Goal: Information Seeking & Learning: Learn about a topic

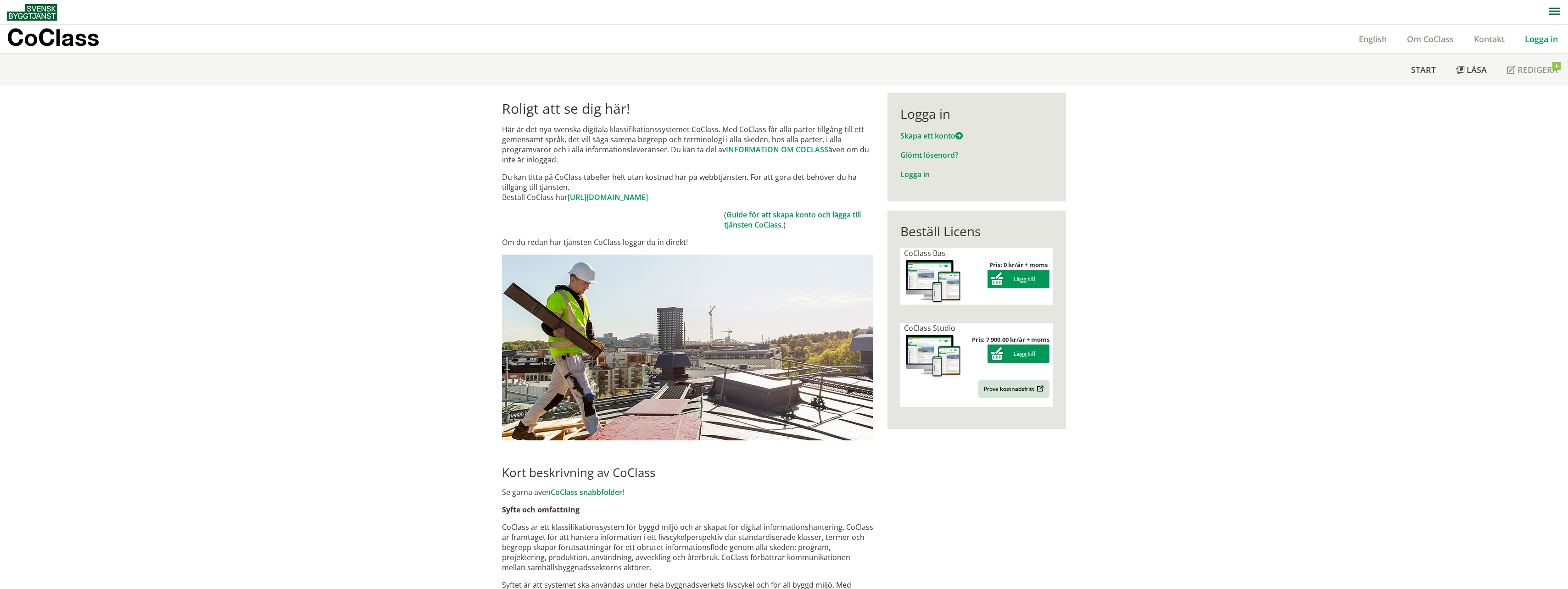
click at [1135, 256] on div "Roligt att se dig här! Här är det nya svenska digitala klassifikationssystemet …" at bounding box center [784, 574] width 1568 height 975
click at [1026, 281] on button "Lägg till" at bounding box center [1018, 279] width 62 height 18
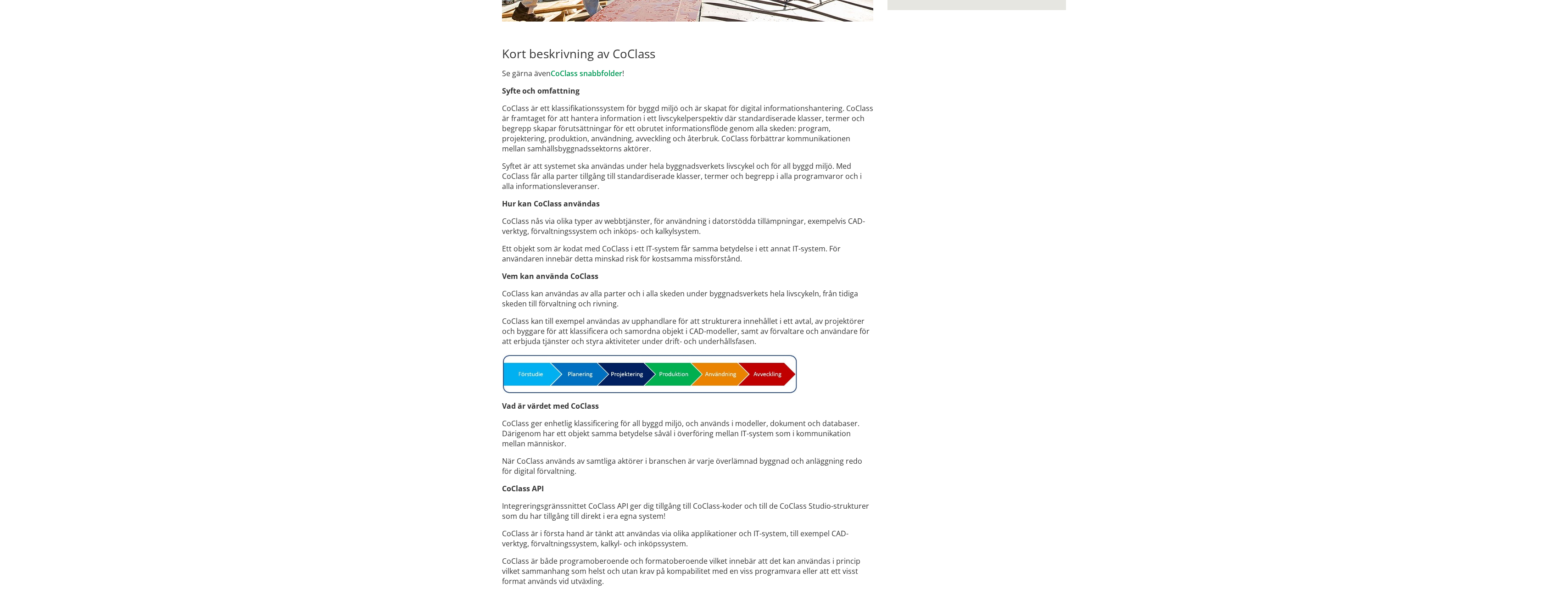
scroll to position [473, 0]
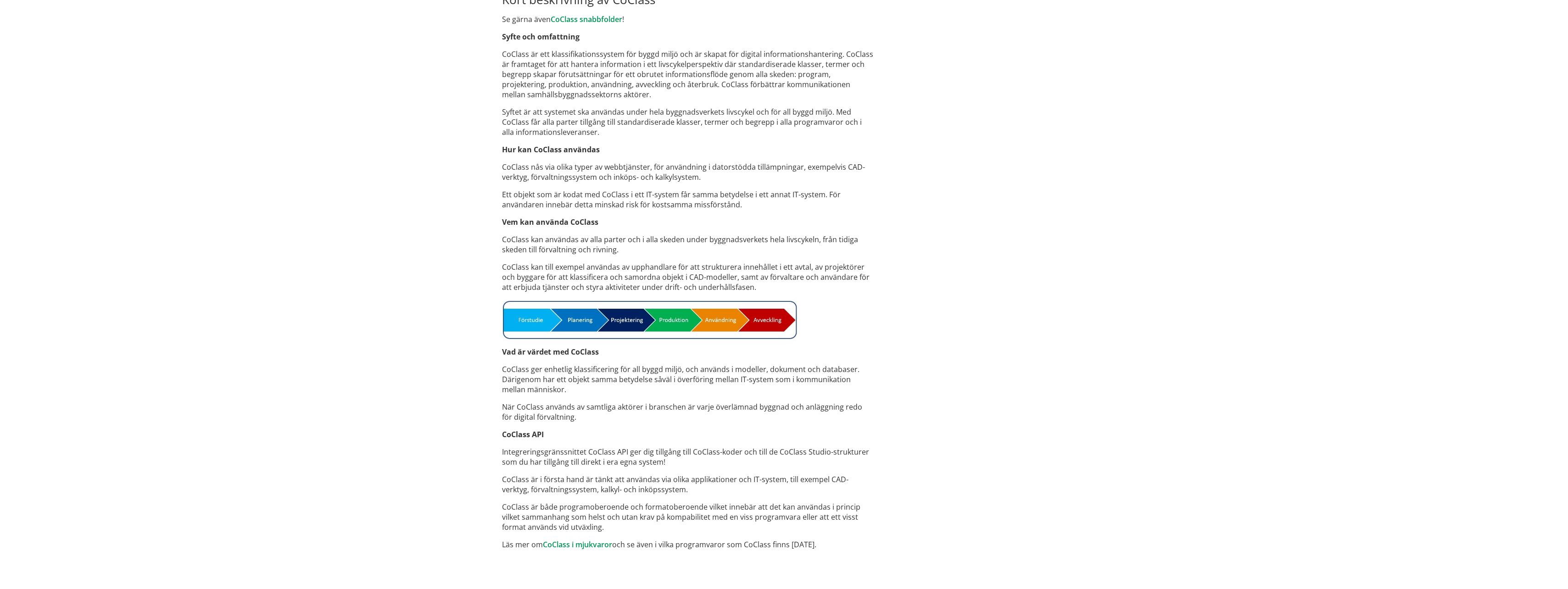
click at [516, 433] on strong "CoClass API" at bounding box center [523, 434] width 42 height 10
drag, startPoint x: 629, startPoint y: 454, endPoint x: 733, endPoint y: 458, distance: 104.1
click at [732, 458] on p "Integreringsgränssnittet CoClass API ger dig tillgång till CoClass-koder och ti…" at bounding box center [688, 456] width 371 height 20
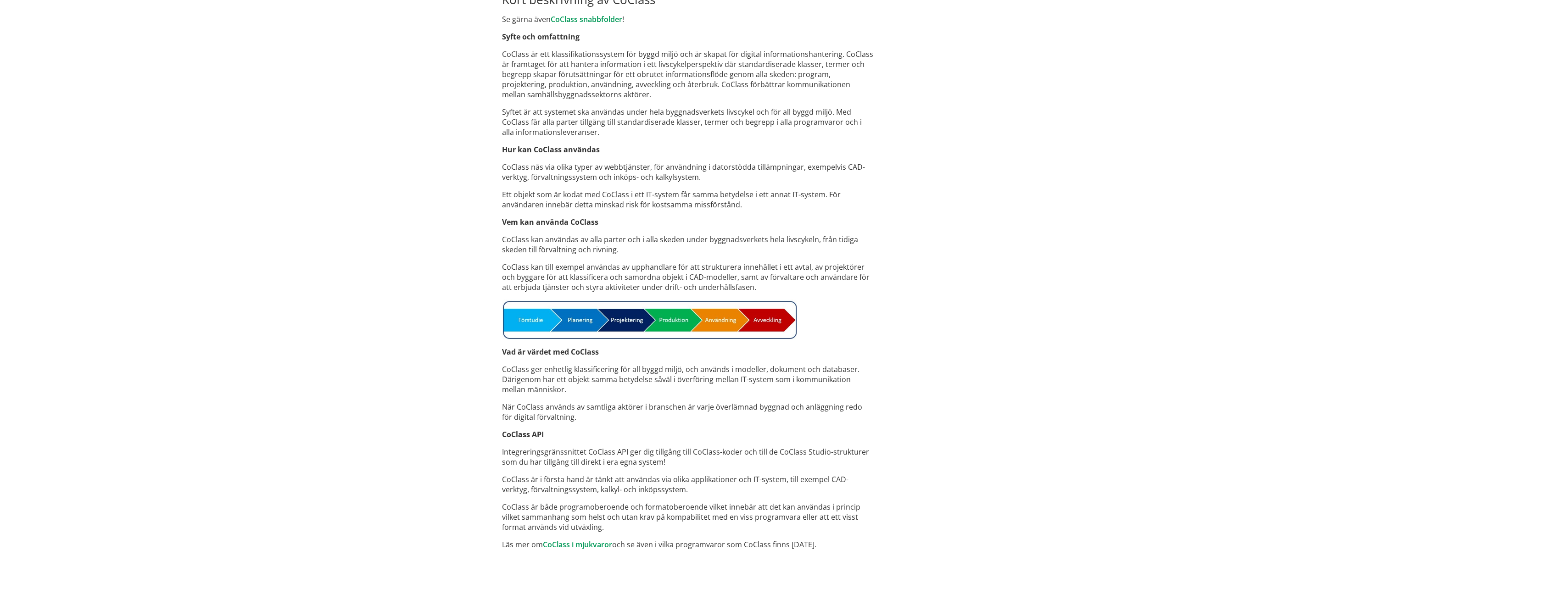
click at [749, 454] on p "Integreringsgränssnittet CoClass API ger dig tillgång till CoClass-koder och ti…" at bounding box center [688, 456] width 371 height 20
drag, startPoint x: 743, startPoint y: 461, endPoint x: 488, endPoint y: 453, distance: 255.1
click at [491, 453] on div "Roligt att se dig här! Här är det nya svenska digitala klassifikationssystemet …" at bounding box center [784, 100] width 587 height 975
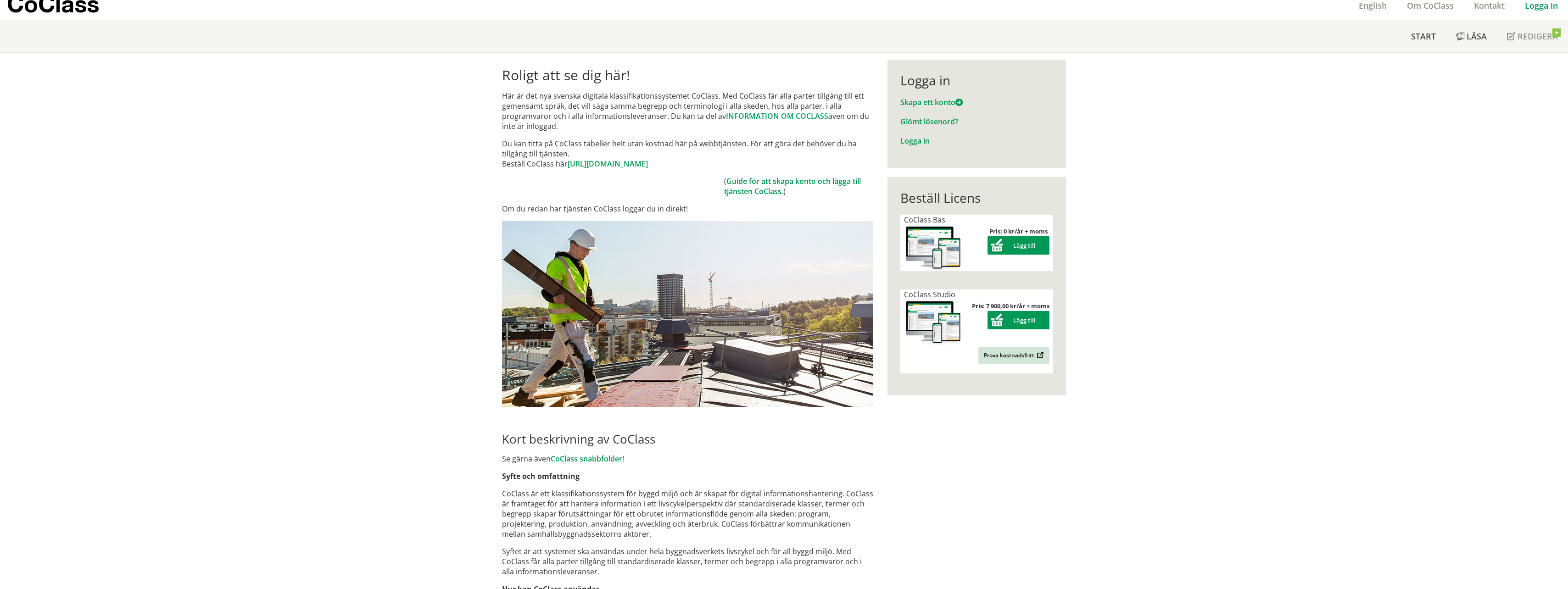
scroll to position [0, 0]
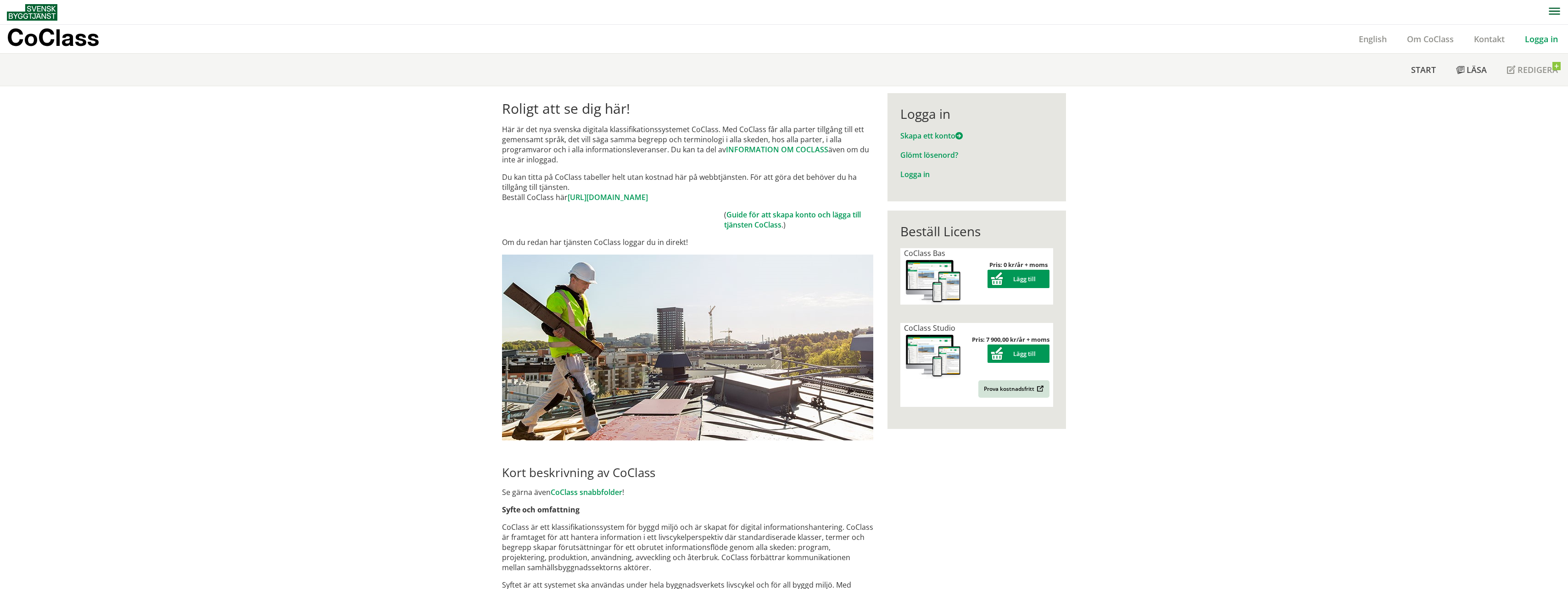
click at [1556, 71] on nav "Start Läsa Redigera" at bounding box center [1485, 69] width 167 height 32
click at [1438, 70] on link "Start" at bounding box center [1424, 69] width 45 height 32
click at [586, 148] on p "Här är det nya svenska digitala klassifikationssystemet CoClass. Med CoClass få…" at bounding box center [688, 144] width 371 height 40
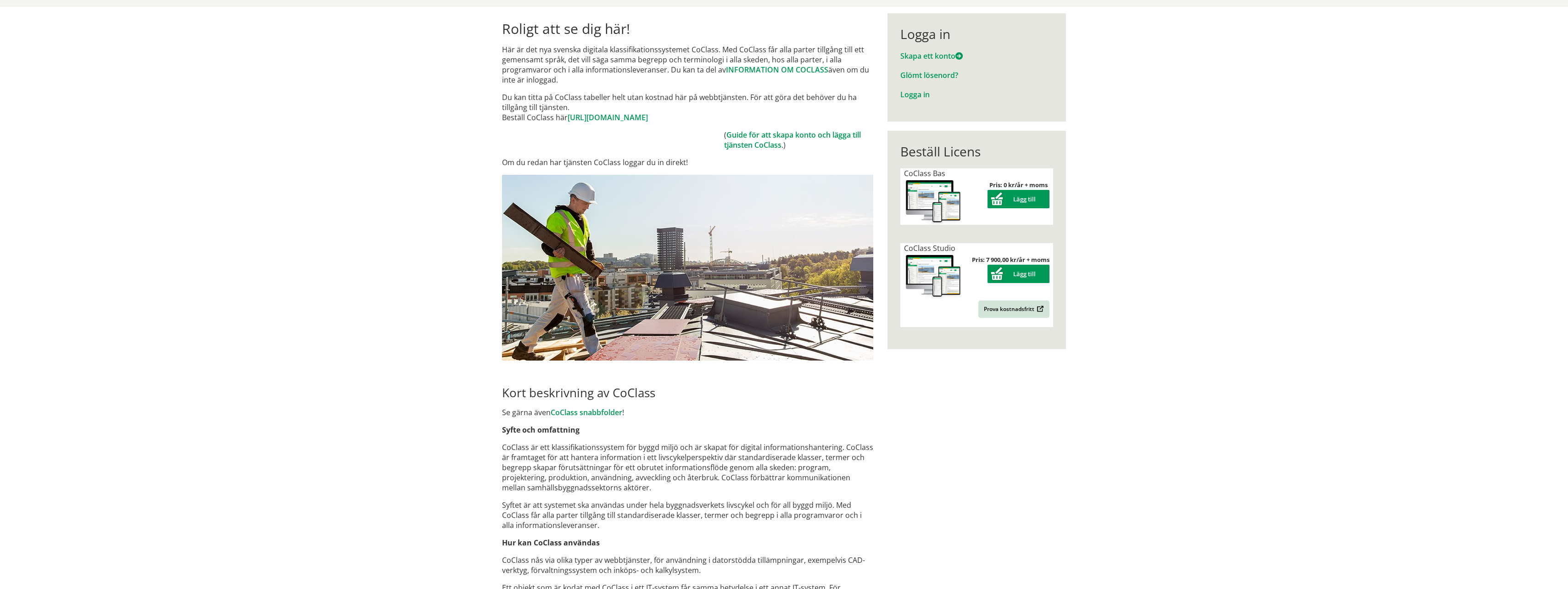
scroll to position [92, 0]
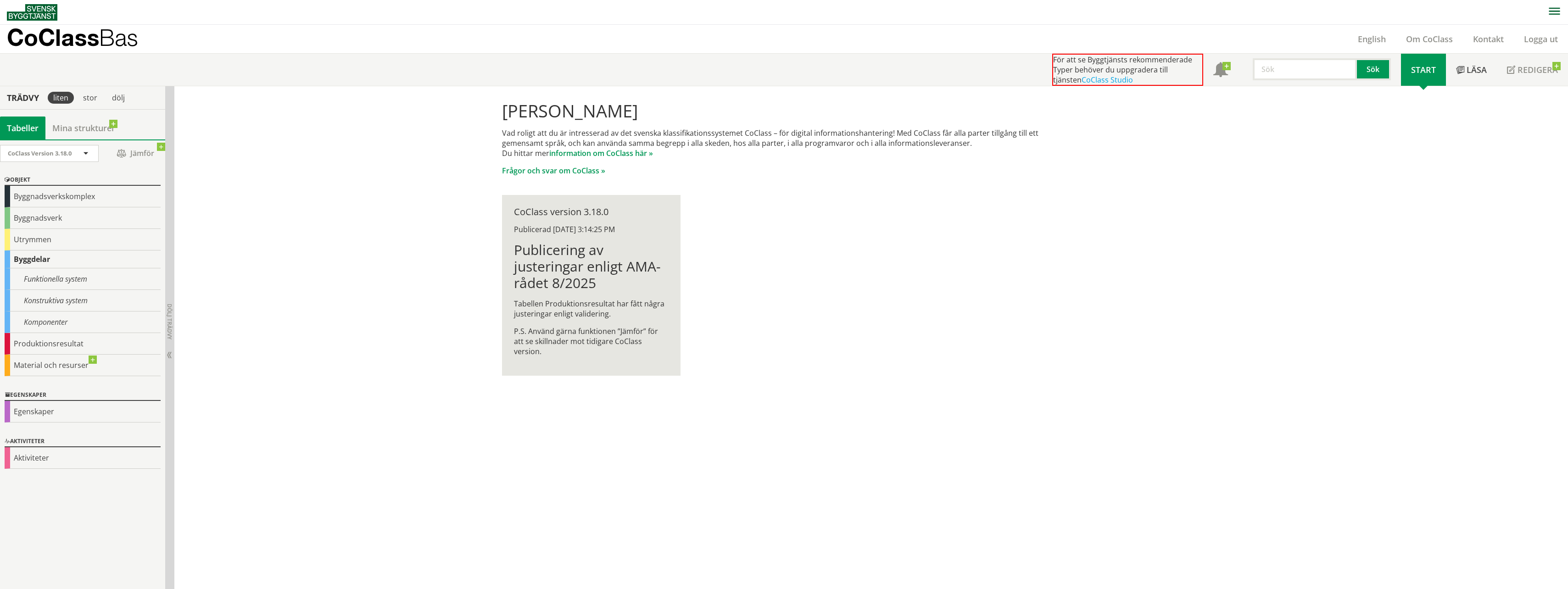
click at [20, 128] on div "Tabeller" at bounding box center [23, 128] width 46 height 23
click at [75, 152] on div "CoClass Version 3.18.0" at bounding box center [44, 153] width 74 height 16
click at [75, 150] on div "CoClass Version 3.18.0" at bounding box center [44, 153] width 74 height 16
click at [306, 232] on div "Hej Vegard Øverås Vad roligt att du är intresserad av det svenska klassifikatio…" at bounding box center [871, 338] width 1394 height 503
click at [45, 200] on div "Byggnadsverkskomplex" at bounding box center [83, 196] width 156 height 21
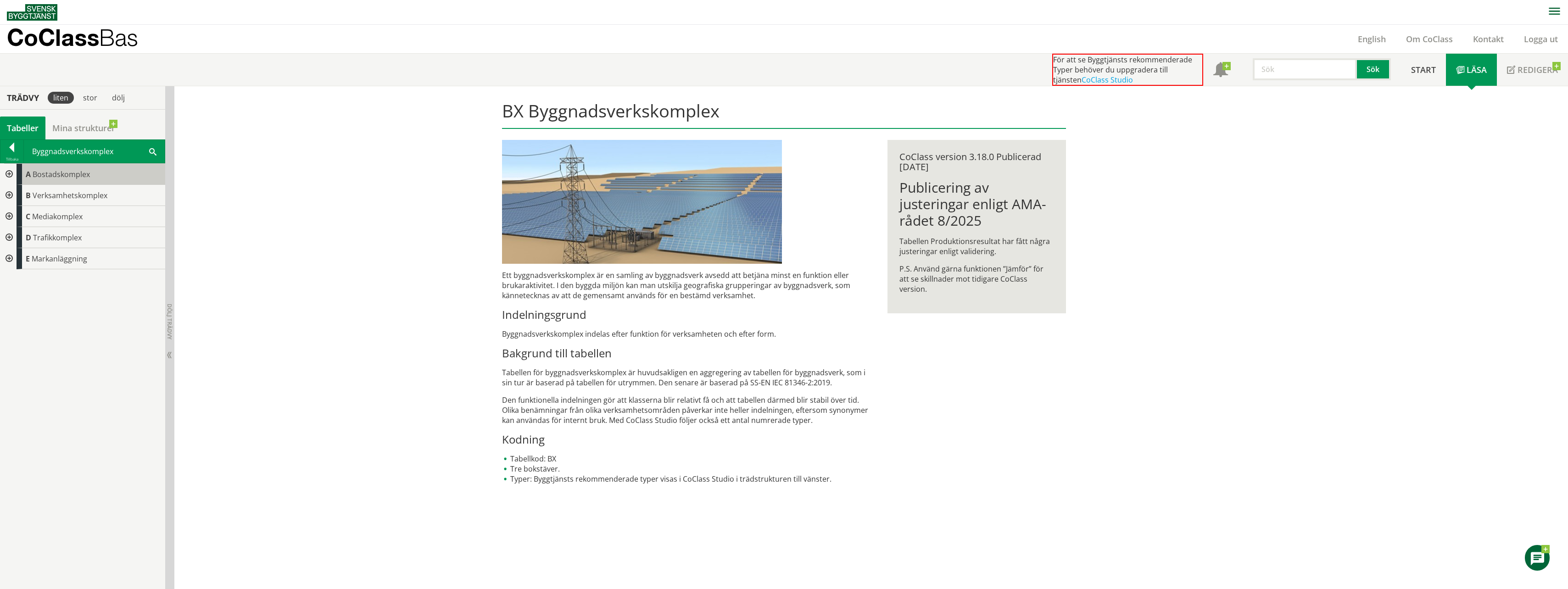
click at [52, 174] on span "Bostadskomplex" at bounding box center [61, 174] width 57 height 10
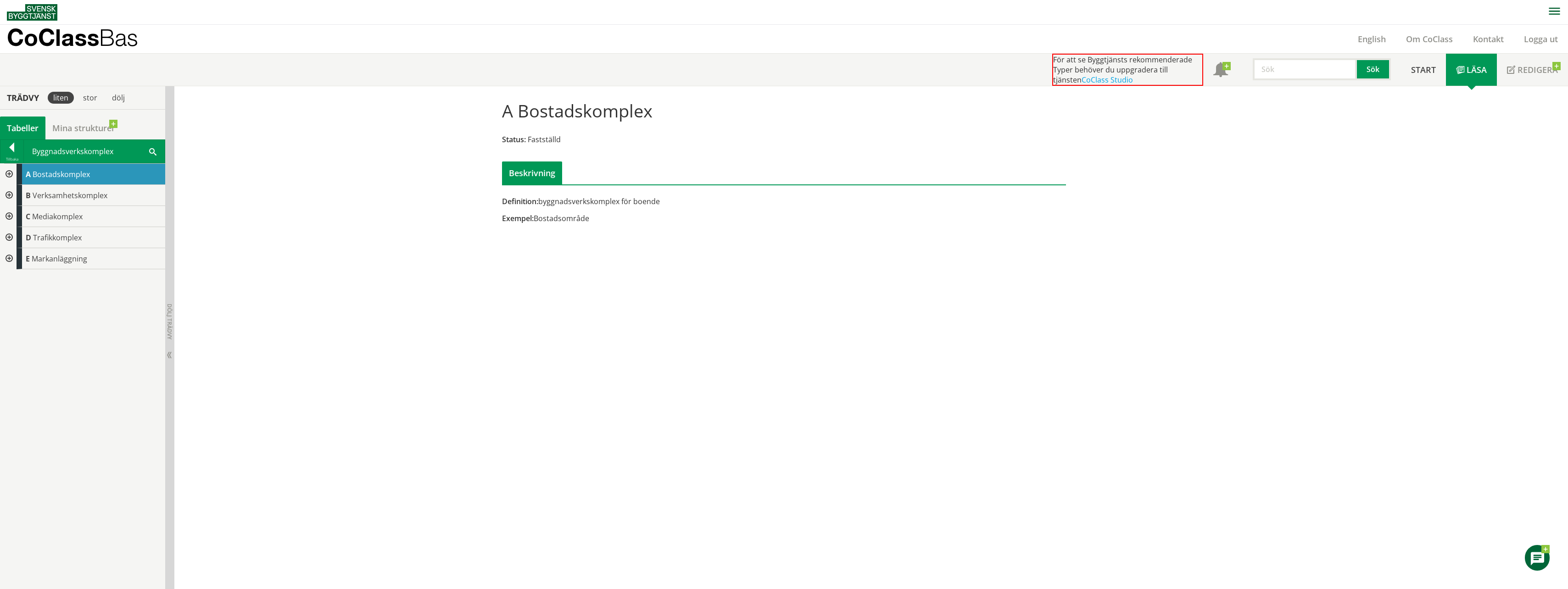
click at [12, 173] on div at bounding box center [8, 174] width 16 height 21
click at [19, 195] on div at bounding box center [15, 195] width 16 height 21
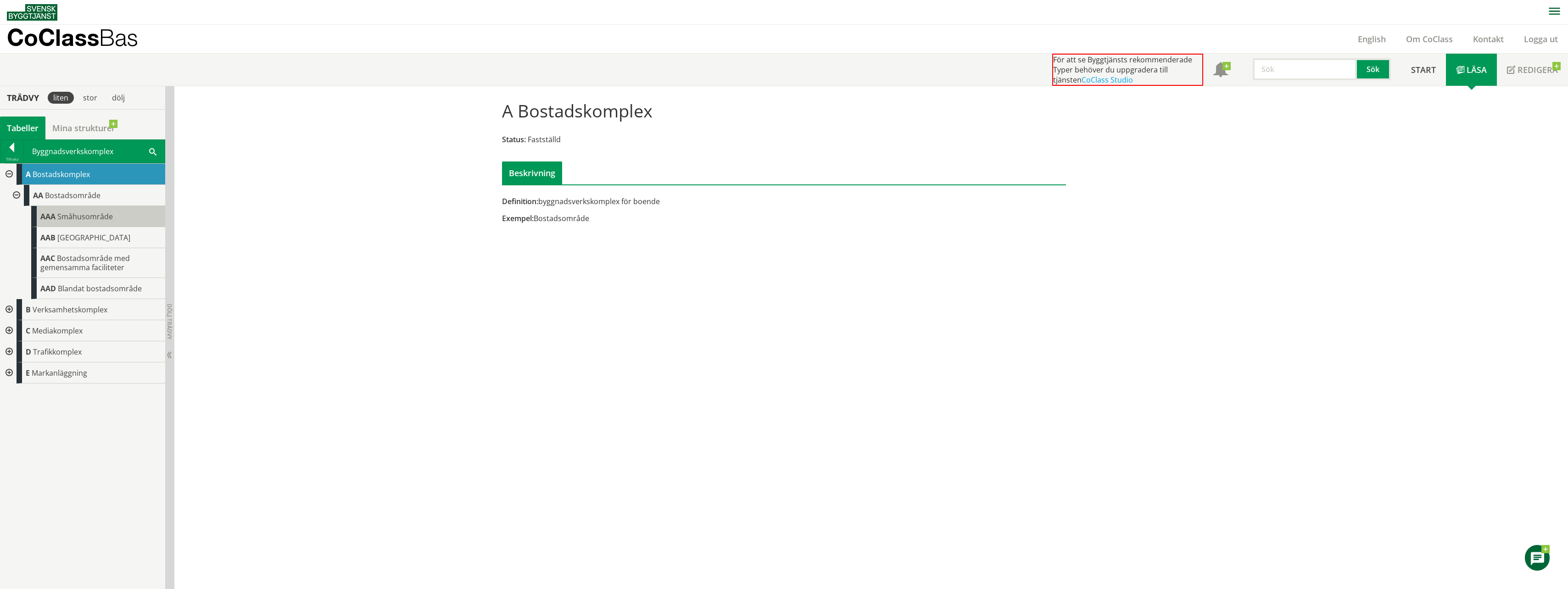
click at [70, 217] on span "Småhusområde" at bounding box center [85, 217] width 55 height 10
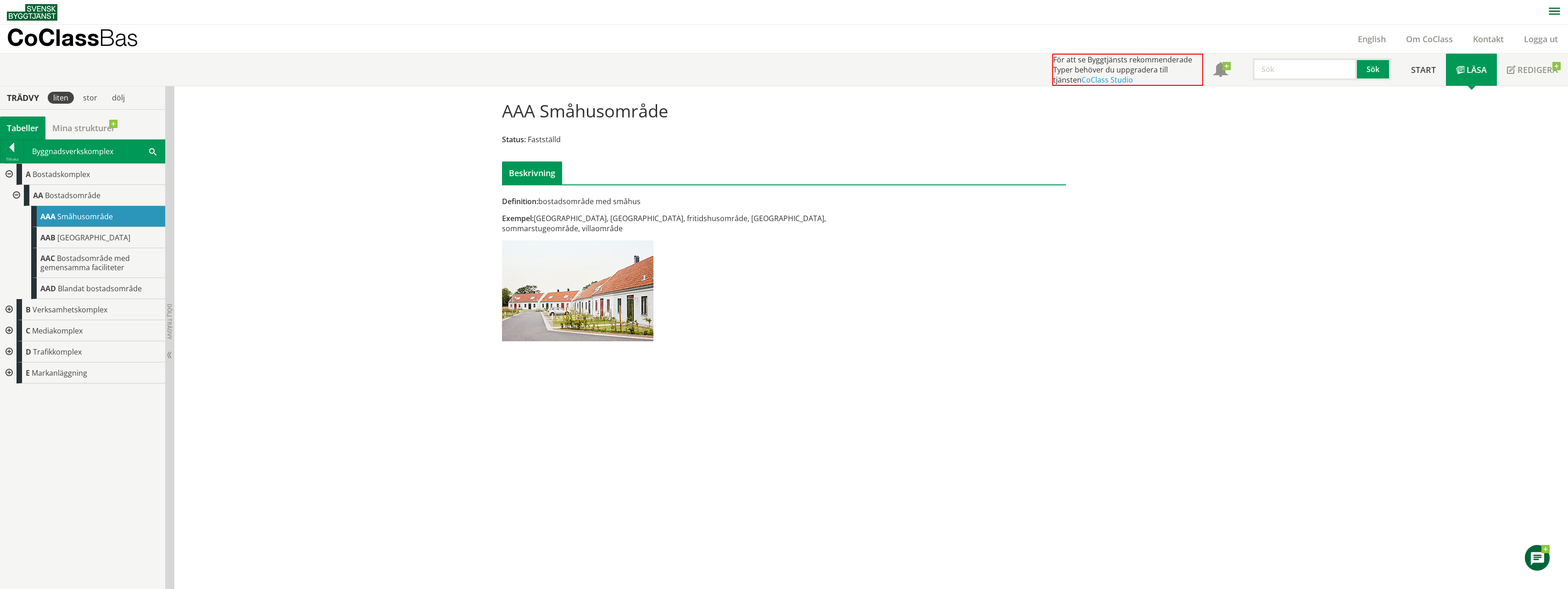
click at [612, 209] on div "Definition: bostadsområde med småhus Exempel: Stugby, semesterby, fritidshusomr…" at bounding box center [687, 272] width 385 height 152
drag, startPoint x: 502, startPoint y: 200, endPoint x: 582, endPoint y: 200, distance: 80.0
click at [576, 200] on div "Definition: bostadsområde med småhus" at bounding box center [688, 201] width 371 height 10
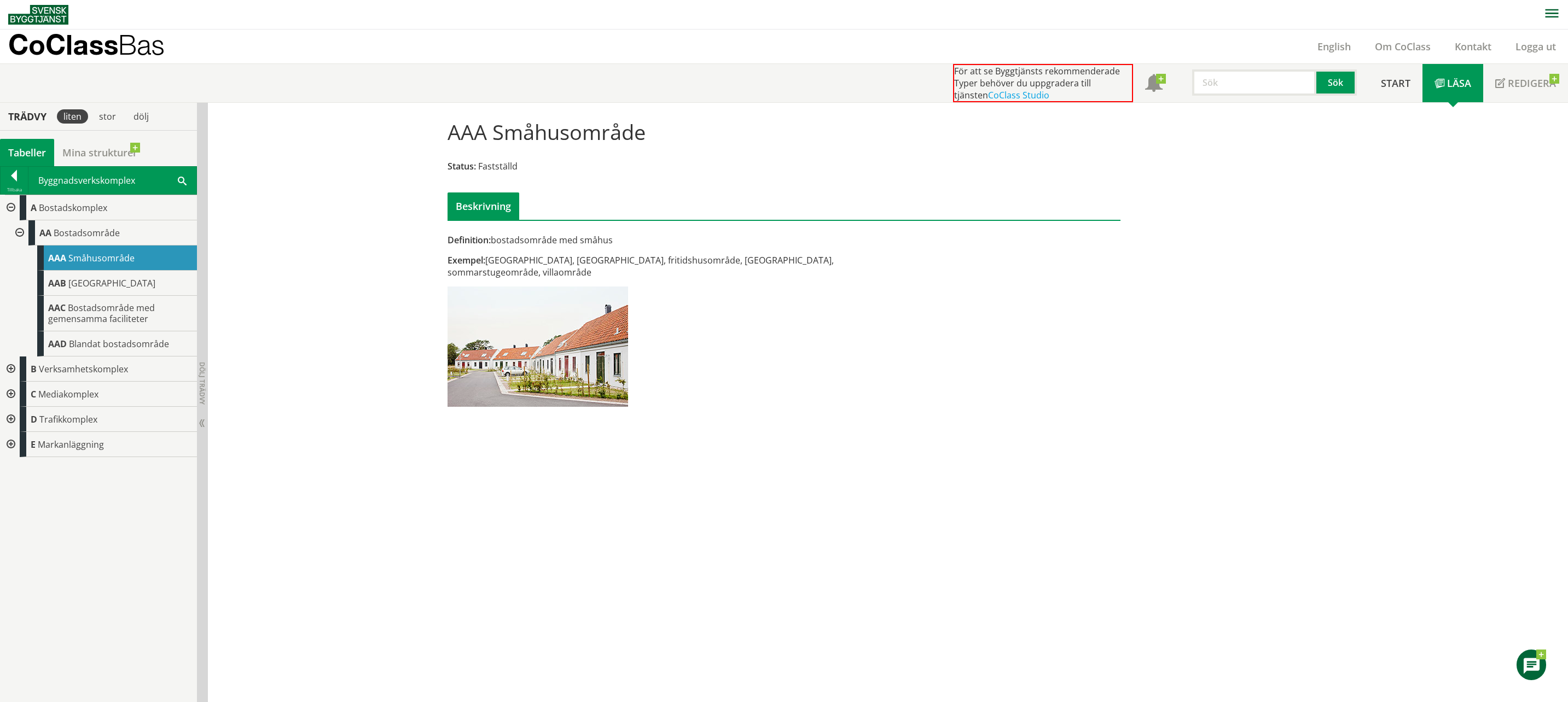
click at [490, 161] on span "Fastställd" at bounding box center [498, 166] width 39 height 12
click at [472, 163] on span "Status:" at bounding box center [461, 166] width 28 height 12
click at [95, 258] on span "Småhusområde" at bounding box center [101, 258] width 66 height 12
click at [103, 286] on span "Flerbostadshusområde" at bounding box center [112, 283] width 87 height 12
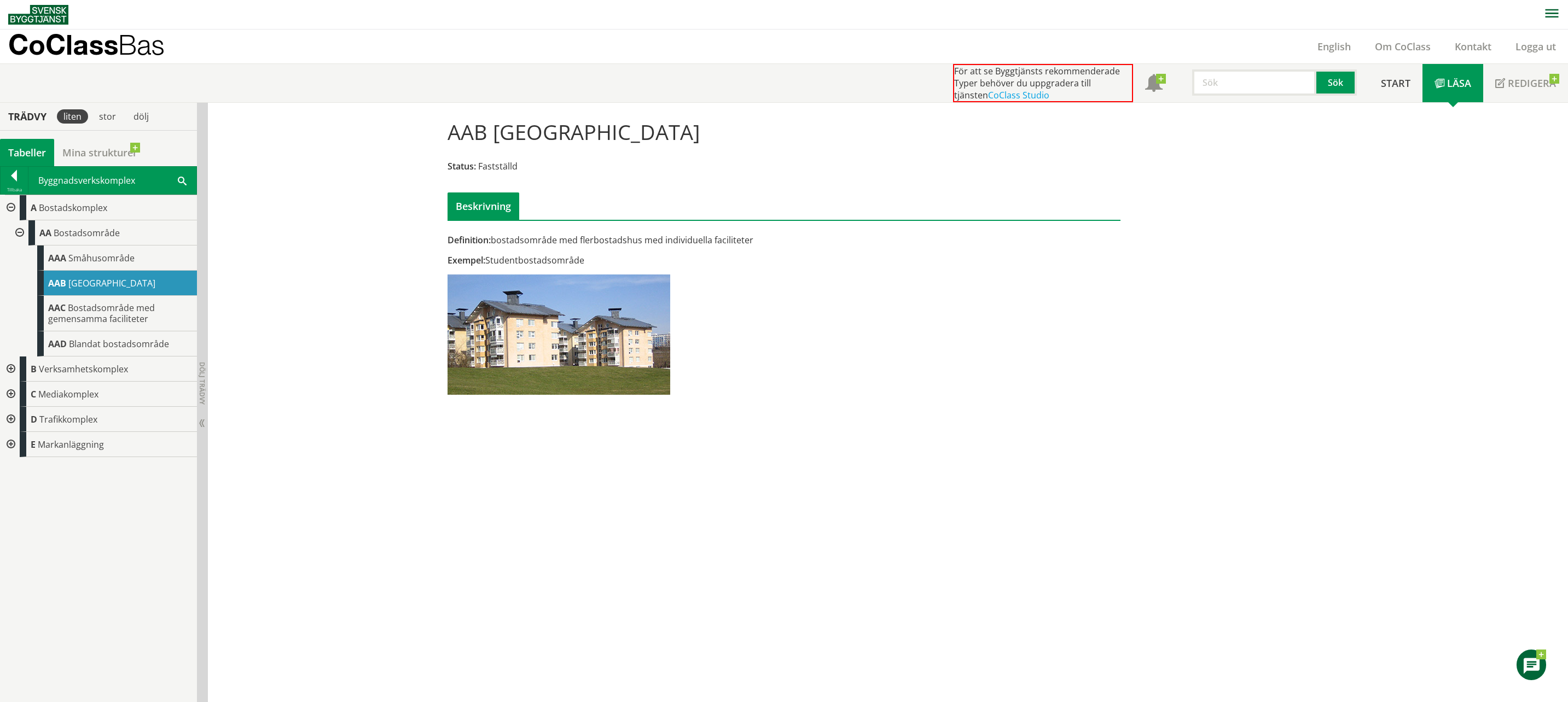
click at [616, 243] on div "Definition: bostadsområde med flerbostadshus med individuella faciliteter" at bounding box center [669, 240] width 443 height 12
click at [448, 243] on span "Definition:" at bounding box center [469, 240] width 44 height 12
click at [478, 205] on div "Beskrivning" at bounding box center [483, 206] width 72 height 28
click at [1040, 351] on div "Definition: bostadsområde med flerbostadshus med individuella faciliteter Exemp…" at bounding box center [784, 257] width 689 height 292
click at [351, 272] on div "AAB Flerbostadshusområde Status: Fastställd Beskrivning Definition: bostadsområ…" at bounding box center [887, 402] width 1360 height 600
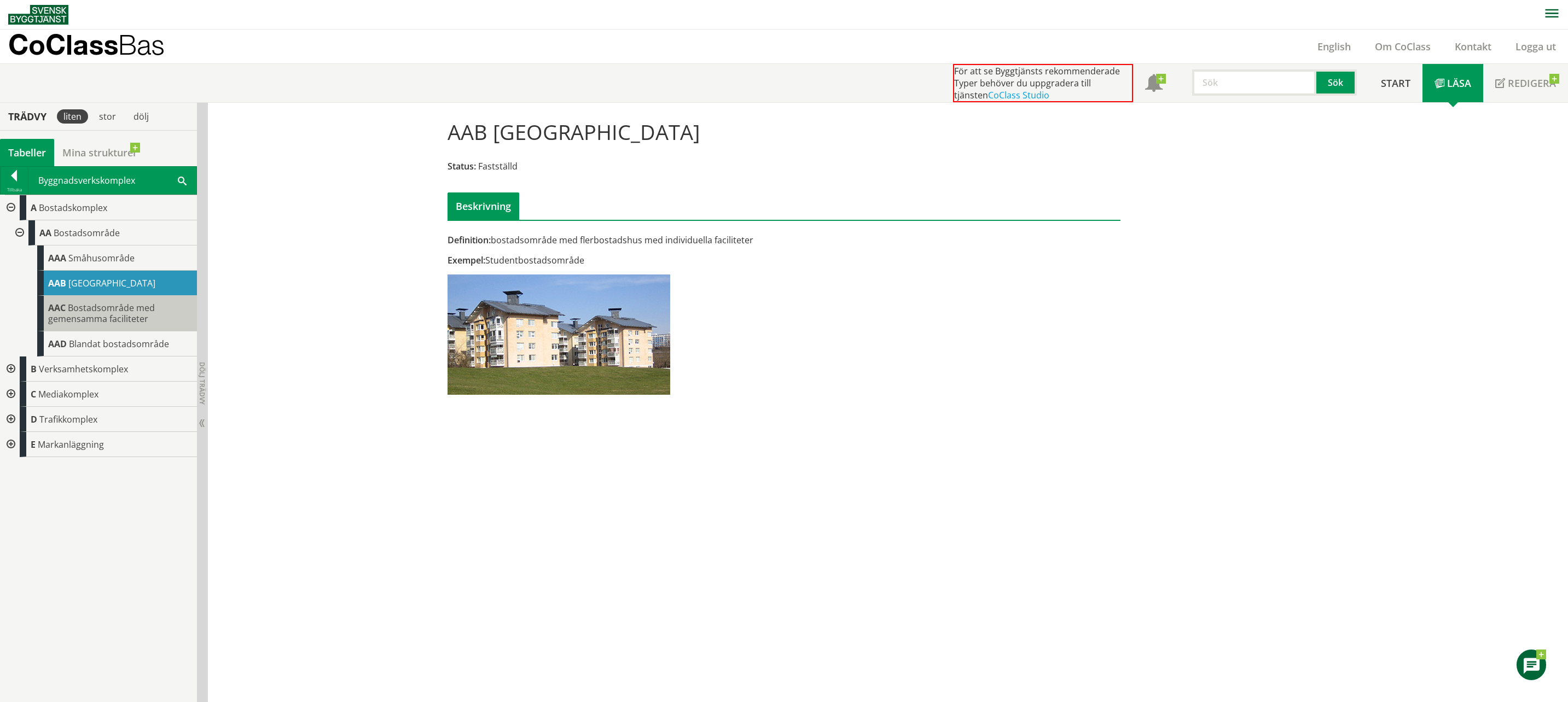
click at [89, 314] on span "Bostadsområde med gemensamma faciliteter" at bounding box center [101, 313] width 107 height 23
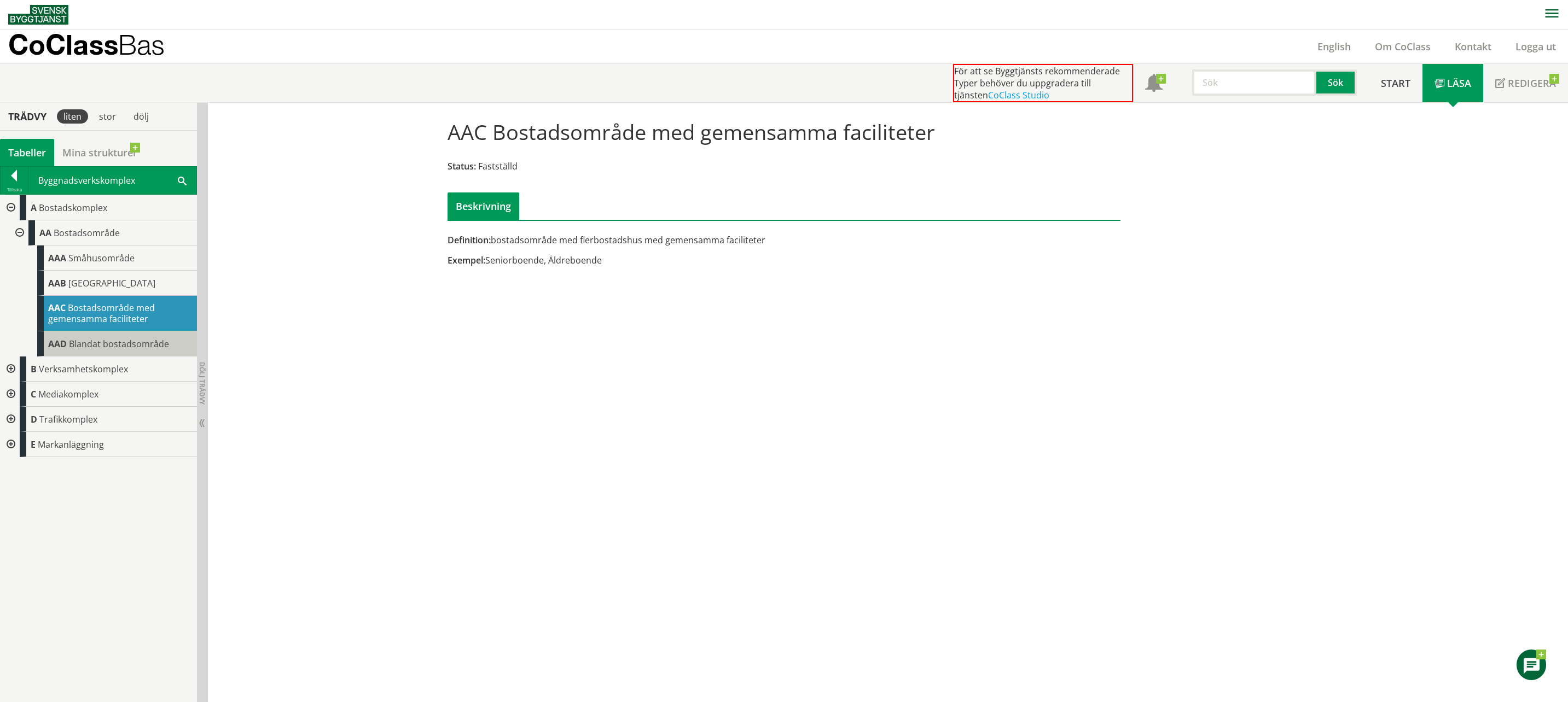
click at [90, 333] on div "AAD Blandat bostadsområde" at bounding box center [117, 344] width 160 height 25
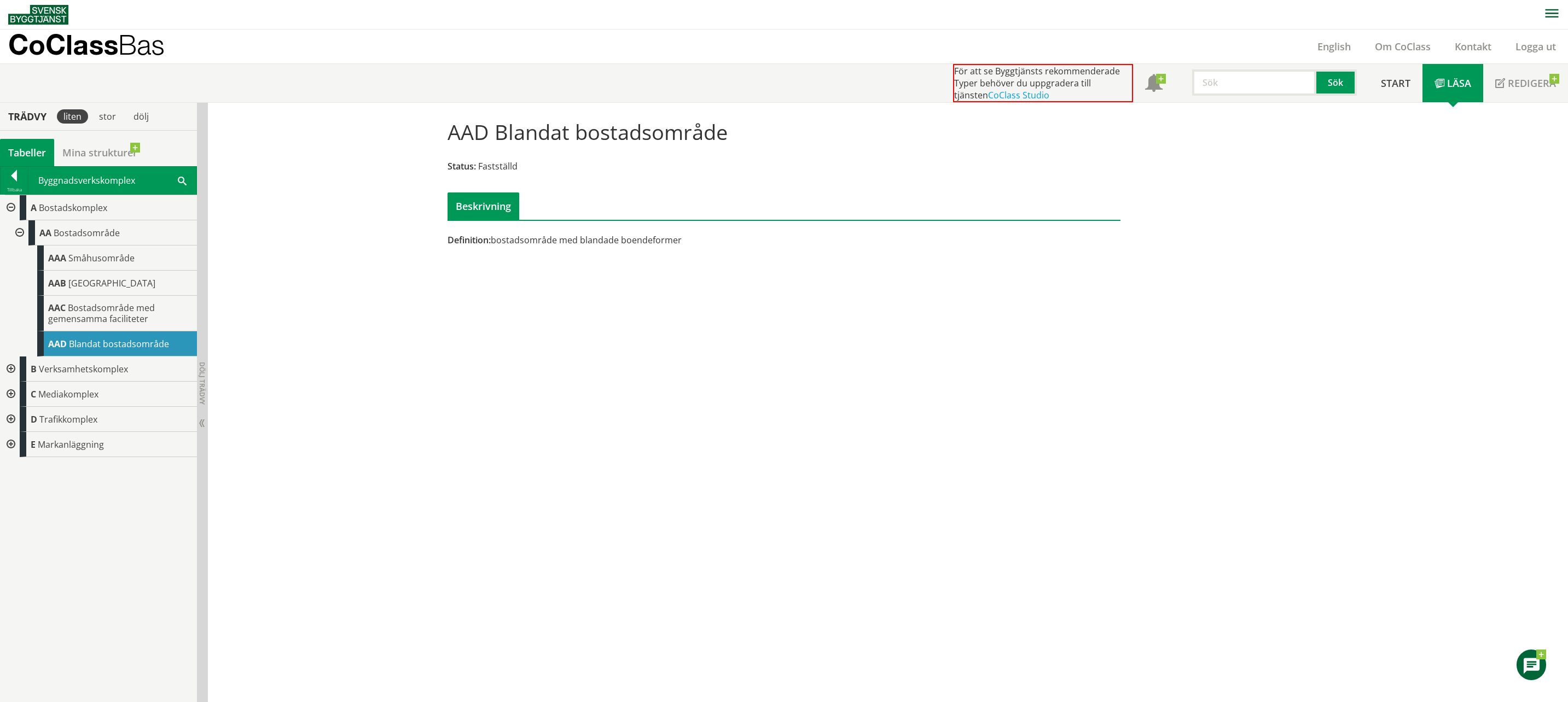
click at [4, 368] on div at bounding box center [9, 369] width 20 height 25
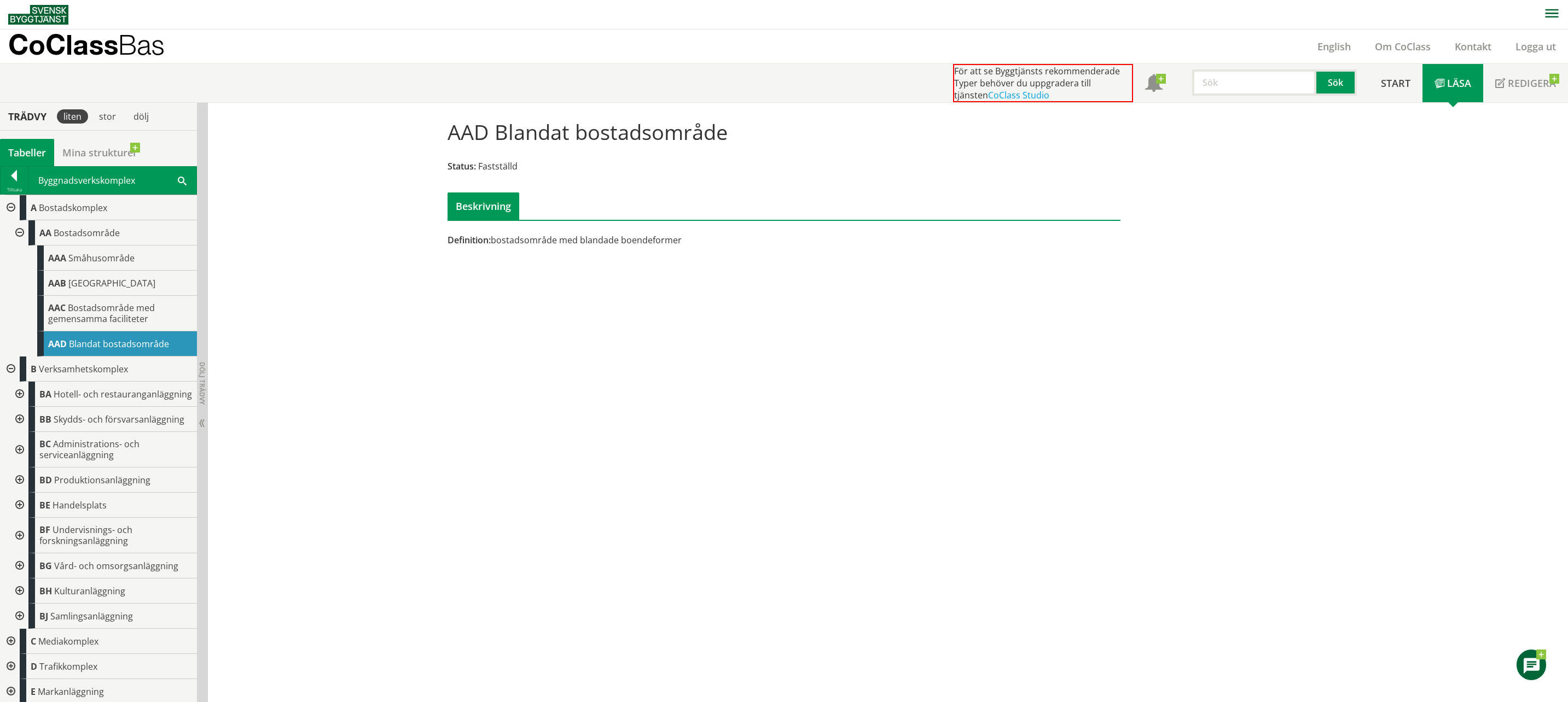
click at [9, 399] on div at bounding box center [18, 394] width 20 height 25
click at [75, 400] on span "Hotell- och restauranganläggning" at bounding box center [123, 394] width 139 height 12
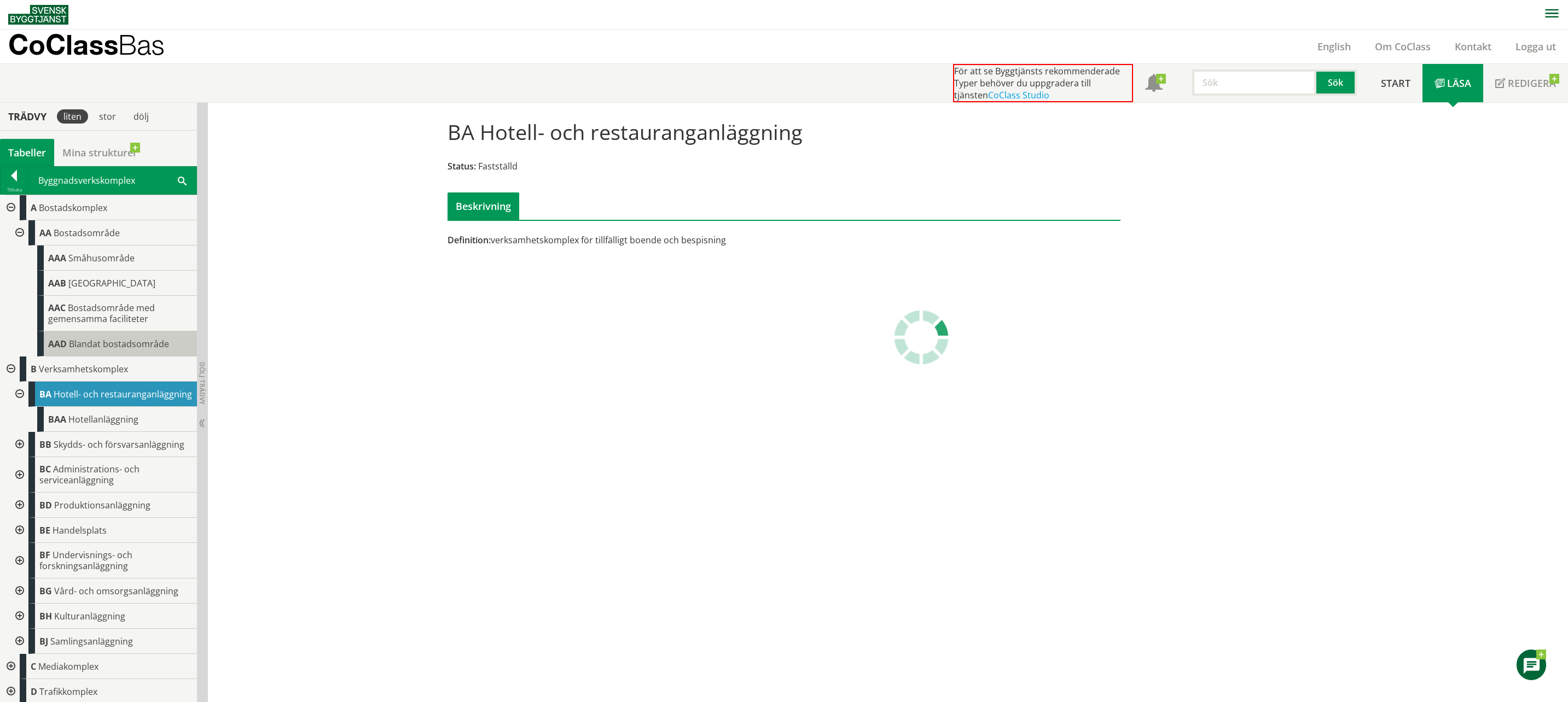
click at [96, 343] on span "Blandat bostadsområde" at bounding box center [119, 344] width 100 height 12
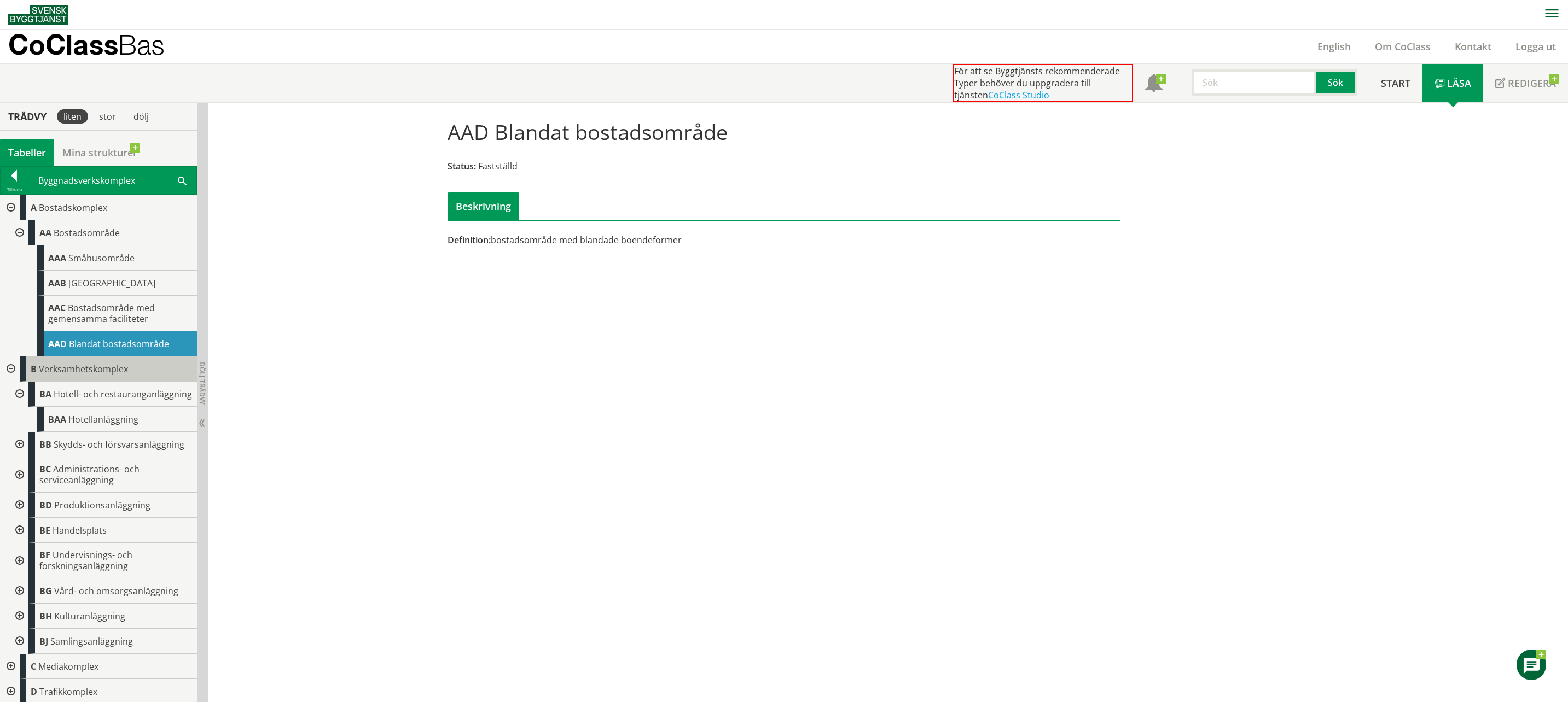
click at [73, 368] on span "Verksamhetskomplex" at bounding box center [83, 369] width 89 height 12
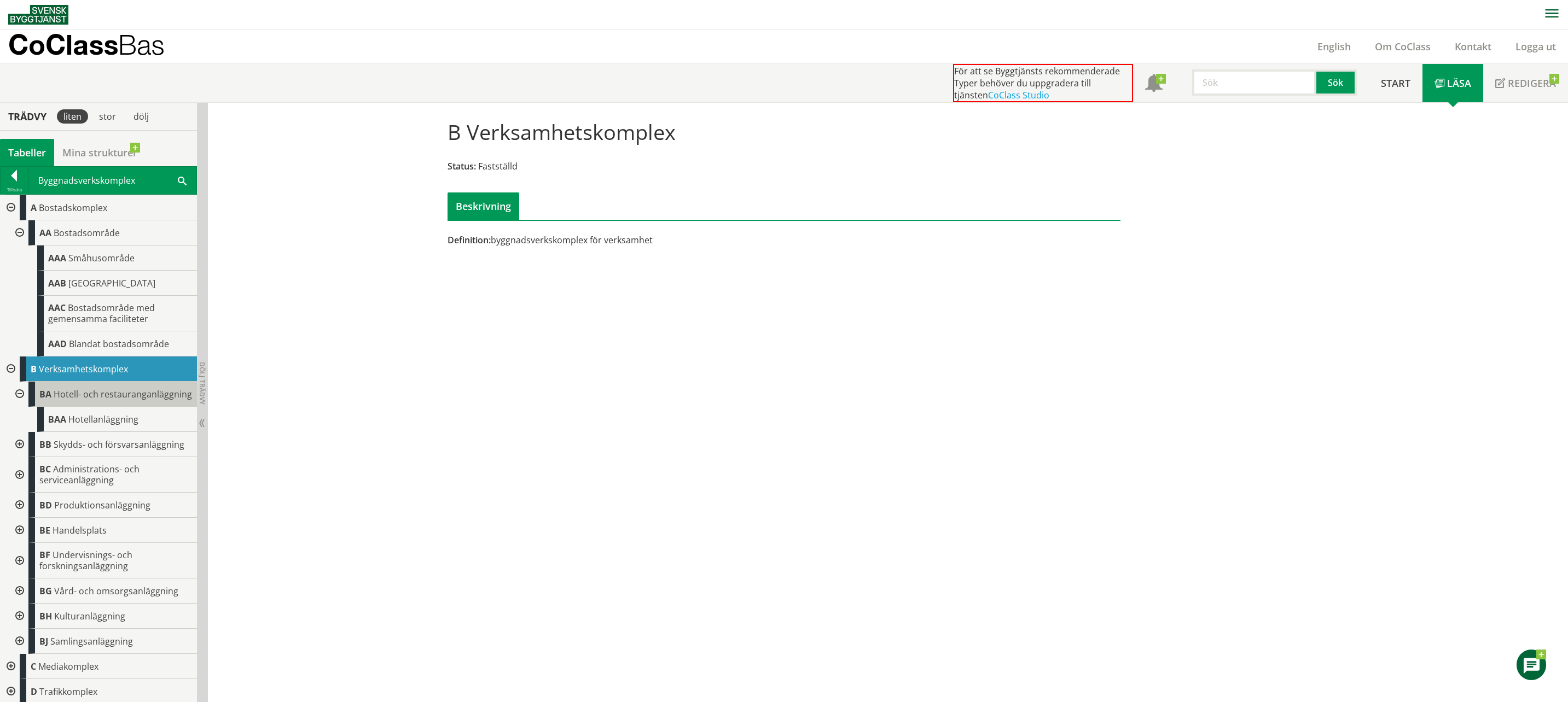
click at [78, 393] on span "Hotell- och restauranganläggning" at bounding box center [123, 394] width 139 height 12
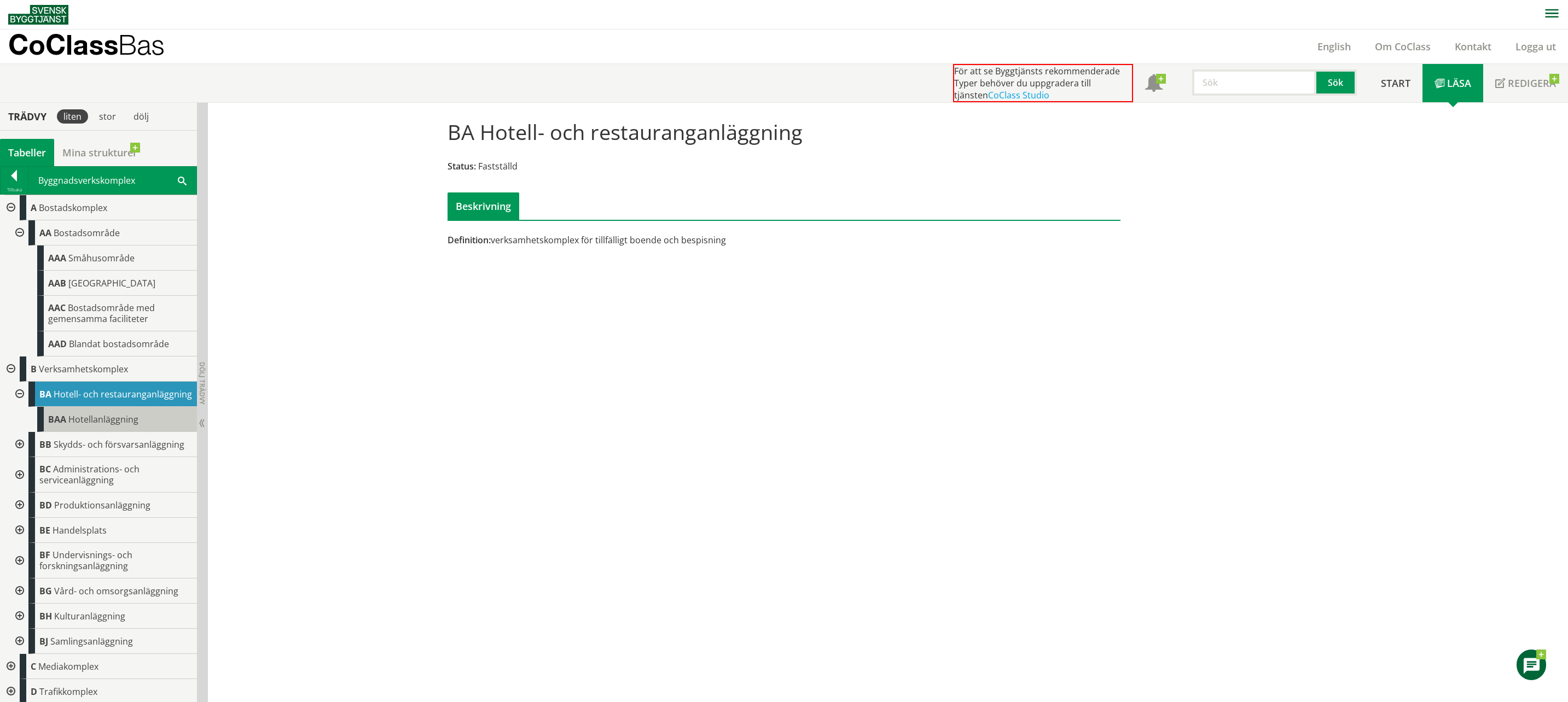
click at [59, 426] on span "BAA" at bounding box center [57, 419] width 18 height 12
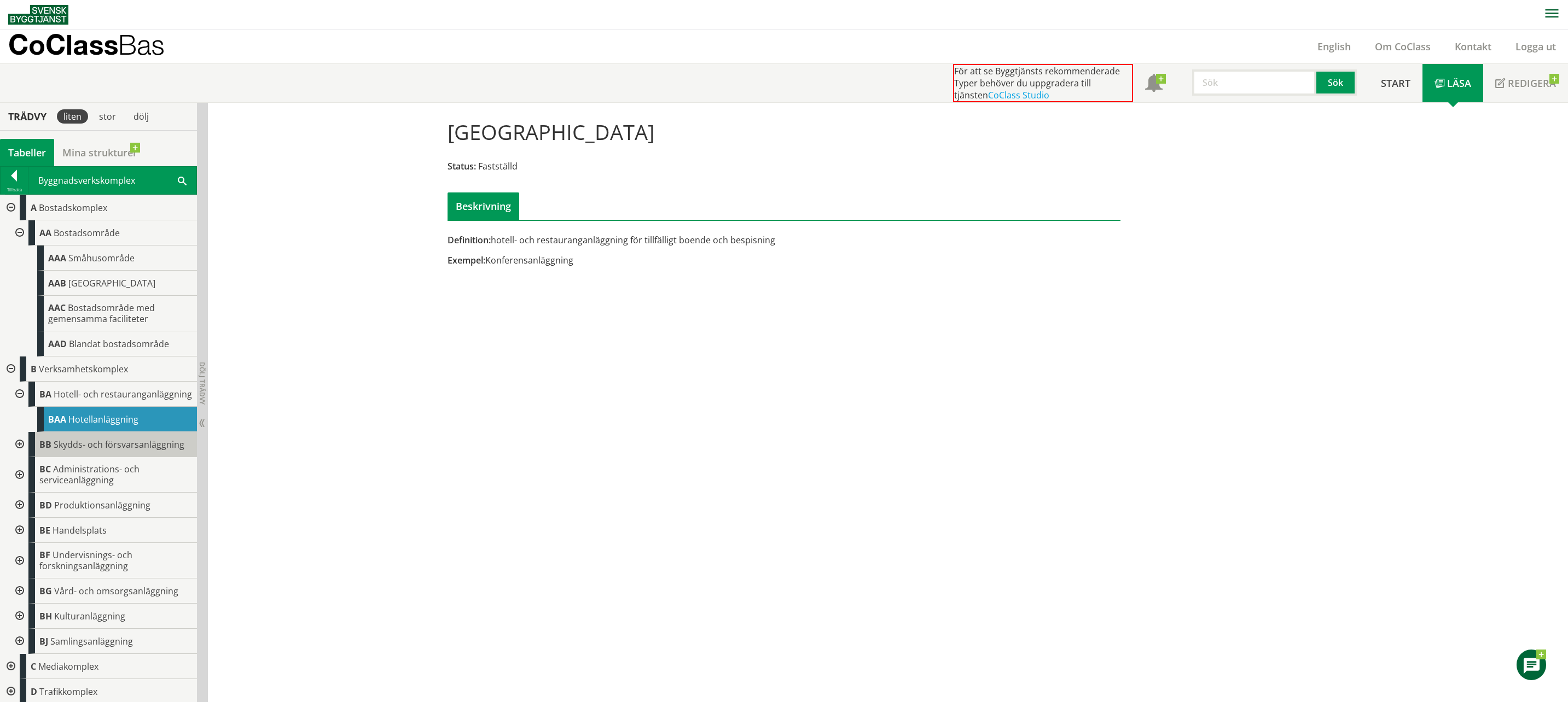
drag, startPoint x: 19, startPoint y: 454, endPoint x: 29, endPoint y: 454, distance: 10.0
click at [19, 454] on div at bounding box center [18, 445] width 20 height 25
click at [104, 450] on span "Skydds- och försvarsanläggning" at bounding box center [119, 445] width 131 height 12
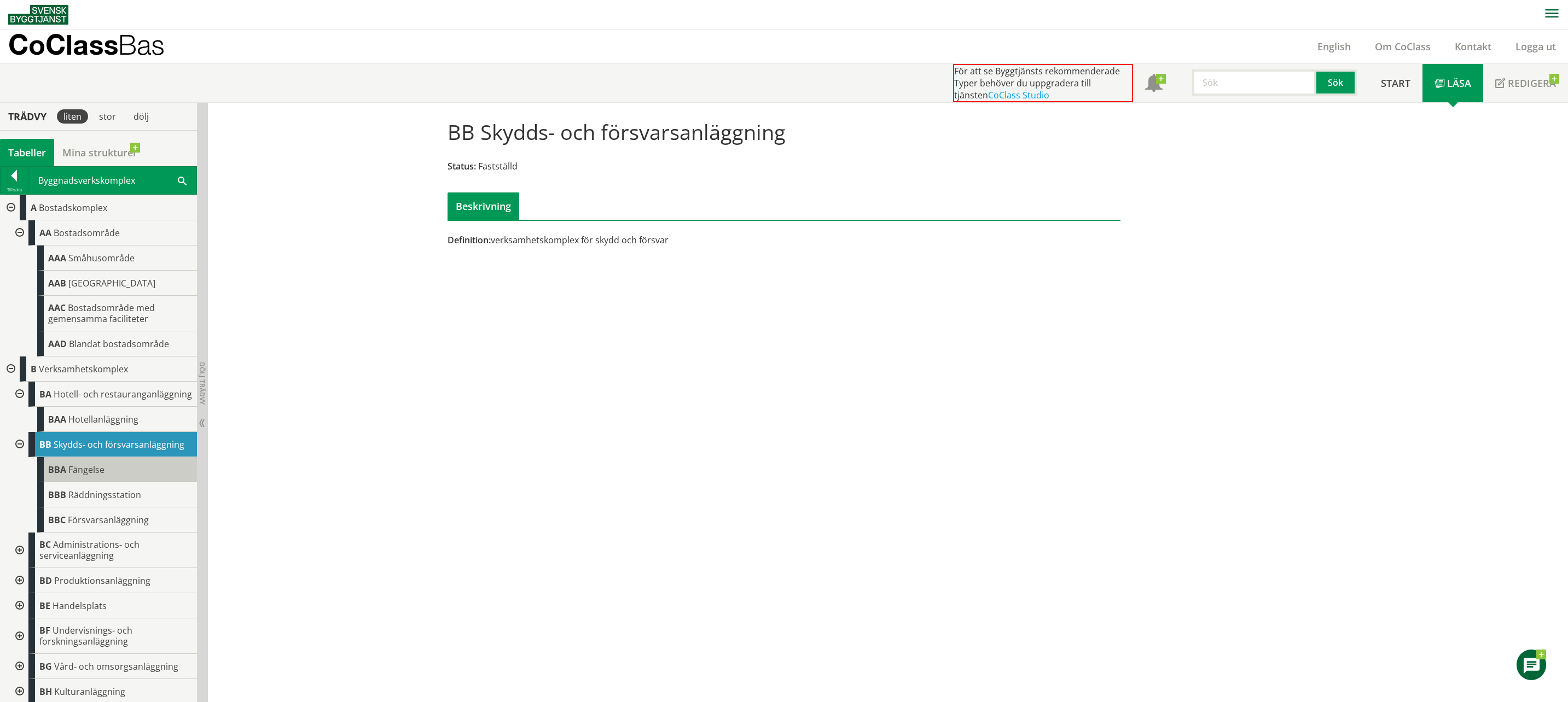
click at [100, 476] on span "Fängelse" at bounding box center [86, 469] width 36 height 12
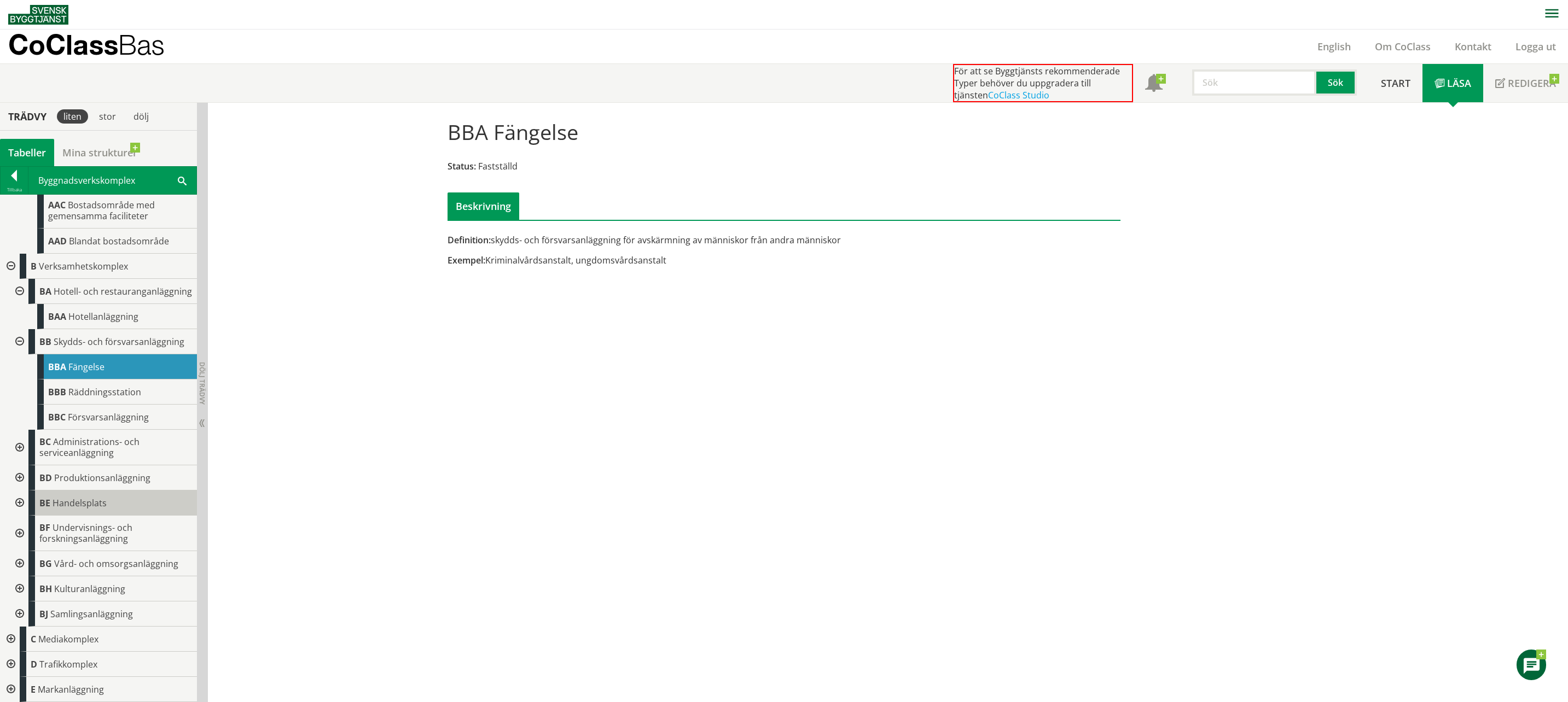
scroll to position [113, 0]
click at [8, 637] on div at bounding box center [9, 639] width 20 height 25
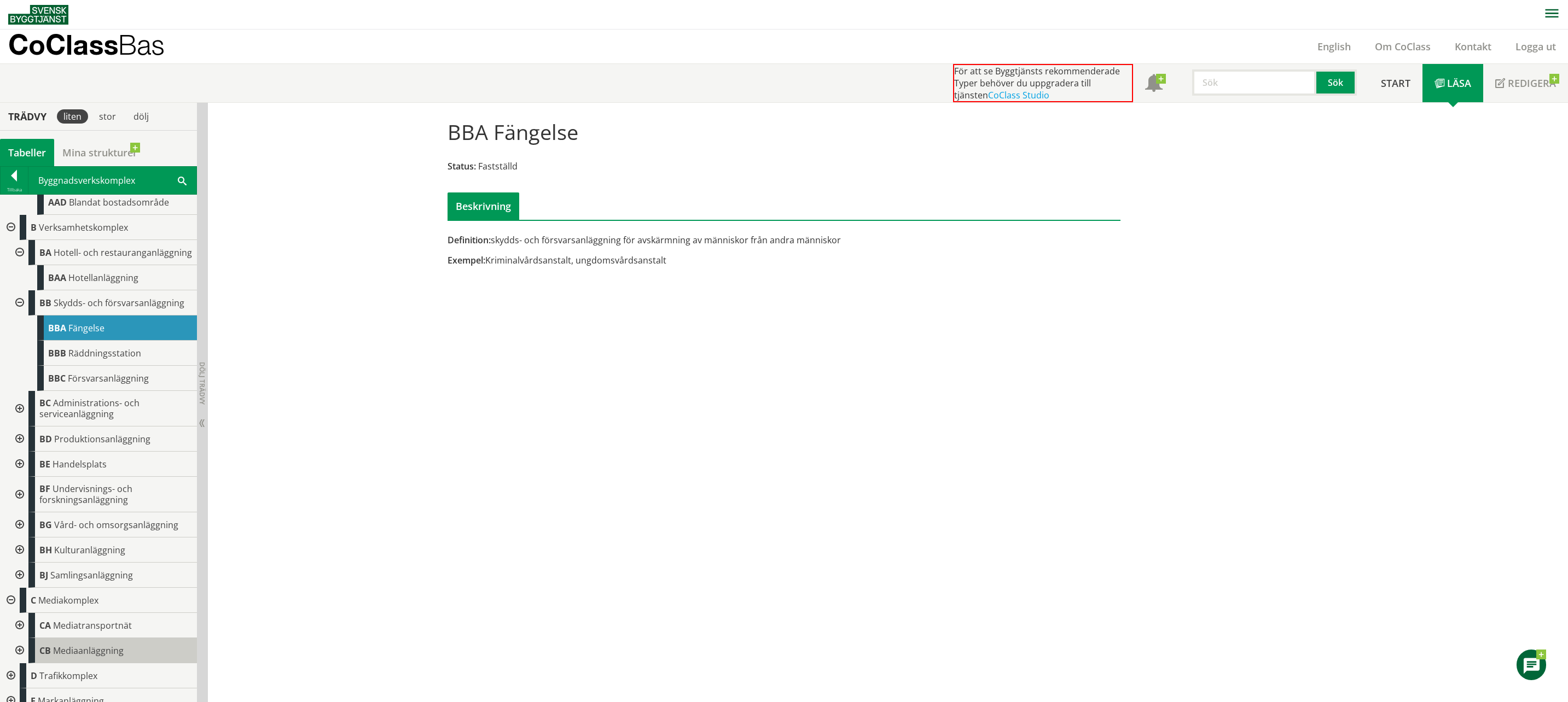
scroll to position [163, 0]
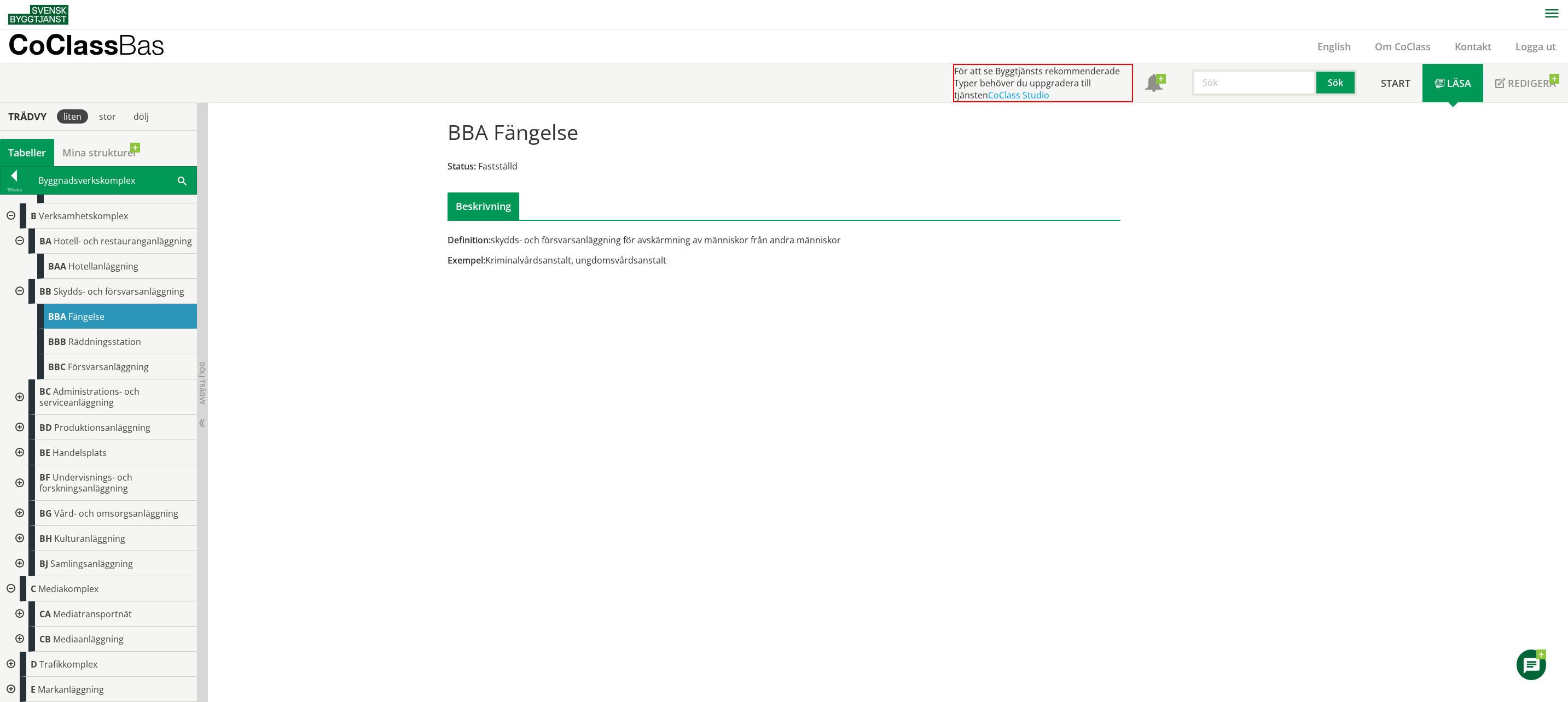
click at [18, 612] on div at bounding box center [18, 614] width 20 height 25
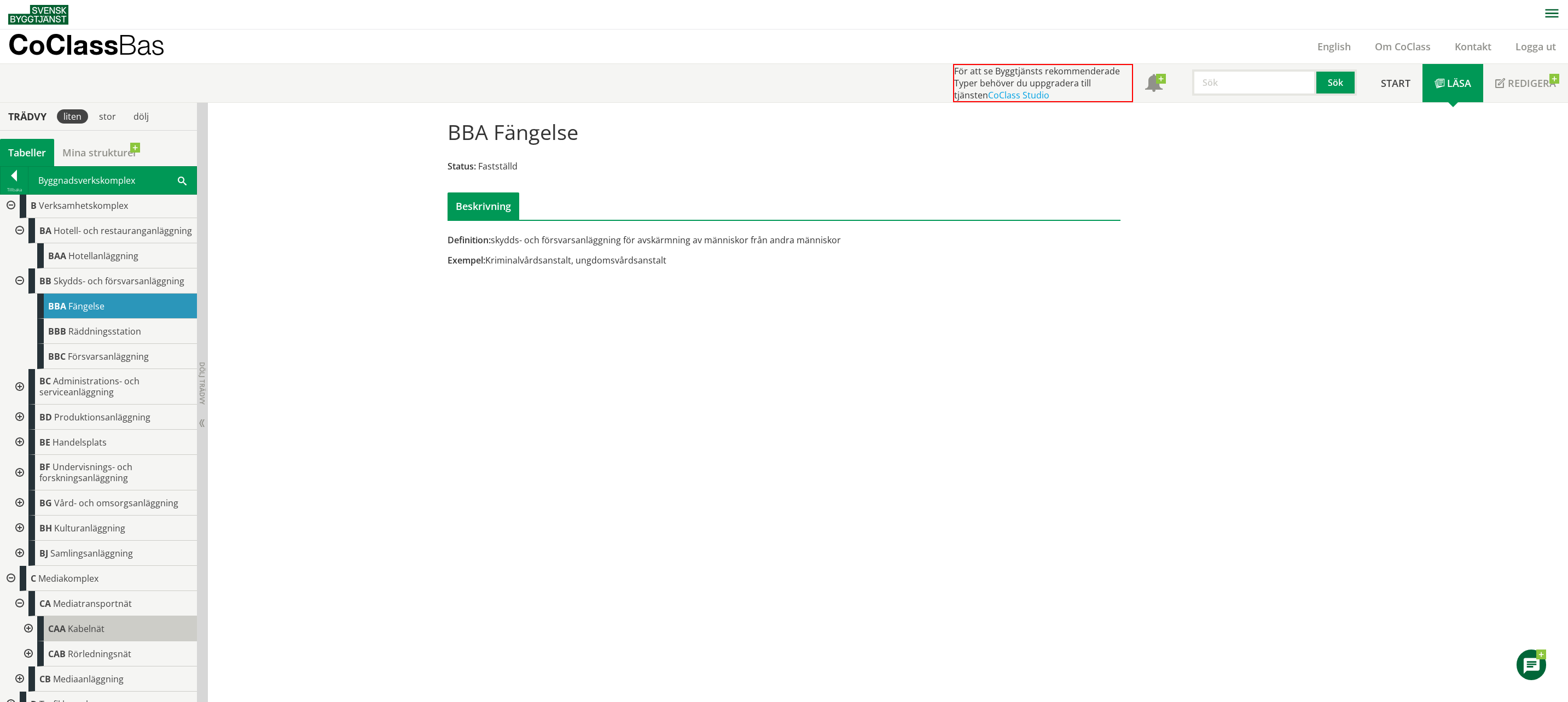
drag, startPoint x: 28, startPoint y: 635, endPoint x: 57, endPoint y: 648, distance: 31.8
click at [28, 636] on div at bounding box center [27, 629] width 20 height 25
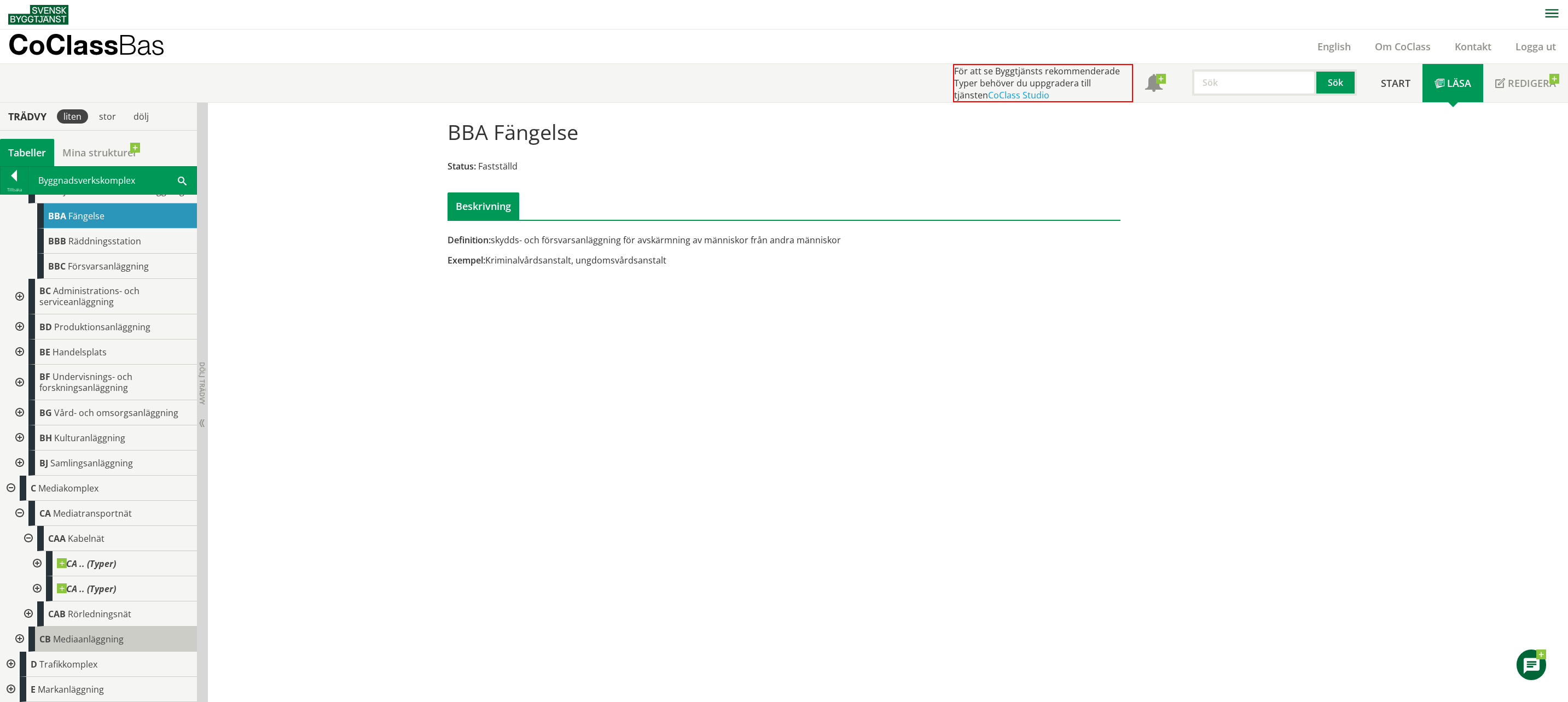
scroll to position [264, 0]
click at [37, 563] on div at bounding box center [36, 563] width 20 height 25
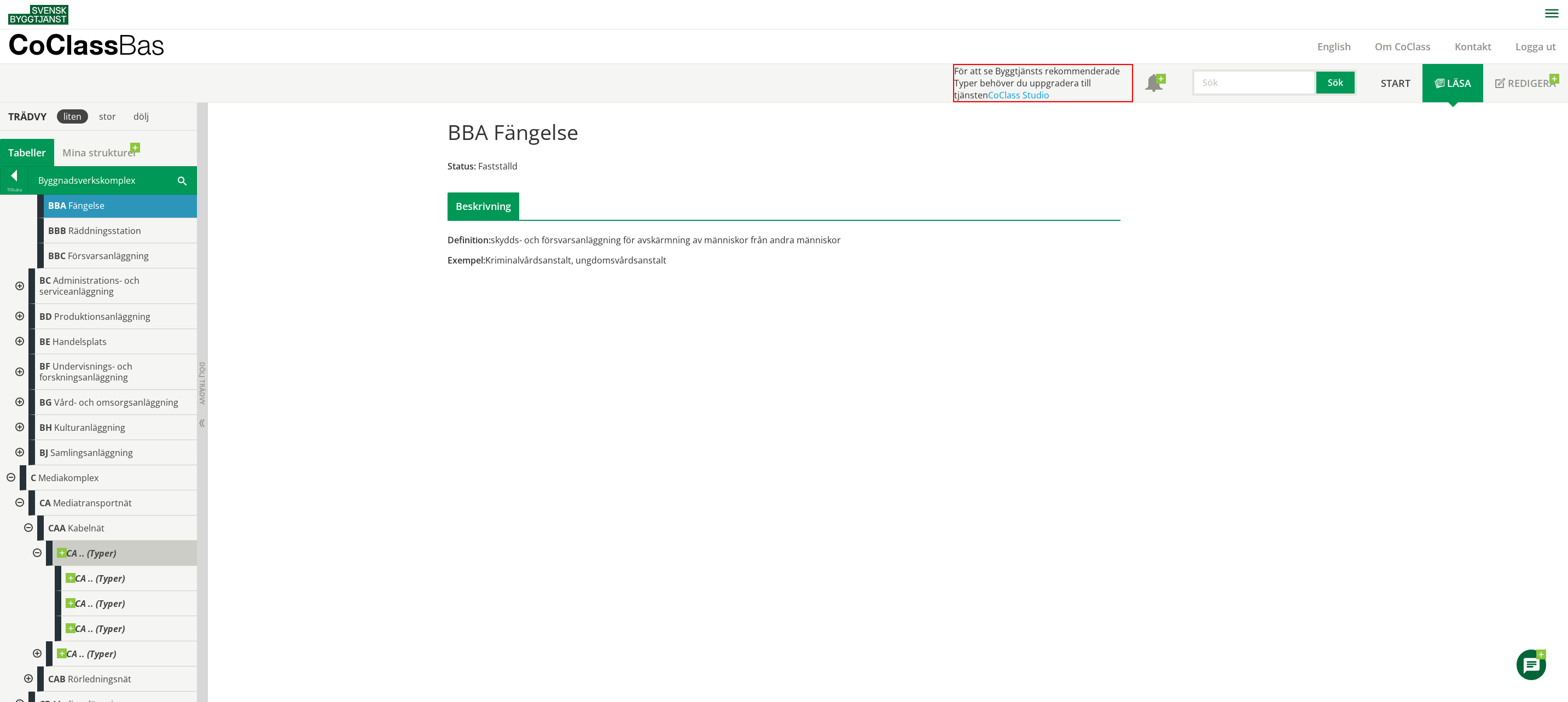
click at [110, 558] on span "CA .. (Typer)" at bounding box center [86, 553] width 59 height 11
click at [13, 483] on div at bounding box center [9, 478] width 20 height 25
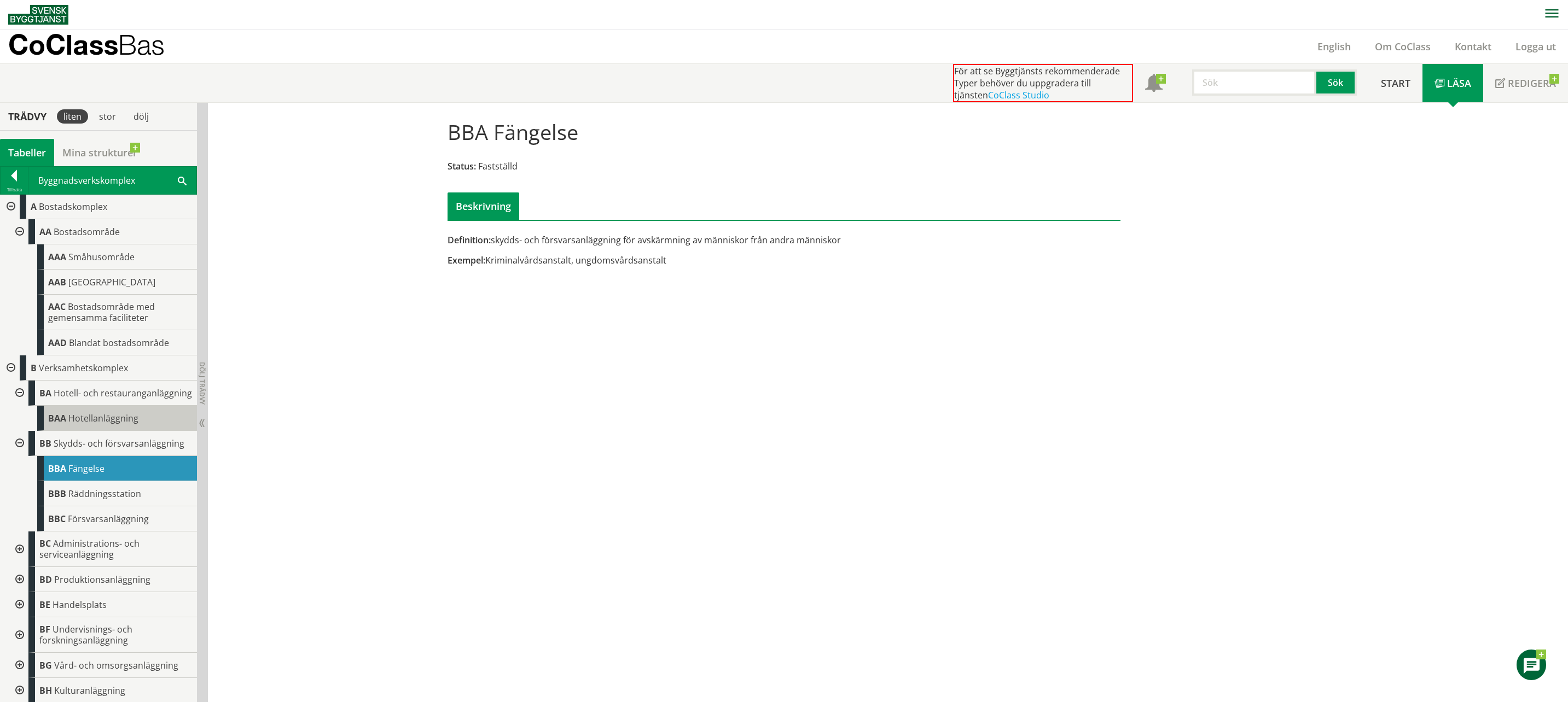
scroll to position [0, 0]
click at [122, 426] on span "Hotellanläggning" at bounding box center [103, 419] width 70 height 12
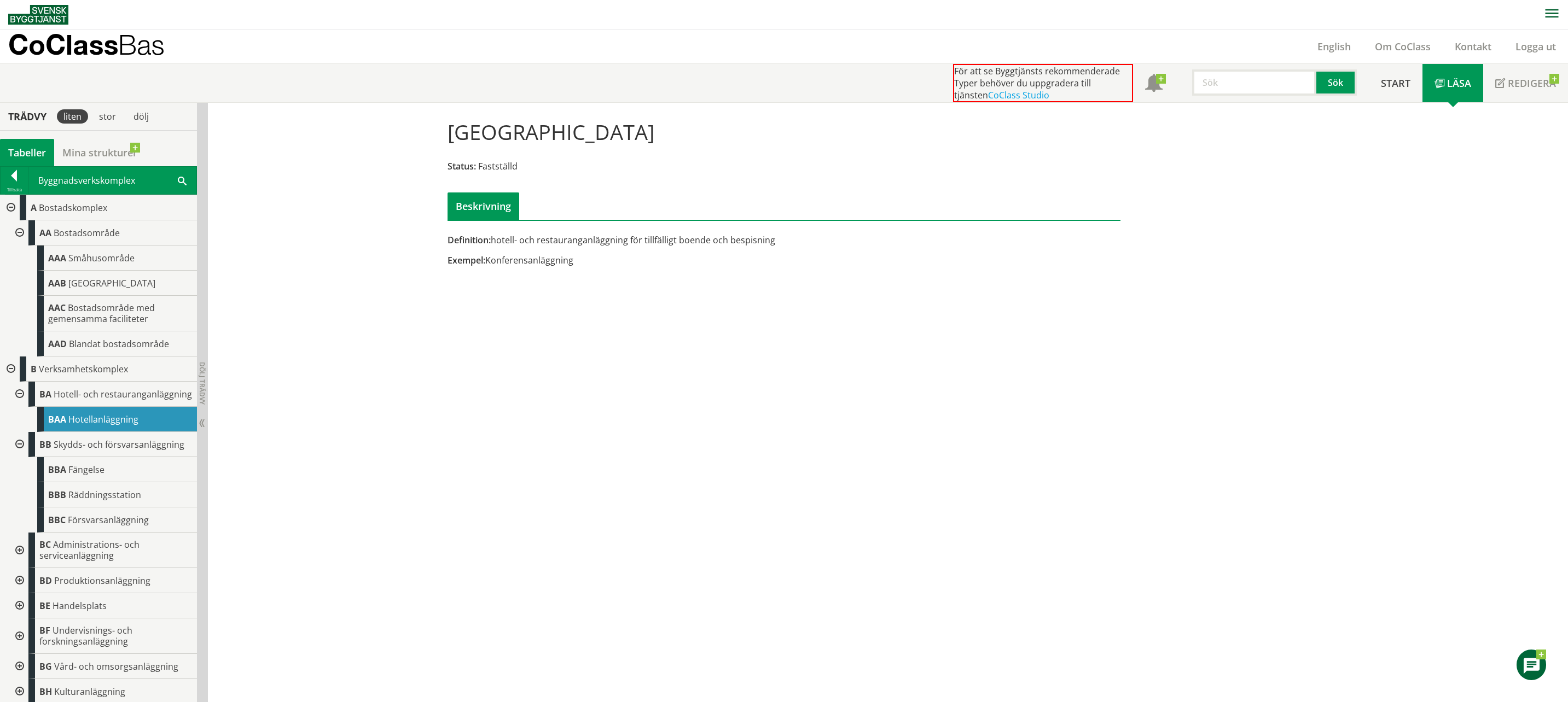
drag, startPoint x: 708, startPoint y: 244, endPoint x: 580, endPoint y: 239, distance: 128.1
click at [597, 238] on div "Definition: hotell- och restauranganläggning för tillfälligt boende och bespisn…" at bounding box center [669, 240] width 443 height 12
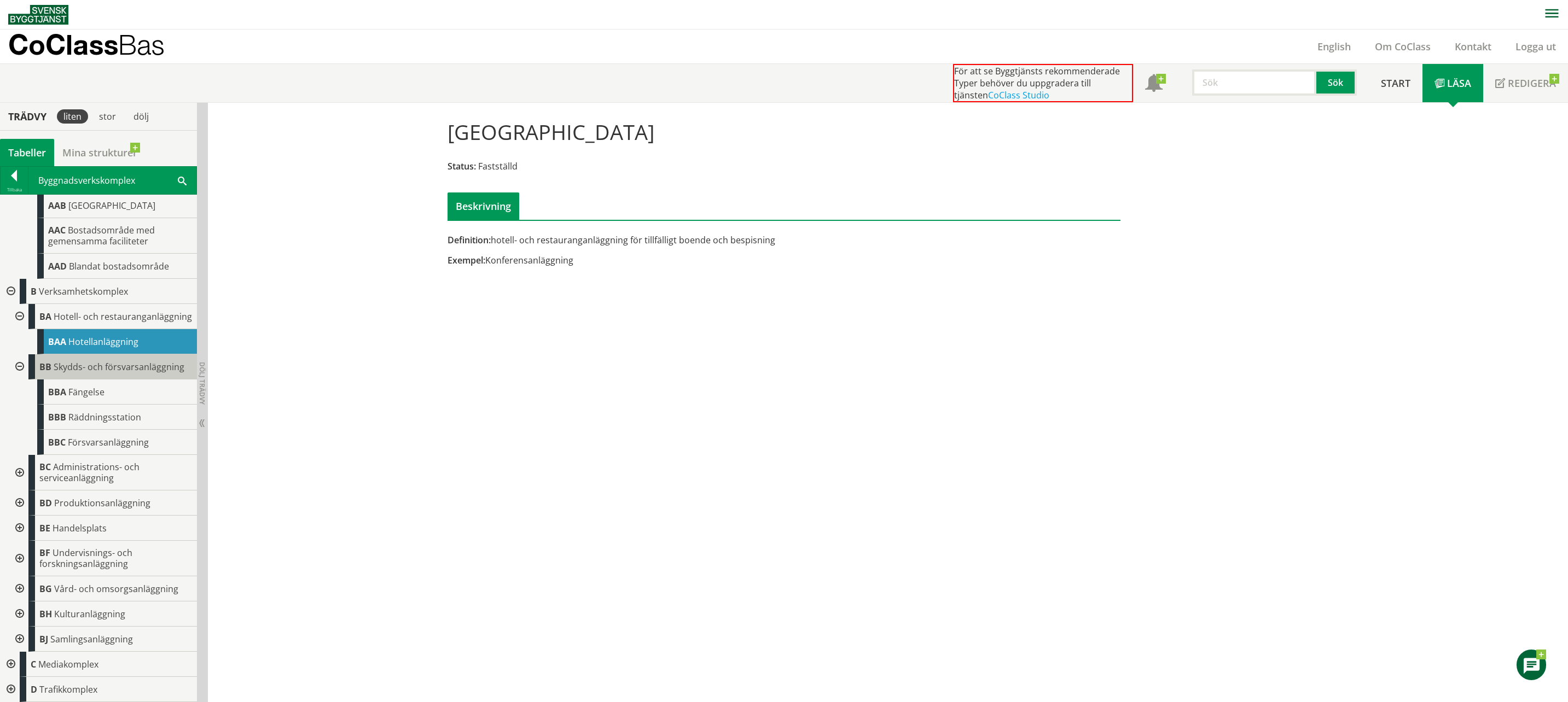
scroll to position [113, 0]
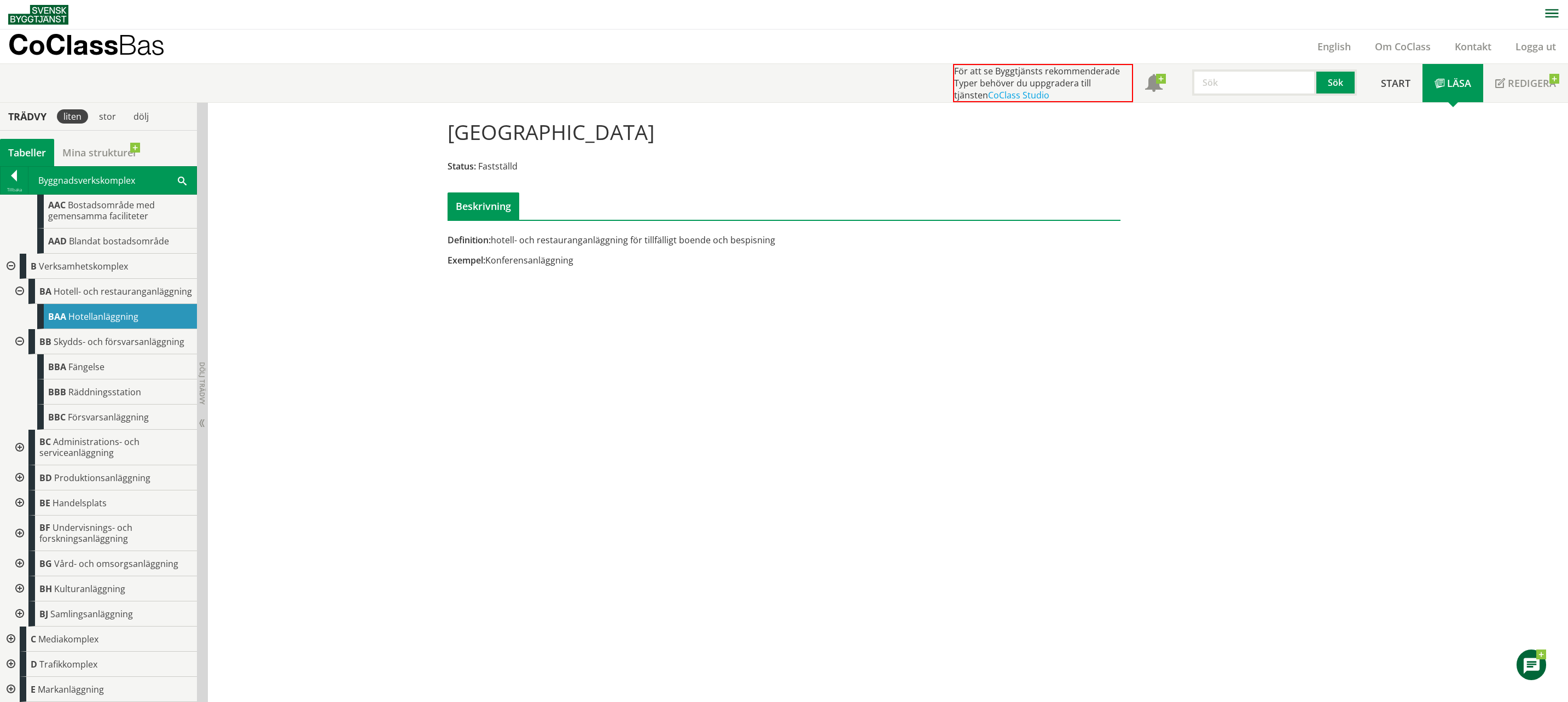
click at [19, 503] on div at bounding box center [18, 503] width 20 height 25
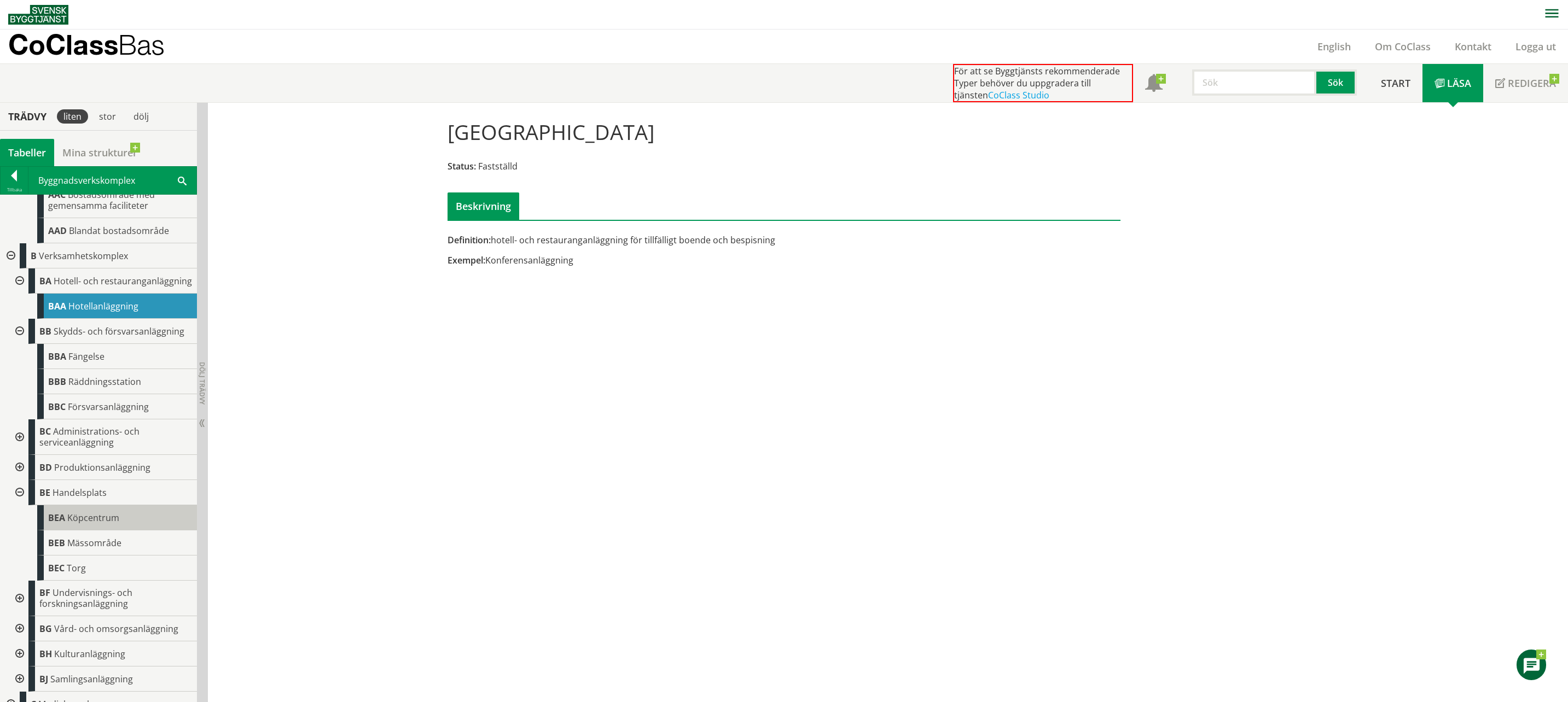
click at [100, 523] on span "Köpcentrum" at bounding box center [94, 518] width 52 height 12
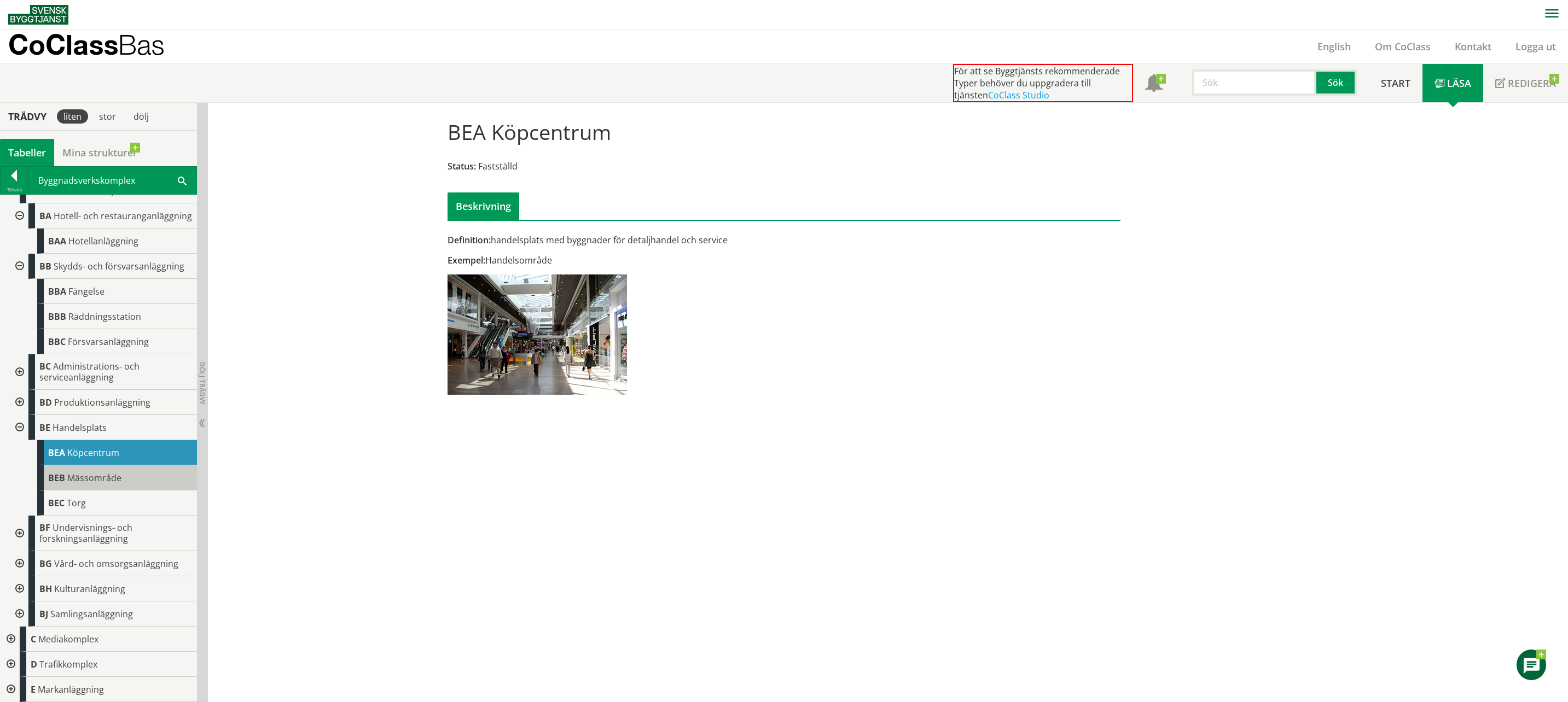
scroll to position [189, 0]
click at [4, 682] on div at bounding box center [9, 689] width 20 height 25
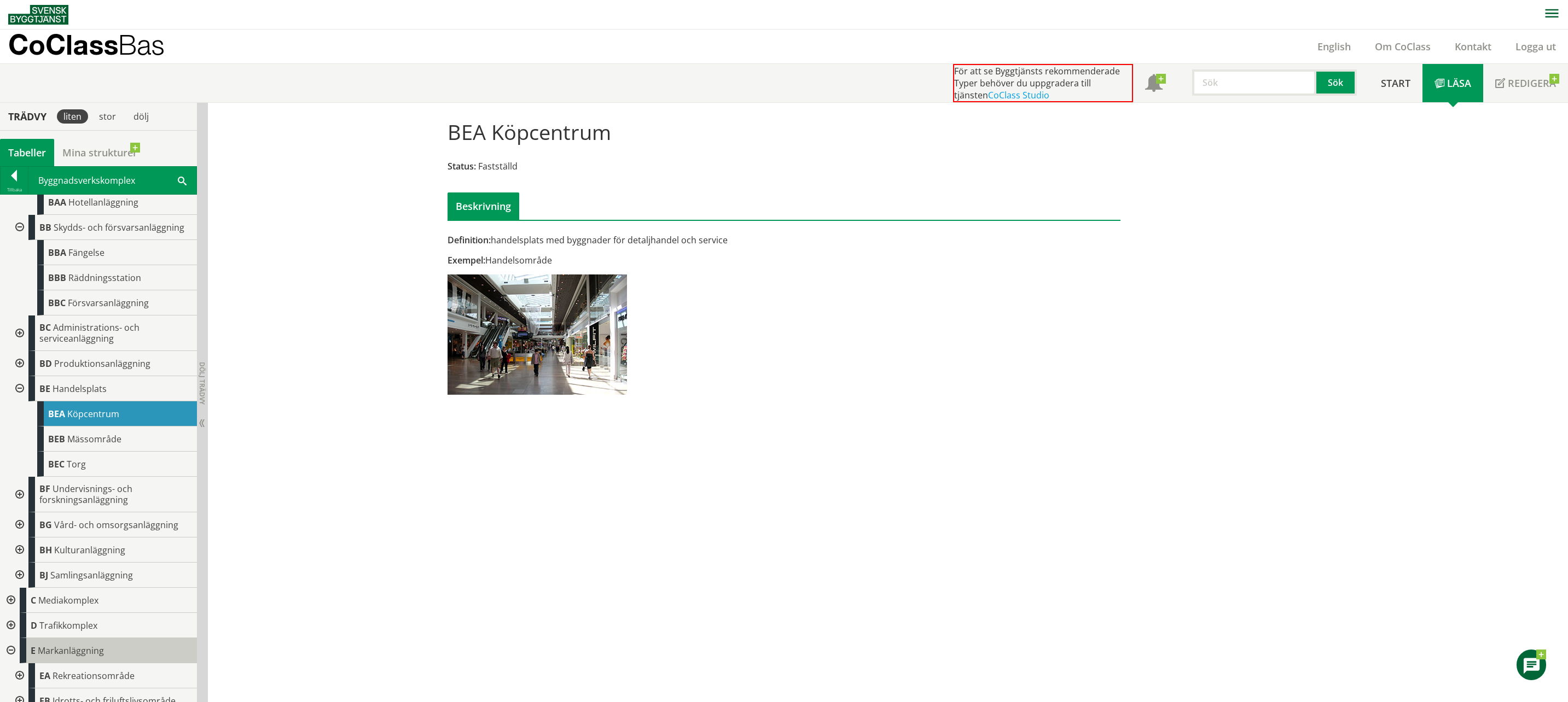
scroll to position [239, 0]
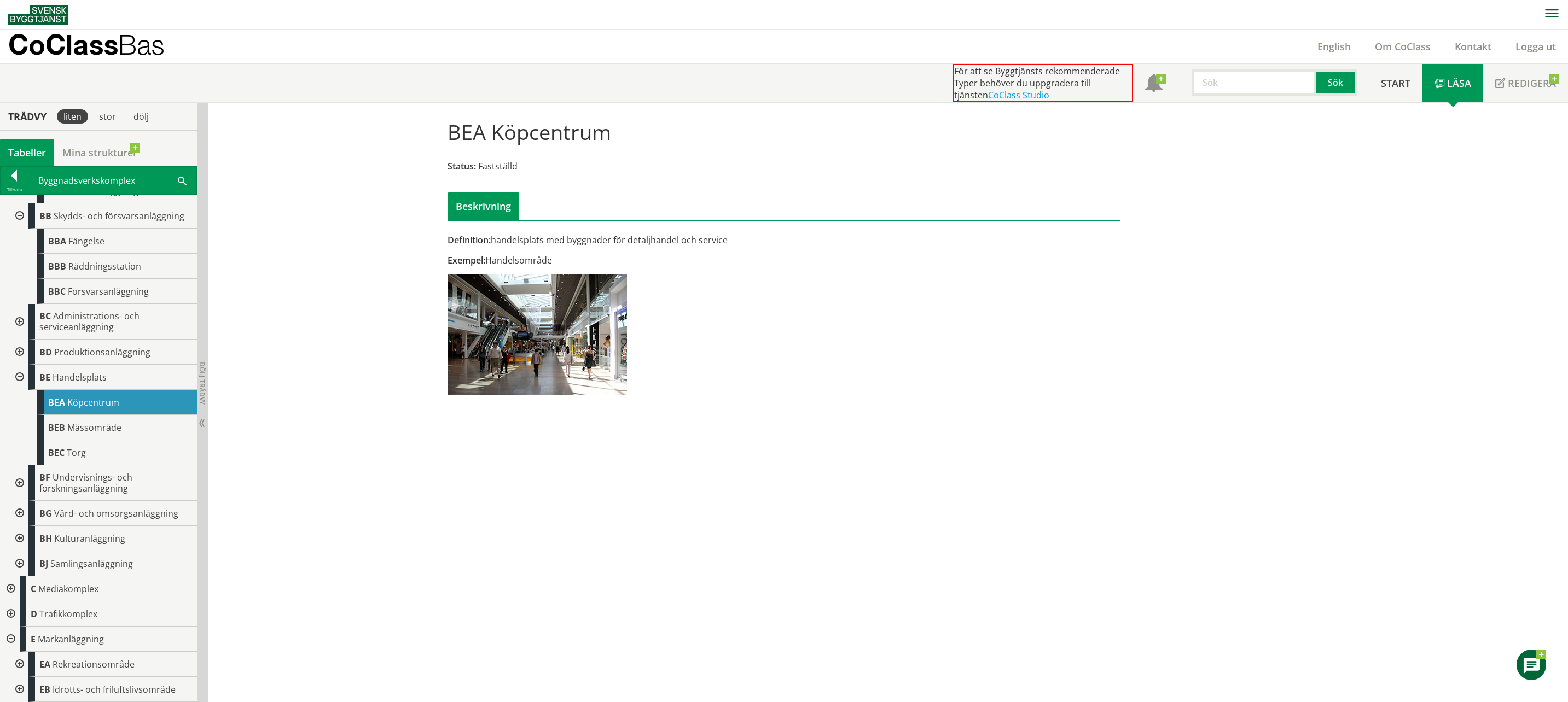
click at [21, 666] on div at bounding box center [18, 664] width 20 height 25
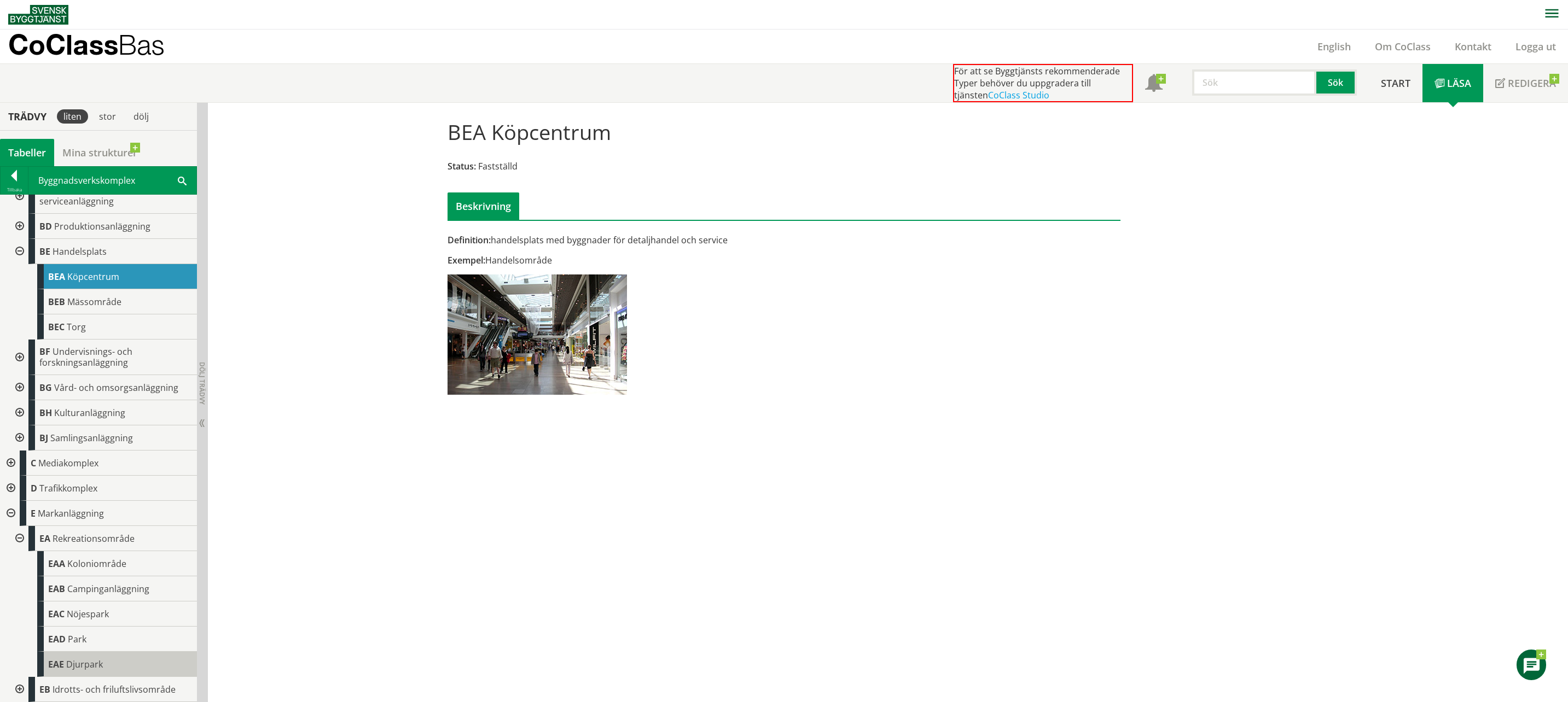
scroll to position [365, 0]
click at [106, 567] on span "Koloniområde" at bounding box center [97, 563] width 59 height 12
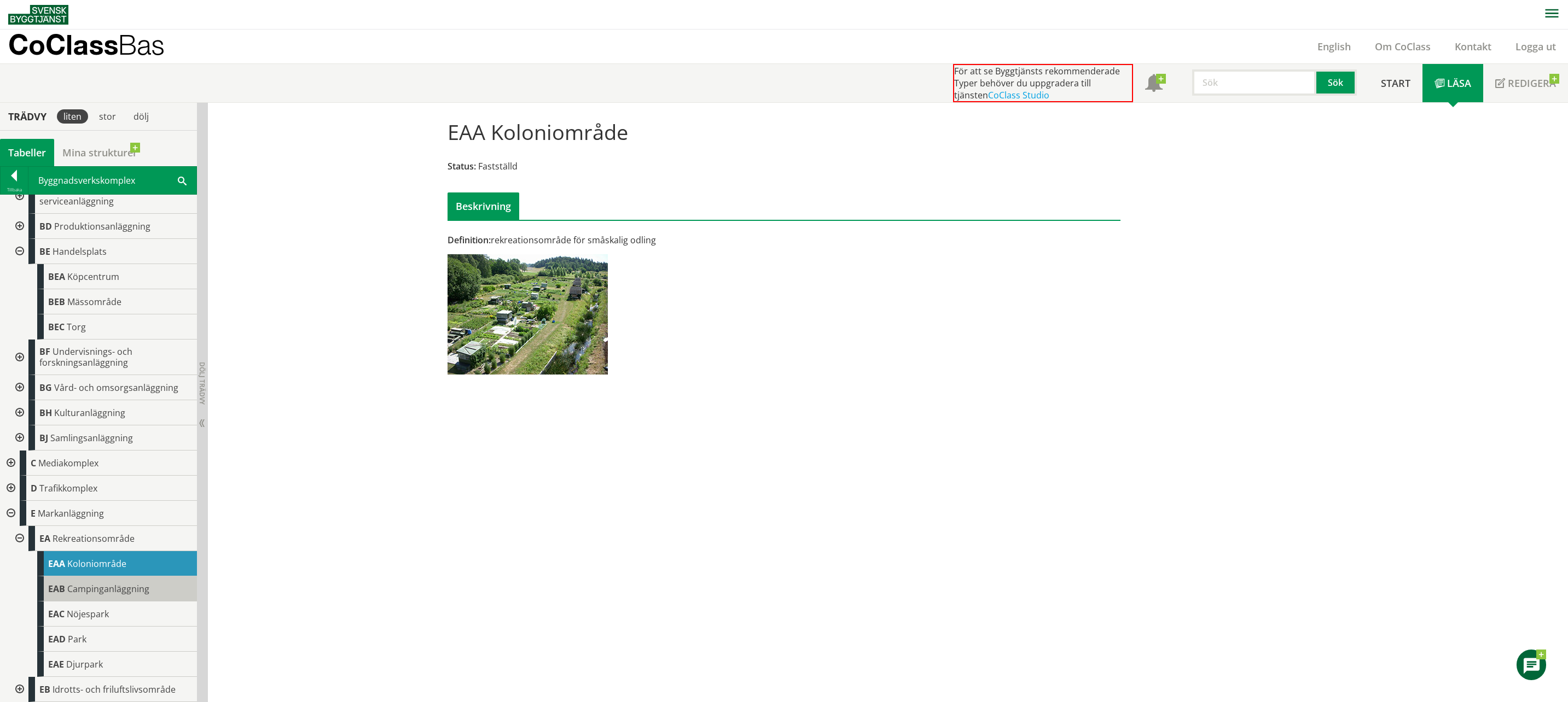
click at [117, 584] on span "Campinganläggning" at bounding box center [108, 589] width 82 height 12
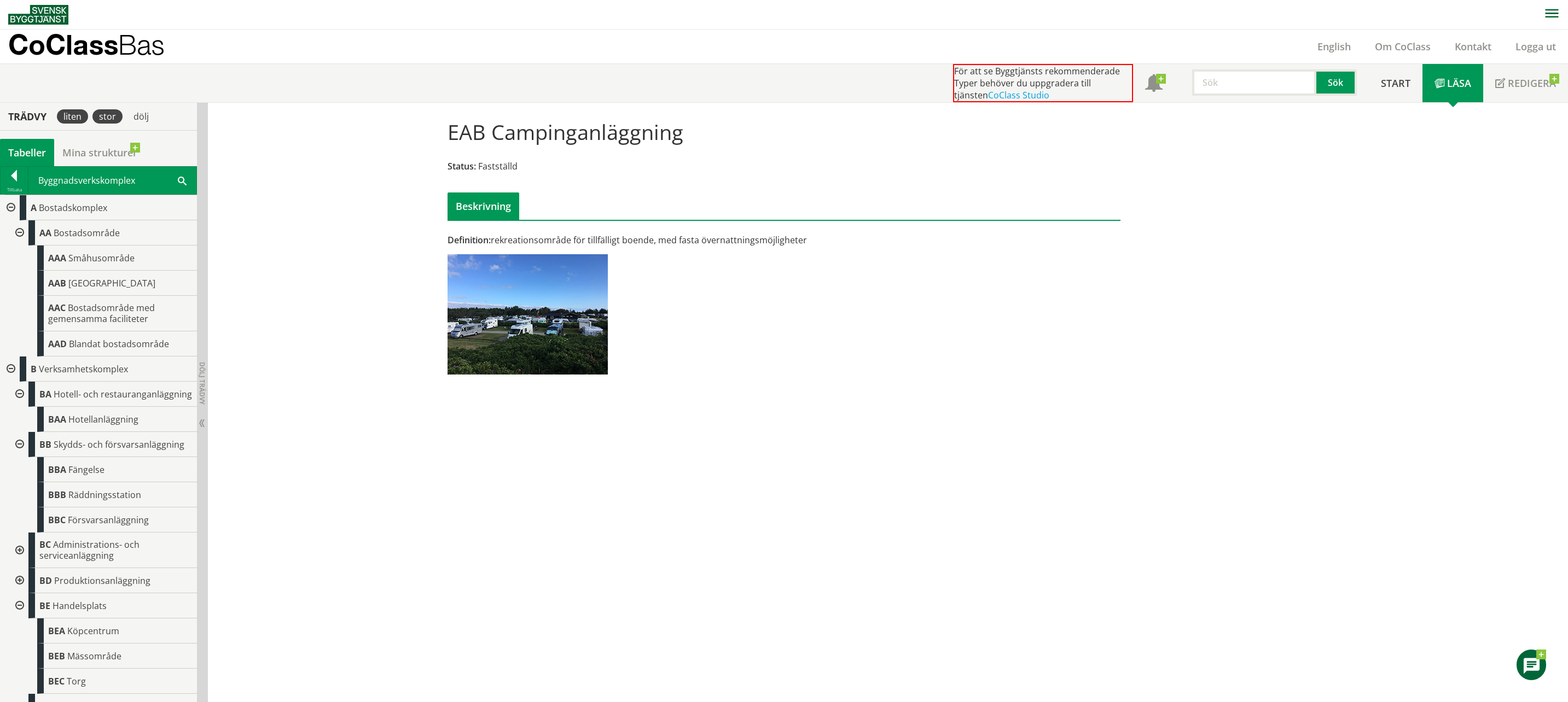
click at [112, 115] on div "stor" at bounding box center [107, 117] width 30 height 15
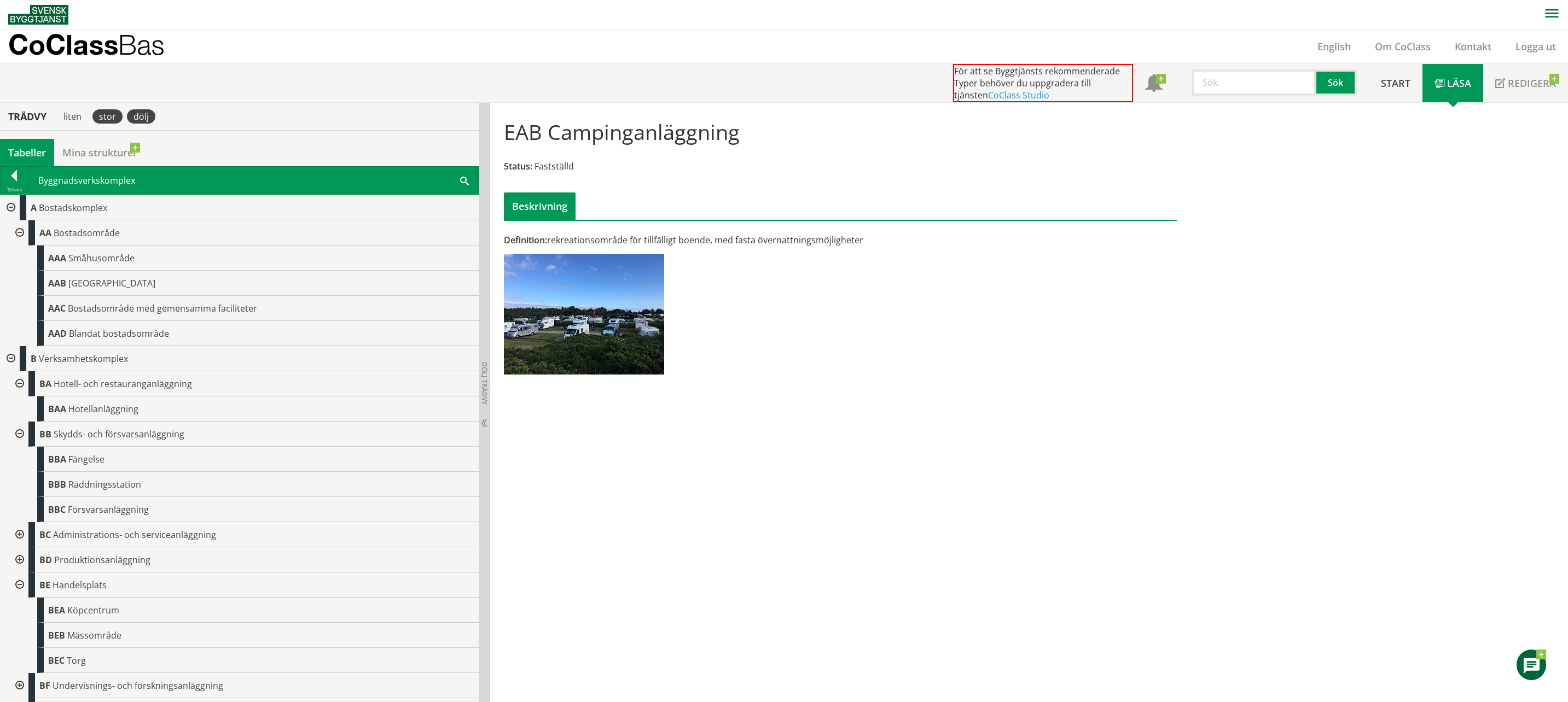
click at [139, 113] on div "dölj" at bounding box center [141, 117] width 28 height 15
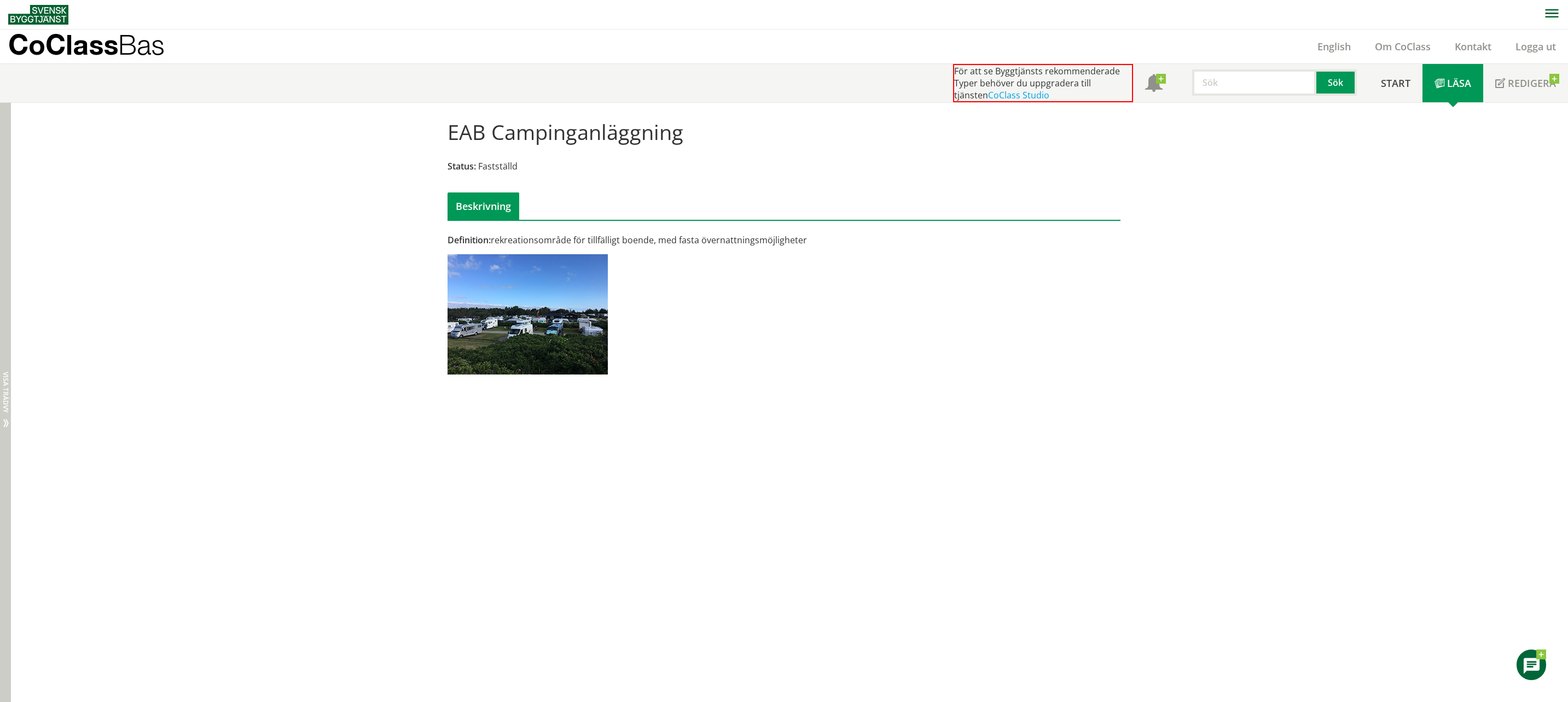
click at [6, 120] on div "Dölj trädvy Visa trädvy" at bounding box center [5, 402] width 11 height 600
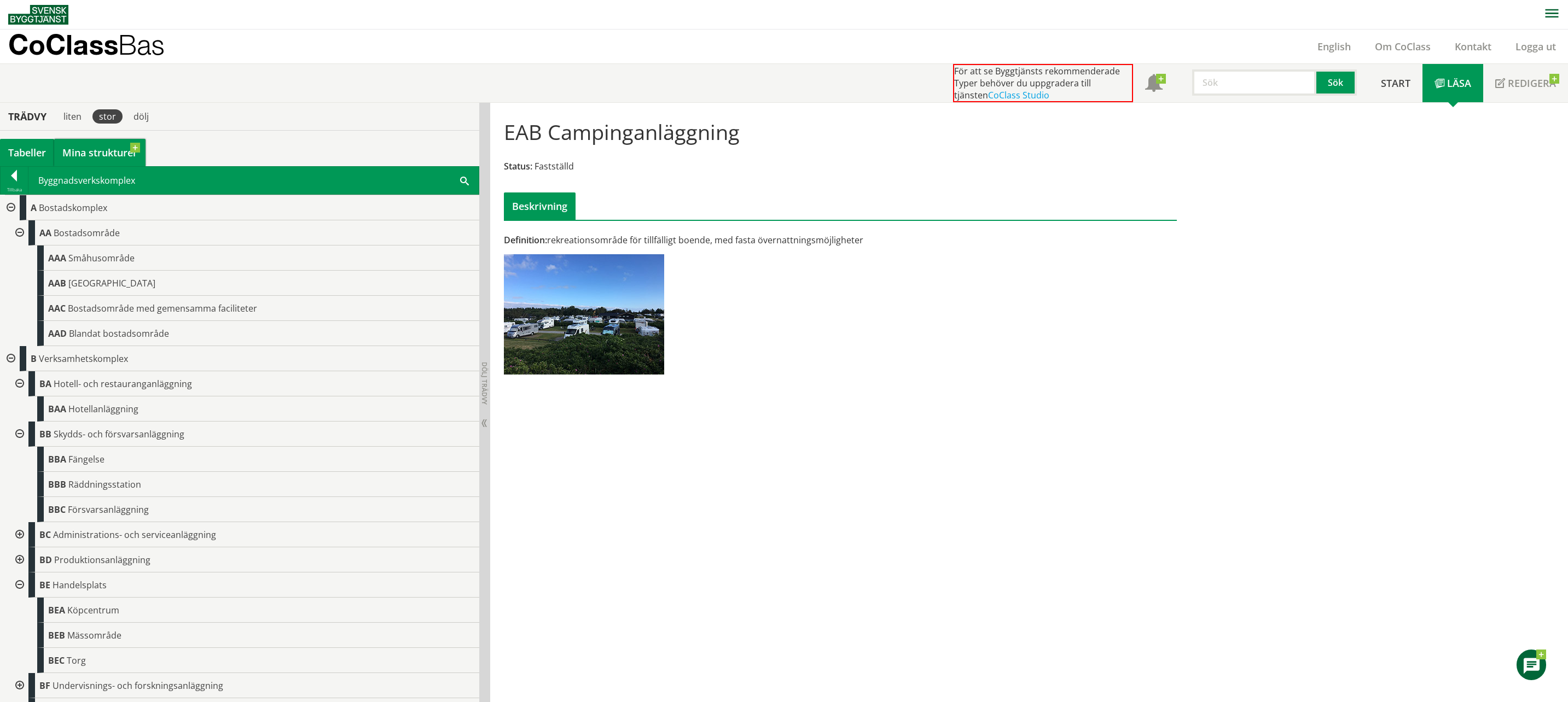
click at [73, 152] on link "Mina strukturer" at bounding box center [100, 152] width 91 height 28
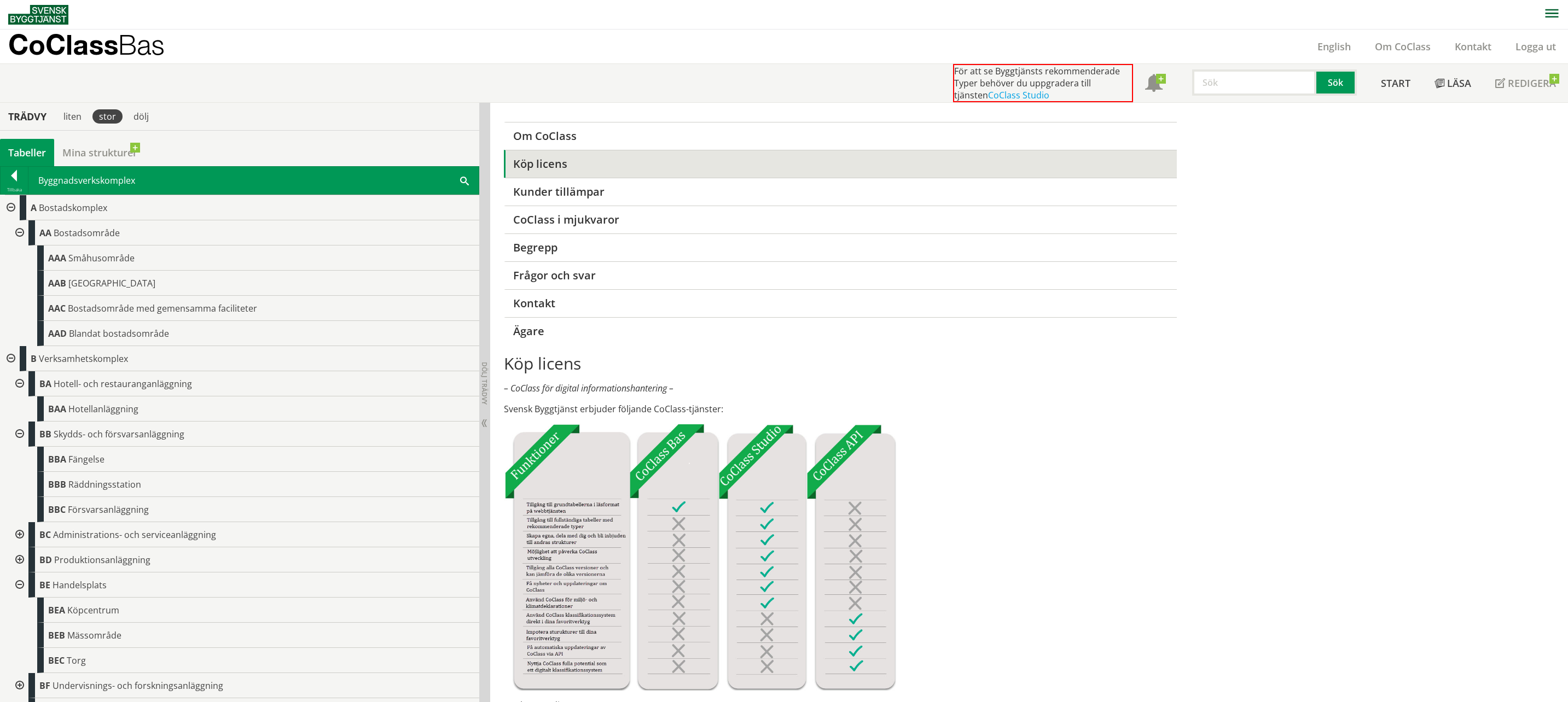
click at [43, 149] on div "Tabeller" at bounding box center [27, 152] width 54 height 28
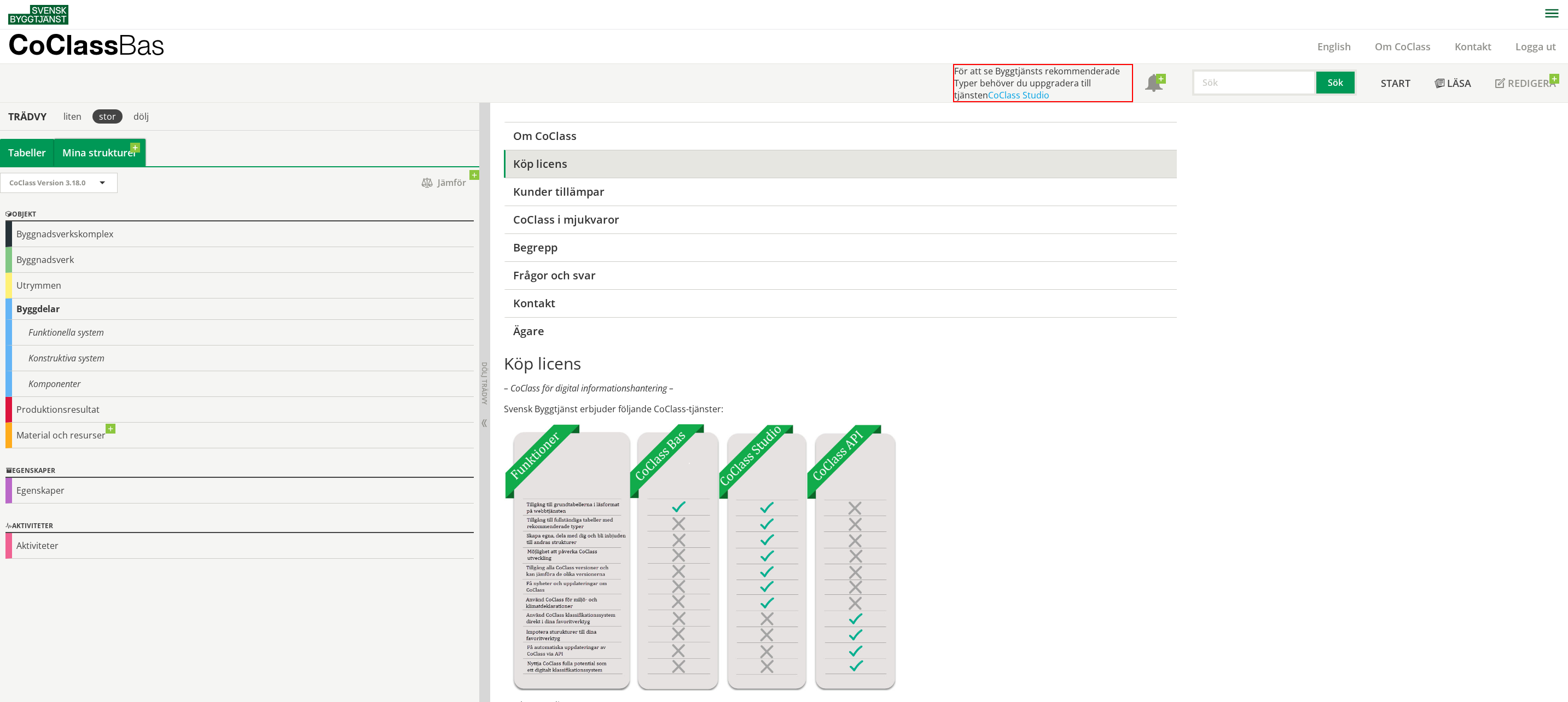
click at [122, 150] on link "Mina strukturer" at bounding box center [100, 152] width 91 height 28
click at [33, 149] on div "Tabeller" at bounding box center [27, 152] width 54 height 28
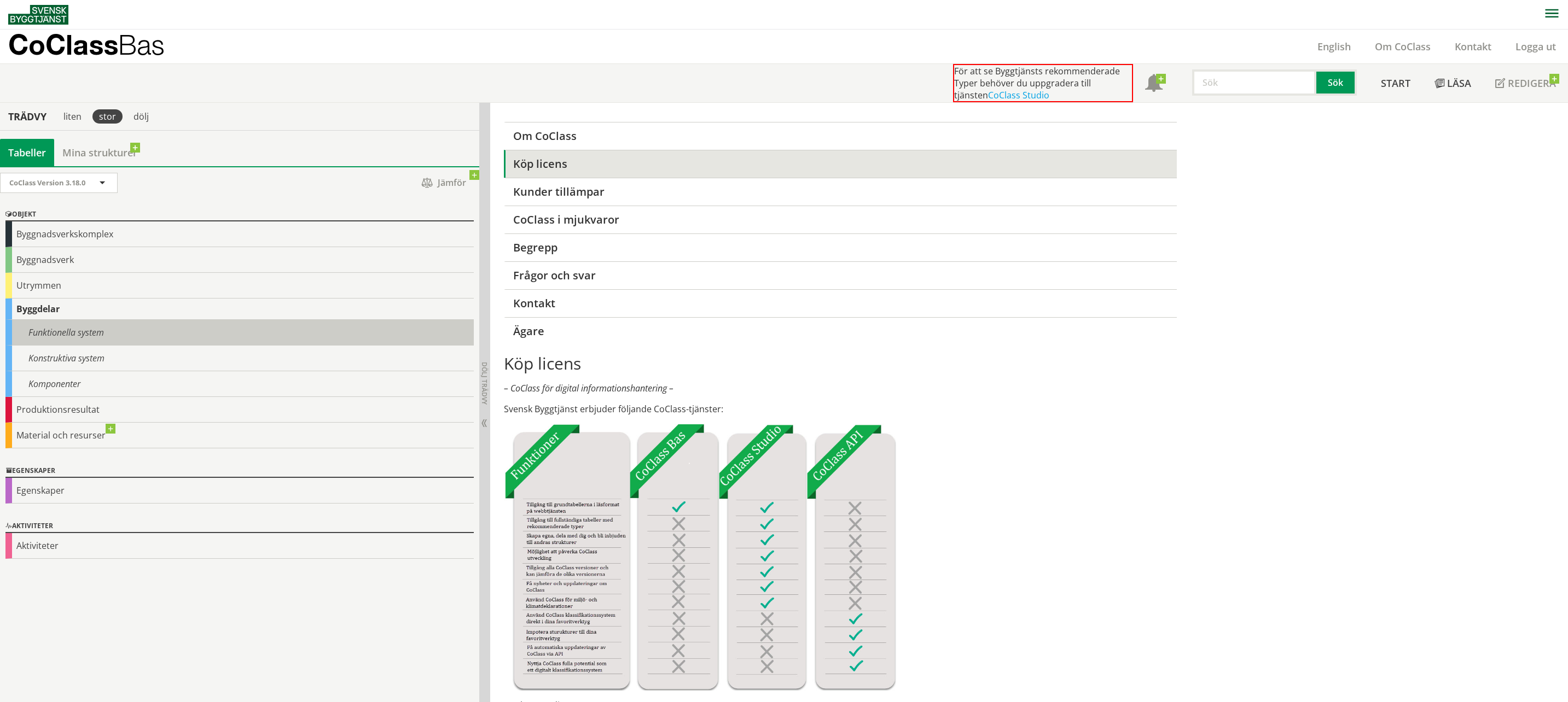
click at [70, 334] on div "Funktionella system" at bounding box center [239, 332] width 468 height 25
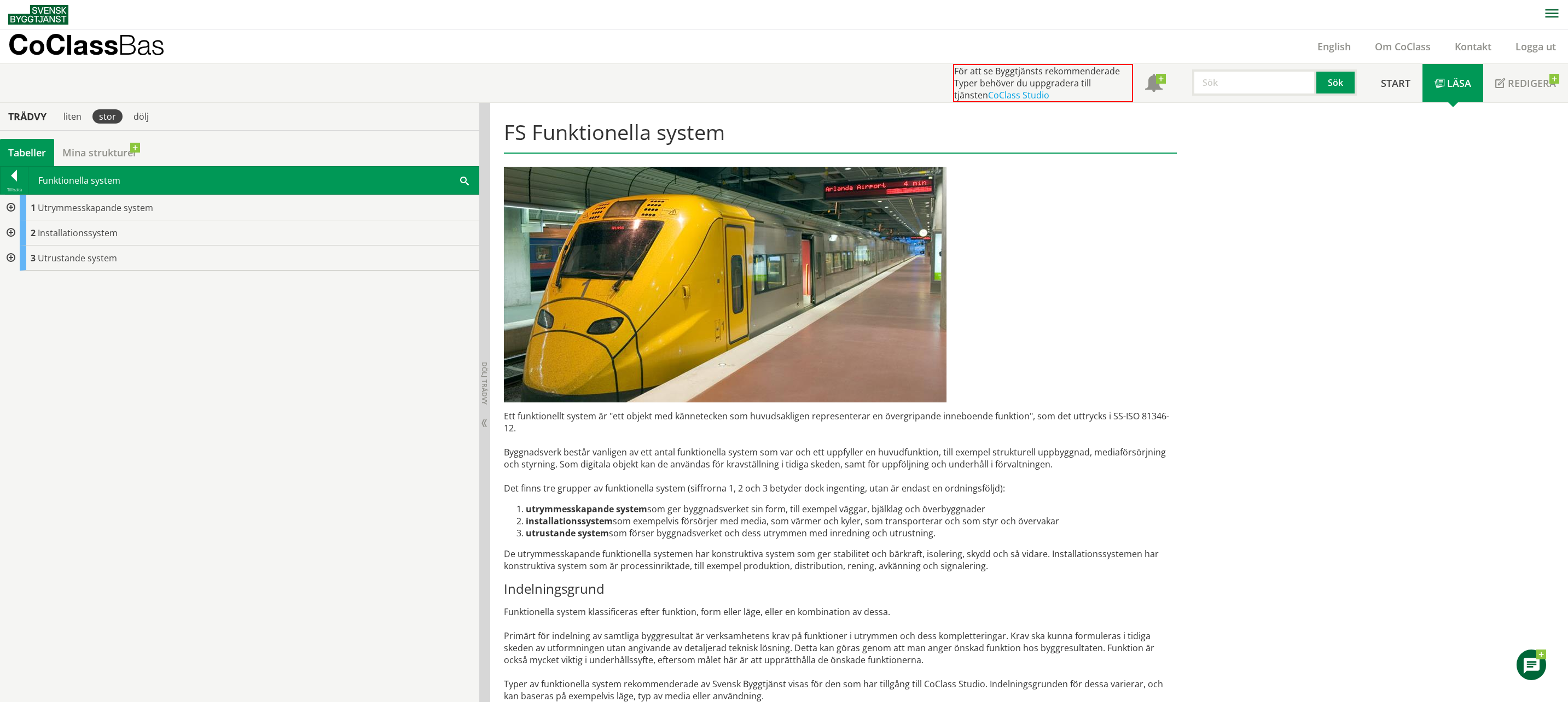
click at [15, 207] on div at bounding box center [9, 207] width 20 height 25
click at [22, 230] on div at bounding box center [18, 233] width 20 height 25
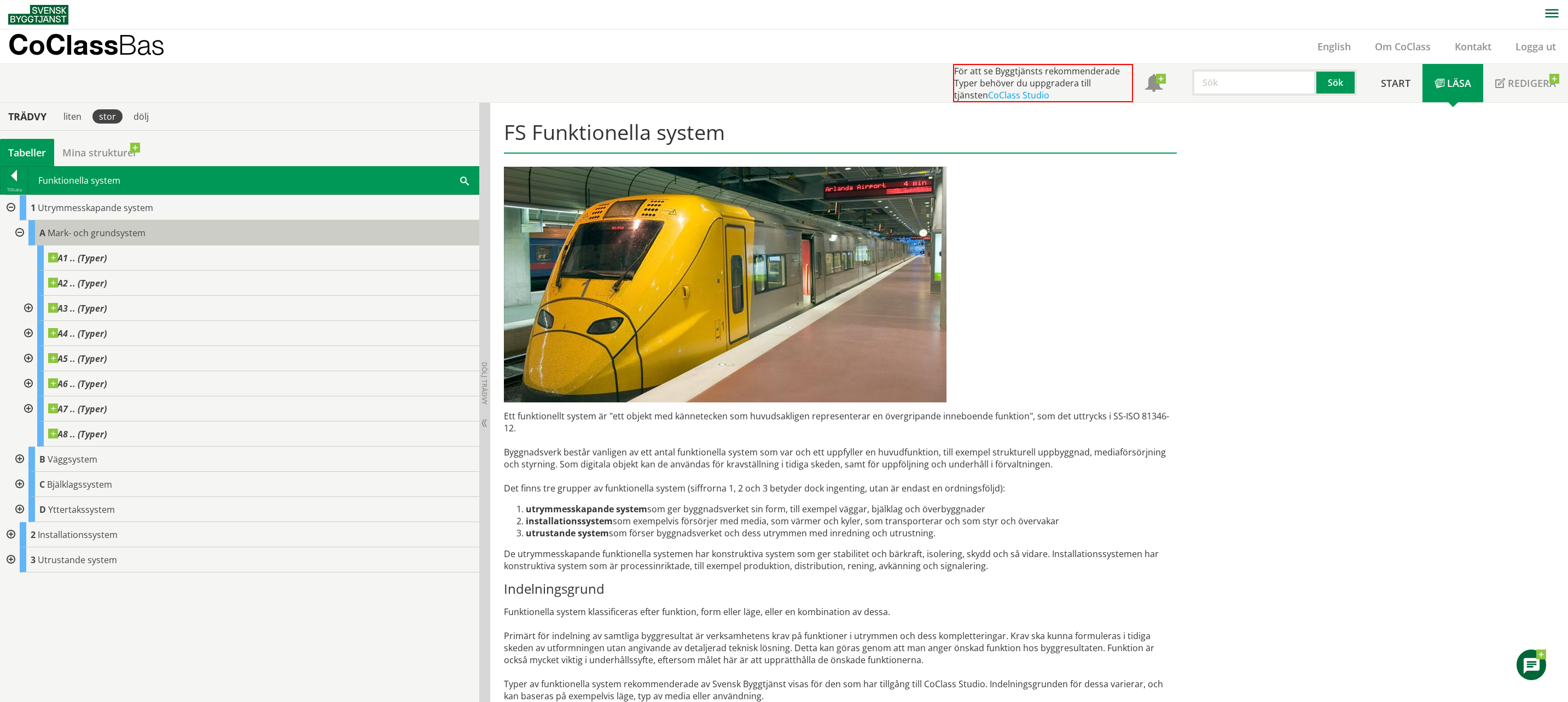
click at [71, 233] on span "Mark- och grundsystem" at bounding box center [97, 233] width 98 height 12
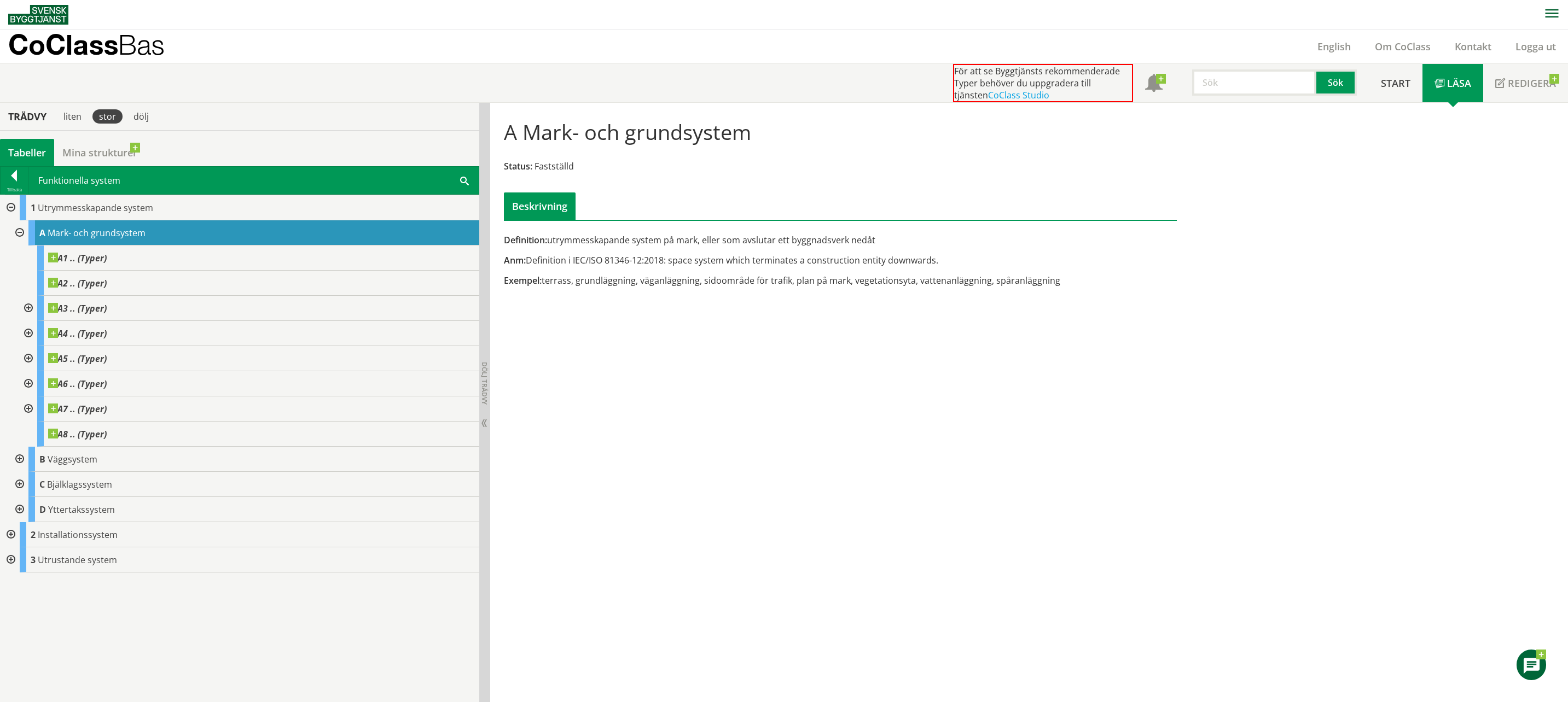
drag, startPoint x: 551, startPoint y: 241, endPoint x: 606, endPoint y: 242, distance: 55.0
click at [606, 242] on div "Definition: utrymmesskapande system på mark, eller som avslutar ett byggnadsver…" at bounding box center [840, 240] width 673 height 12
click at [587, 266] on div "Definition: utrymmesskapande system på mark, eller som avslutar ett byggnadsver…" at bounding box center [840, 265] width 689 height 61
click at [88, 465] on span "Väggsystem" at bounding box center [73, 459] width 50 height 12
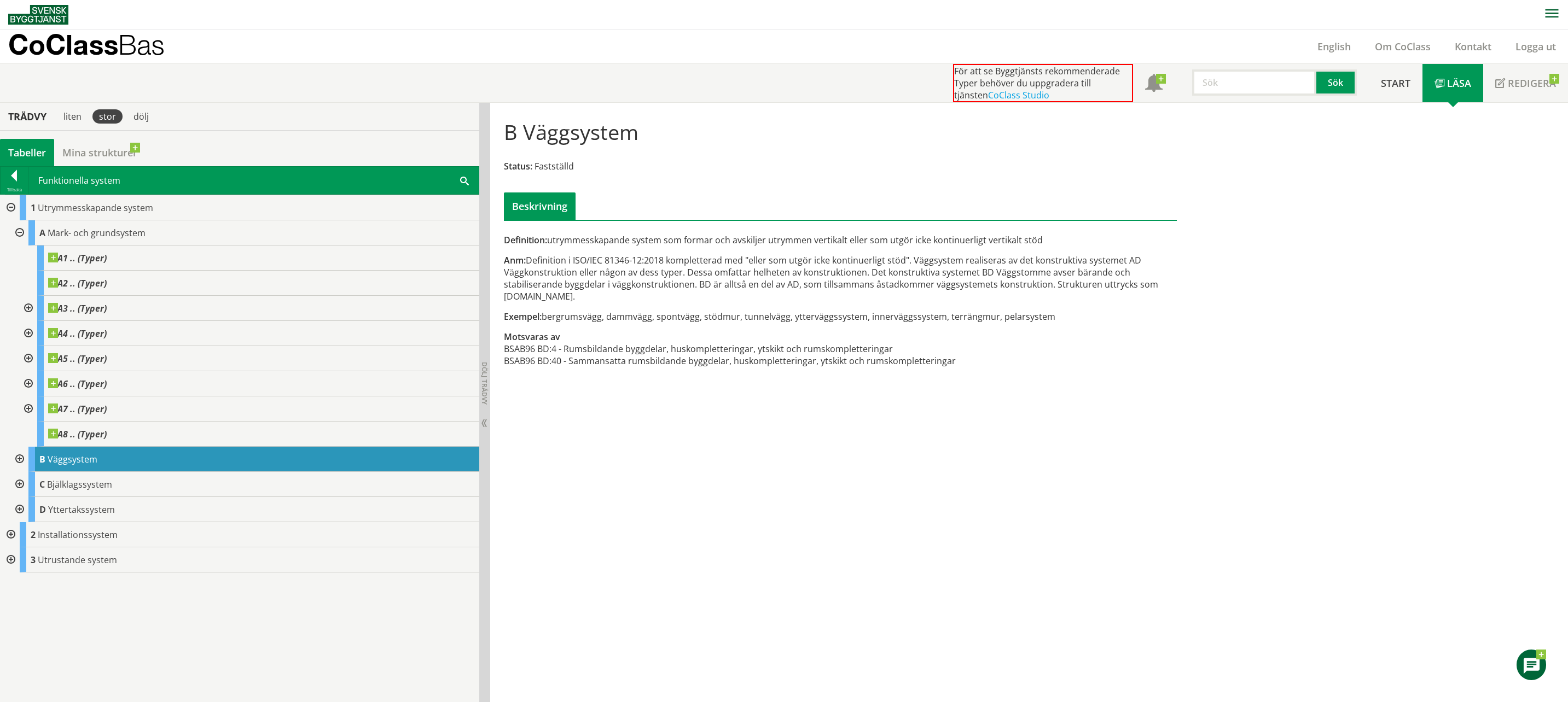
click at [22, 456] on div at bounding box center [18, 459] width 20 height 25
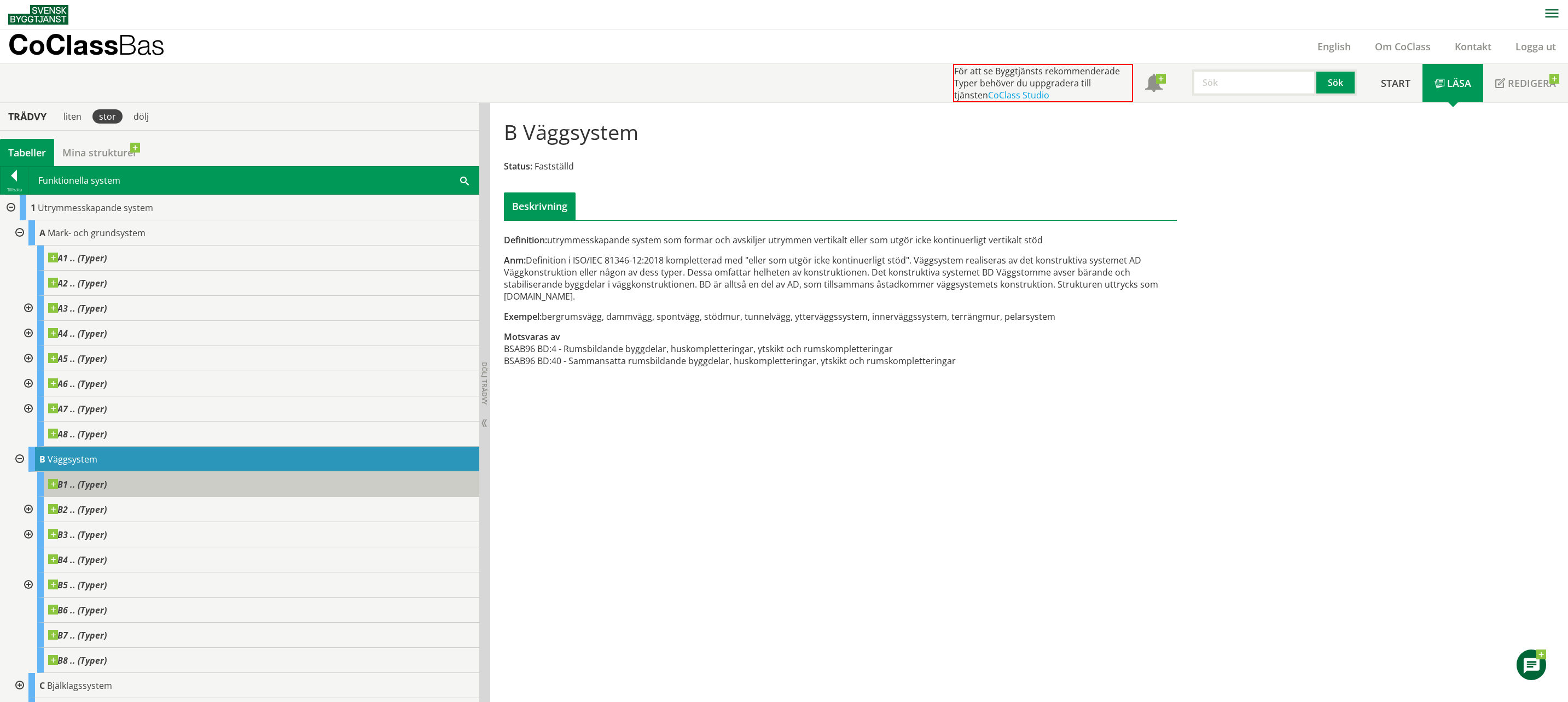
click at [107, 479] on span at bounding box center [107, 479] width 0 height 0
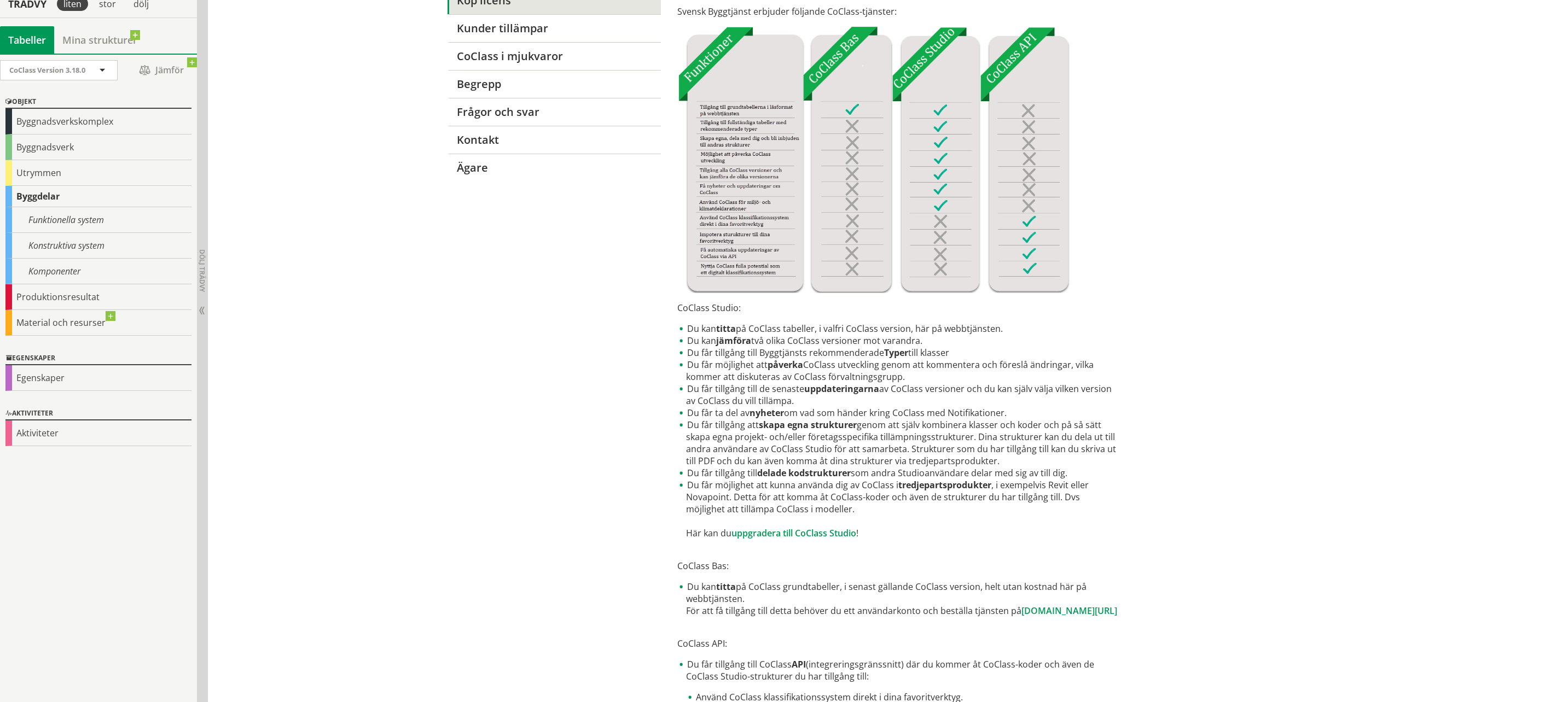
scroll to position [164, 0]
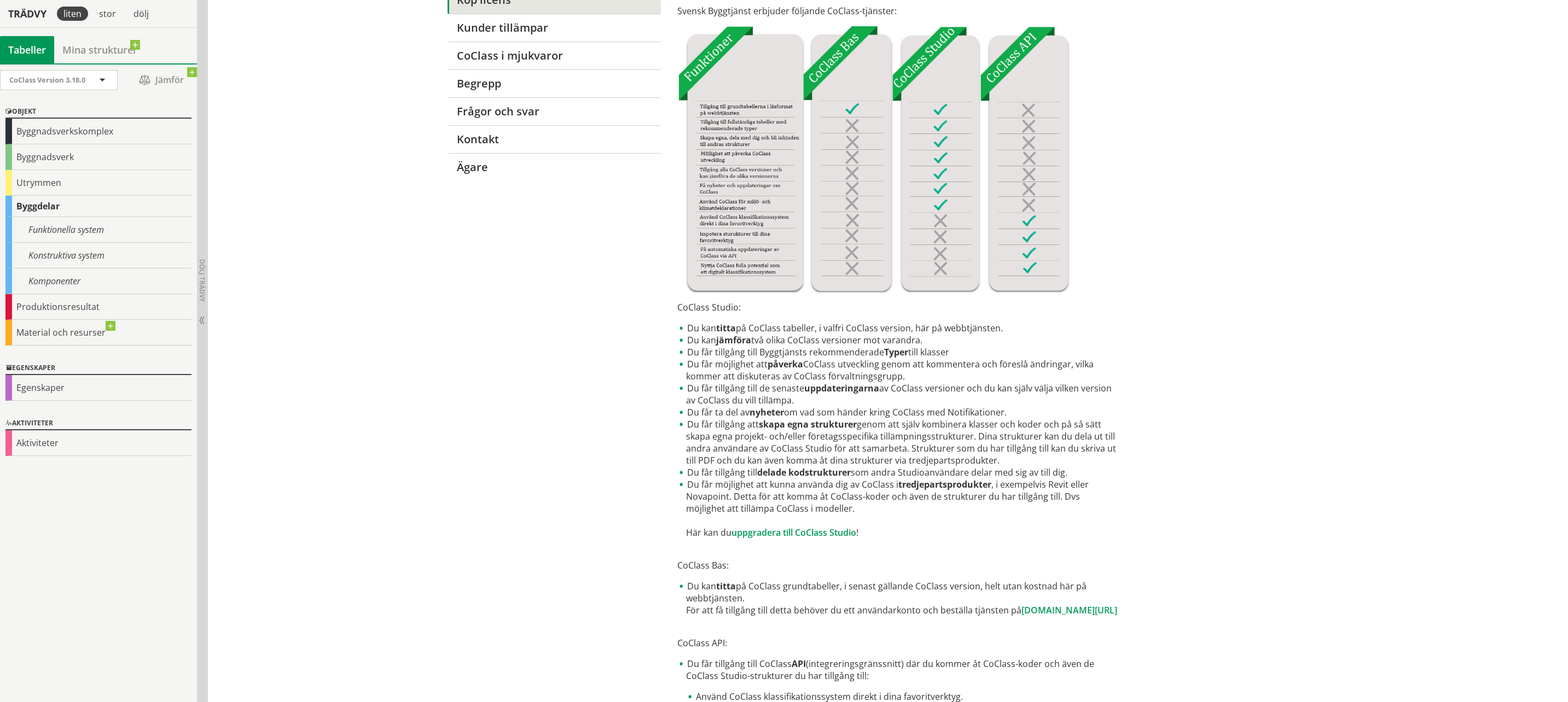
drag, startPoint x: 763, startPoint y: 329, endPoint x: 911, endPoint y: 333, distance: 148.1
click at [910, 333] on li "Du kan titta på CoClass tabeller, i valfri CoClass version, här på webbtjänsten." at bounding box center [898, 328] width 443 height 12
click at [43, 387] on div "Egenskaper" at bounding box center [99, 387] width 186 height 25
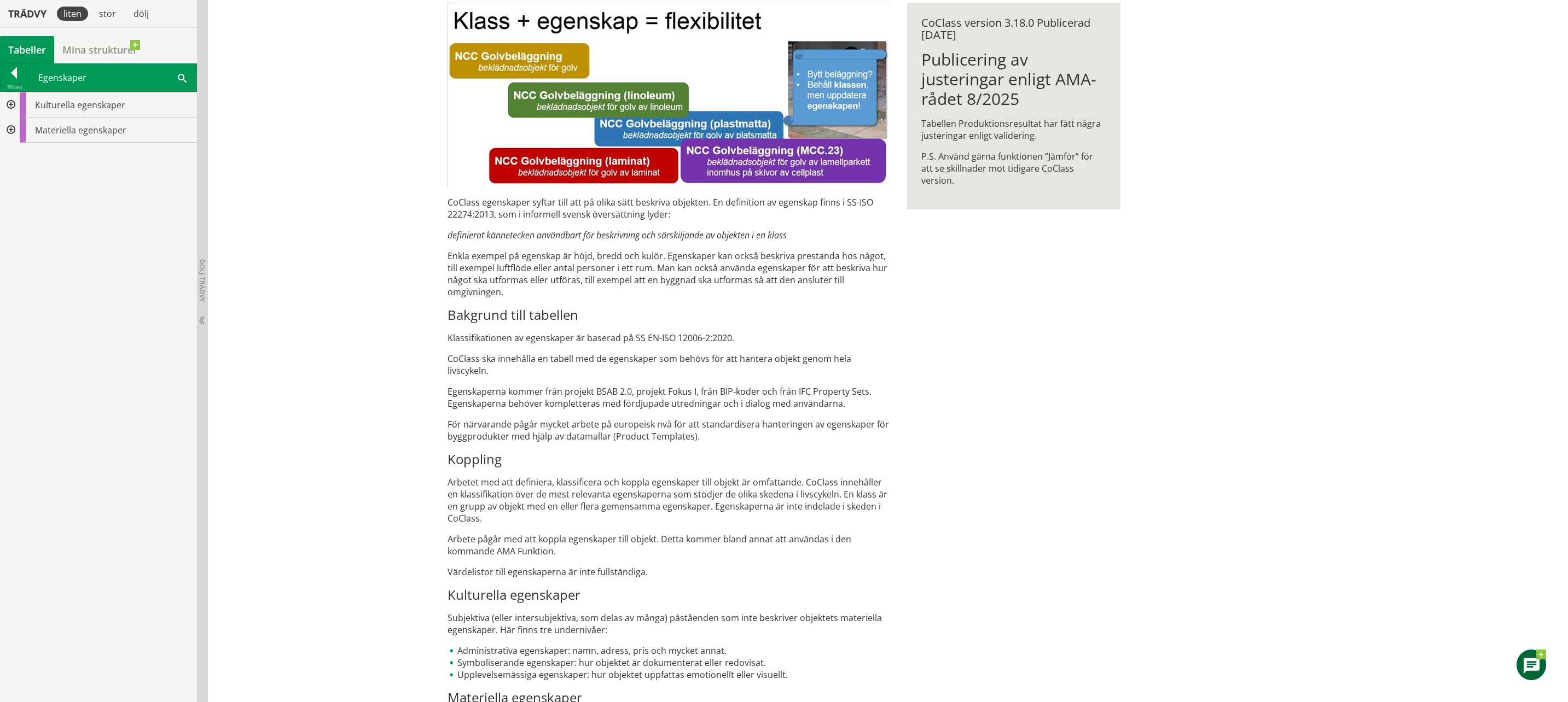
click at [10, 131] on div at bounding box center [9, 130] width 20 height 25
click at [17, 181] on div at bounding box center [18, 180] width 20 height 25
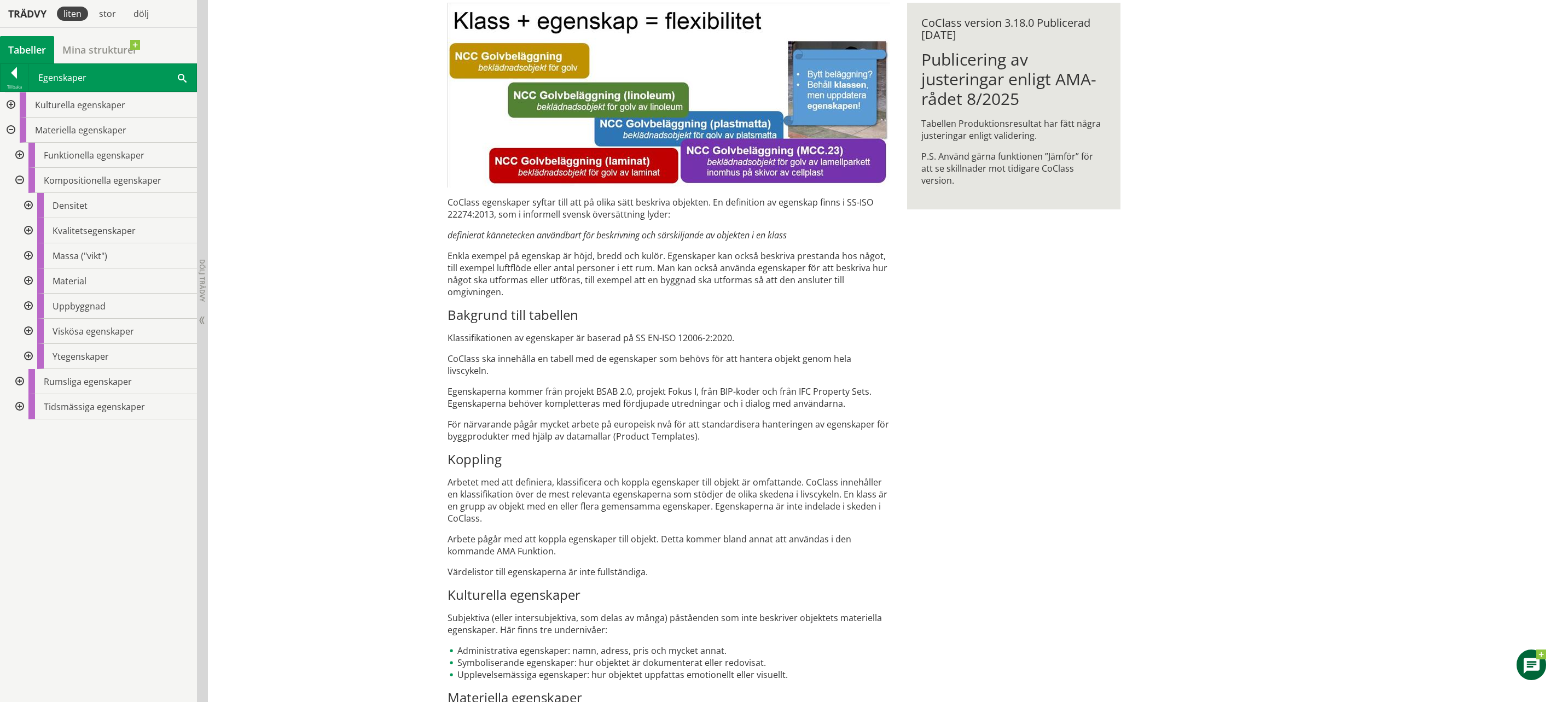
click at [19, 178] on div at bounding box center [18, 180] width 20 height 25
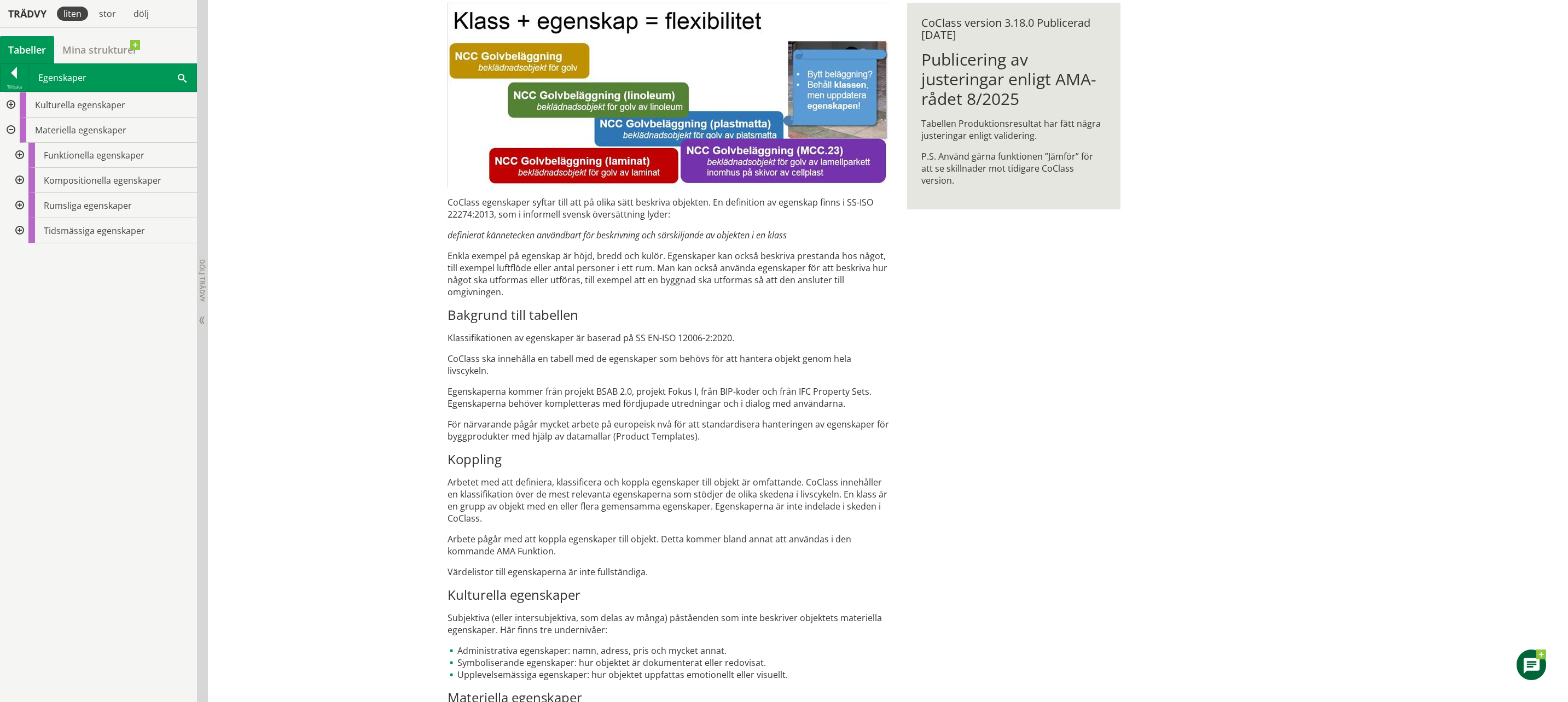
click at [19, 228] on div at bounding box center [18, 231] width 20 height 25
click at [28, 254] on div at bounding box center [27, 255] width 20 height 25
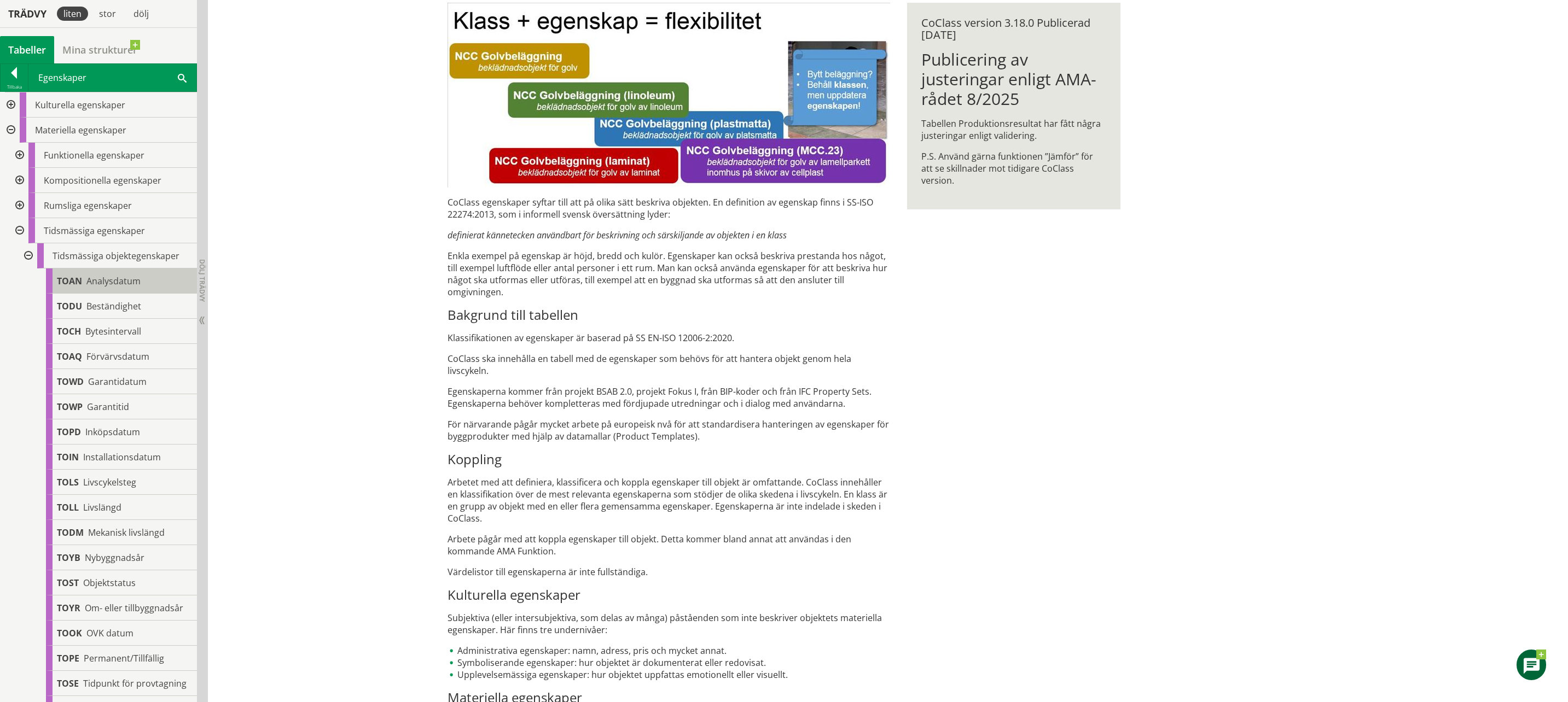
click at [88, 281] on body "AMA AMA Beskrivningsverktyg AMA Funktion BSAB Bygginfo Byggjura Byggkatalogen B…" at bounding box center [784, 187] width 1568 height 702
click at [126, 310] on span "Beständighet" at bounding box center [113, 306] width 54 height 12
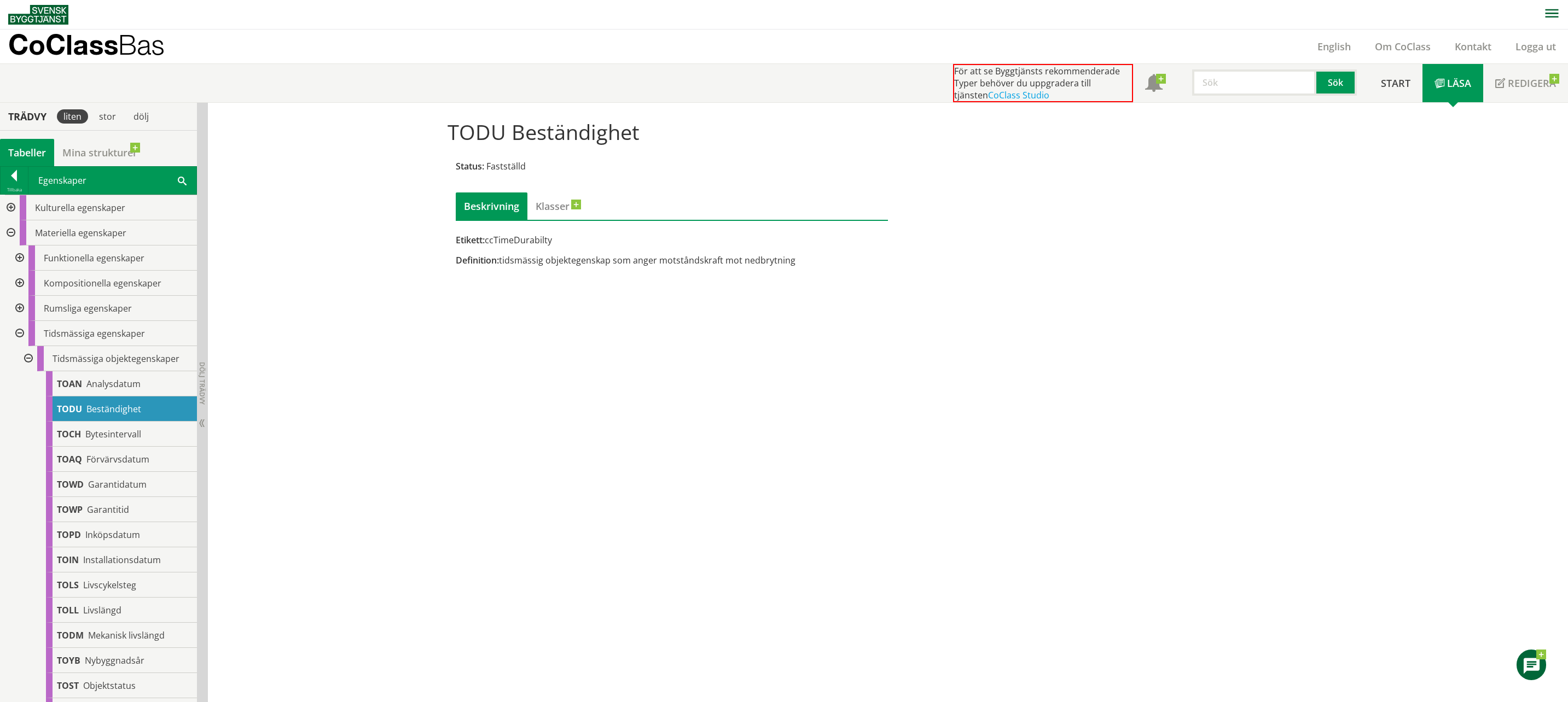
drag, startPoint x: 488, startPoint y: 241, endPoint x: 563, endPoint y: 245, distance: 75.1
click at [563, 245] on div "Etikett: ccTimeDurabilty" at bounding box center [672, 240] width 432 height 12
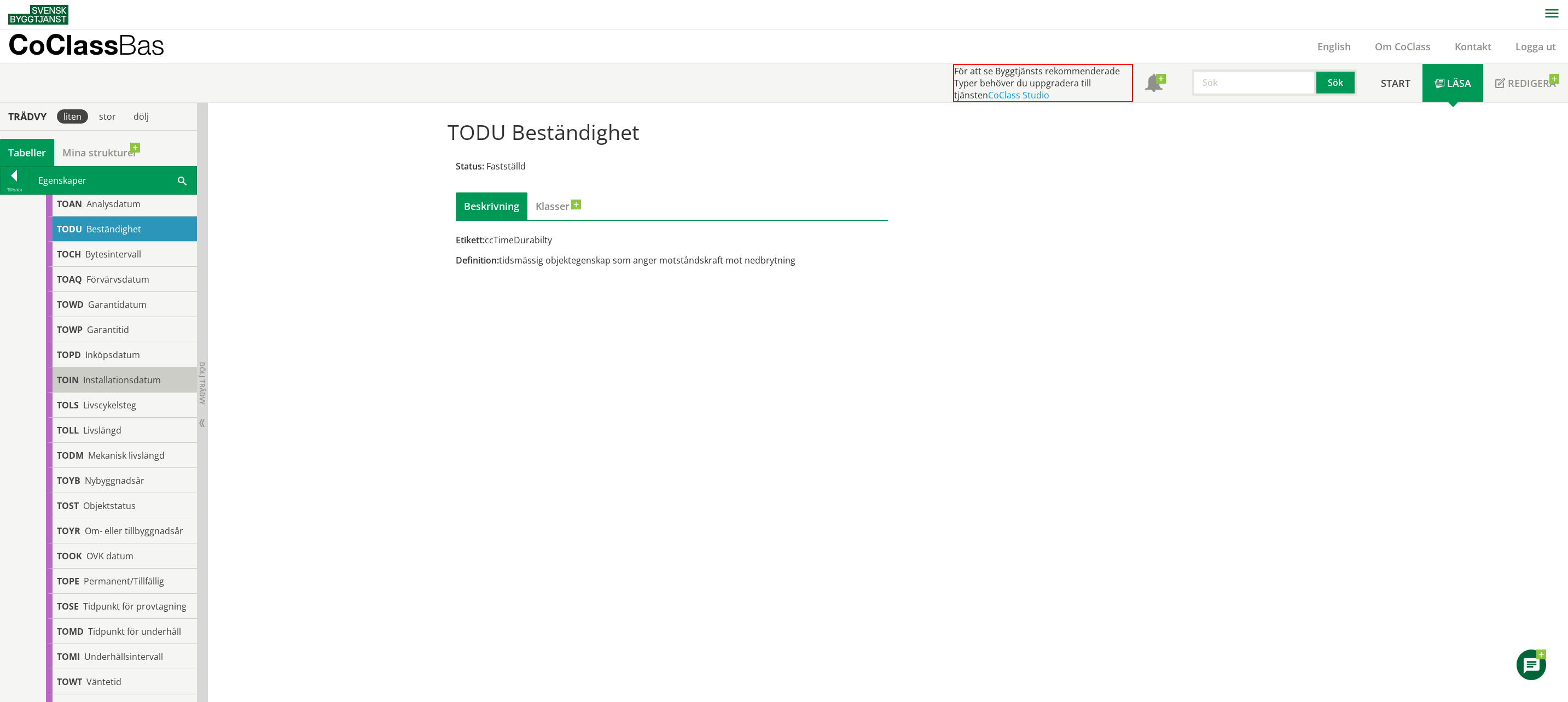
scroll to position [233, 0]
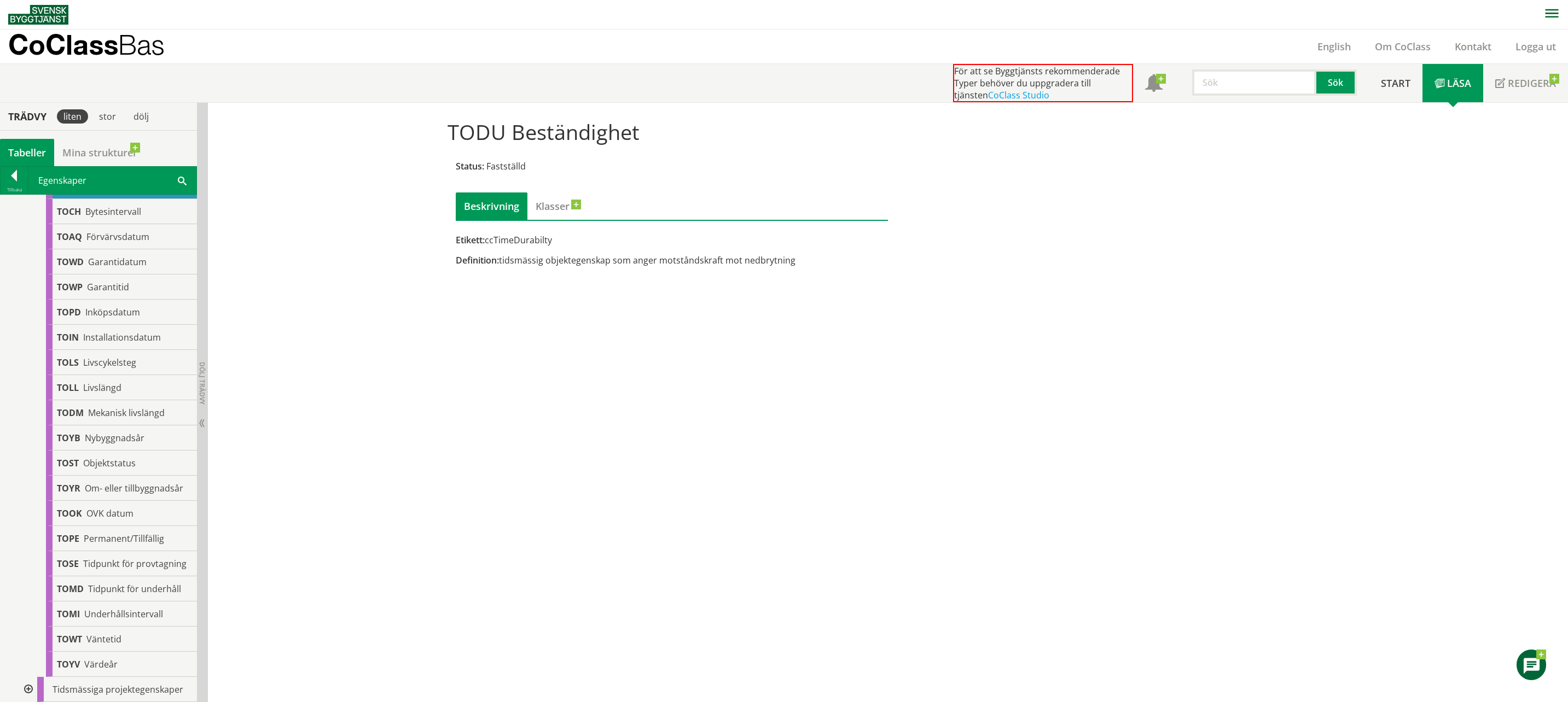
click at [28, 685] on div at bounding box center [27, 689] width 20 height 25
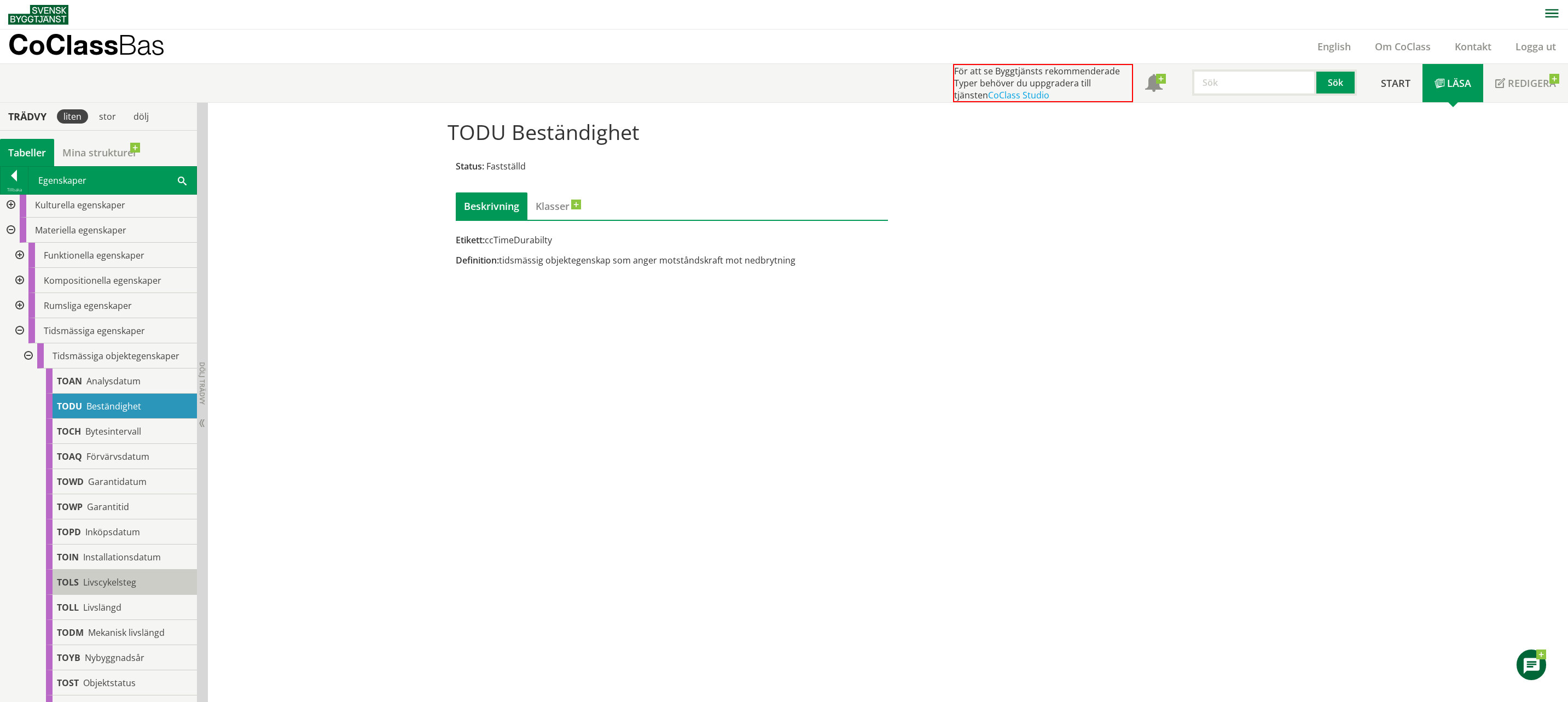
scroll to position [0, 0]
click at [20, 259] on div at bounding box center [18, 257] width 20 height 25
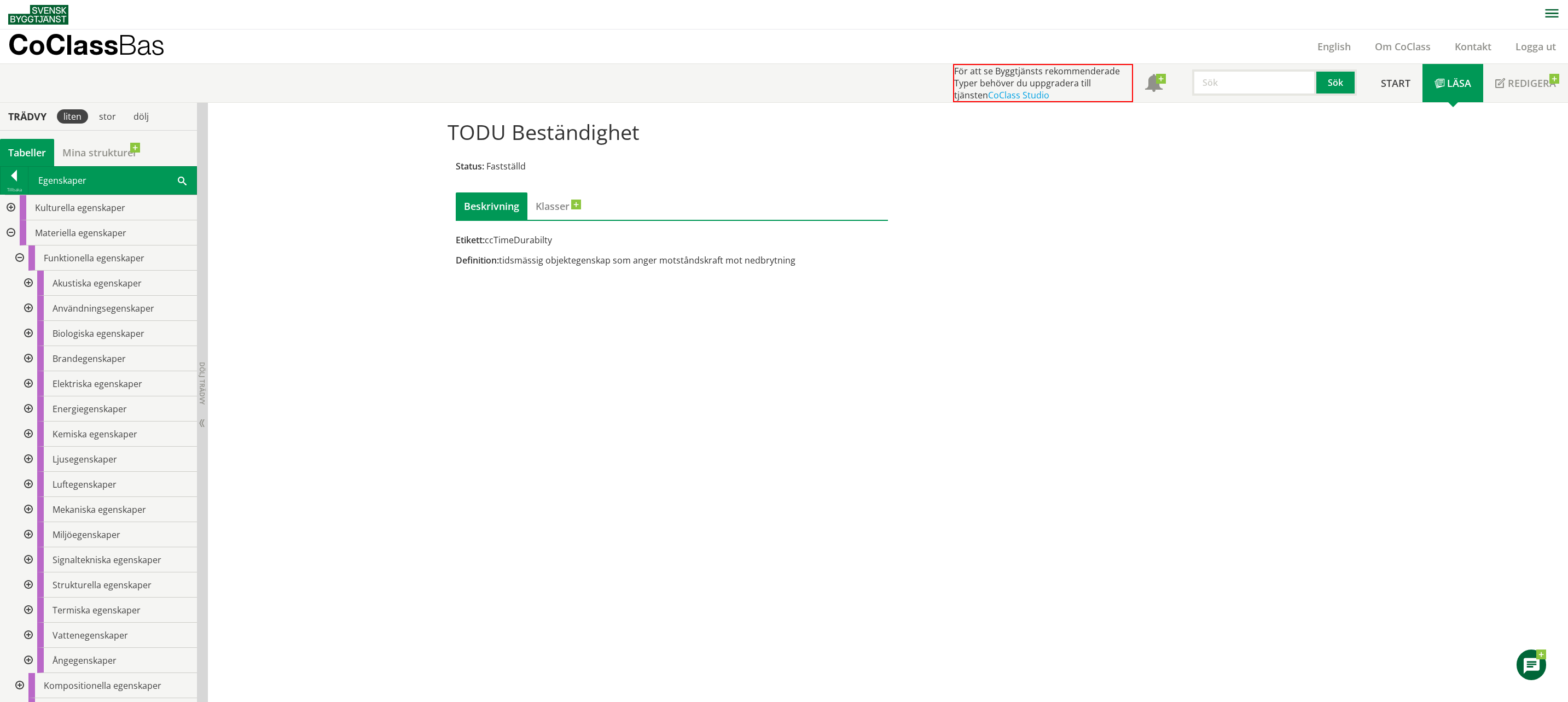
click at [28, 634] on div at bounding box center [27, 635] width 20 height 25
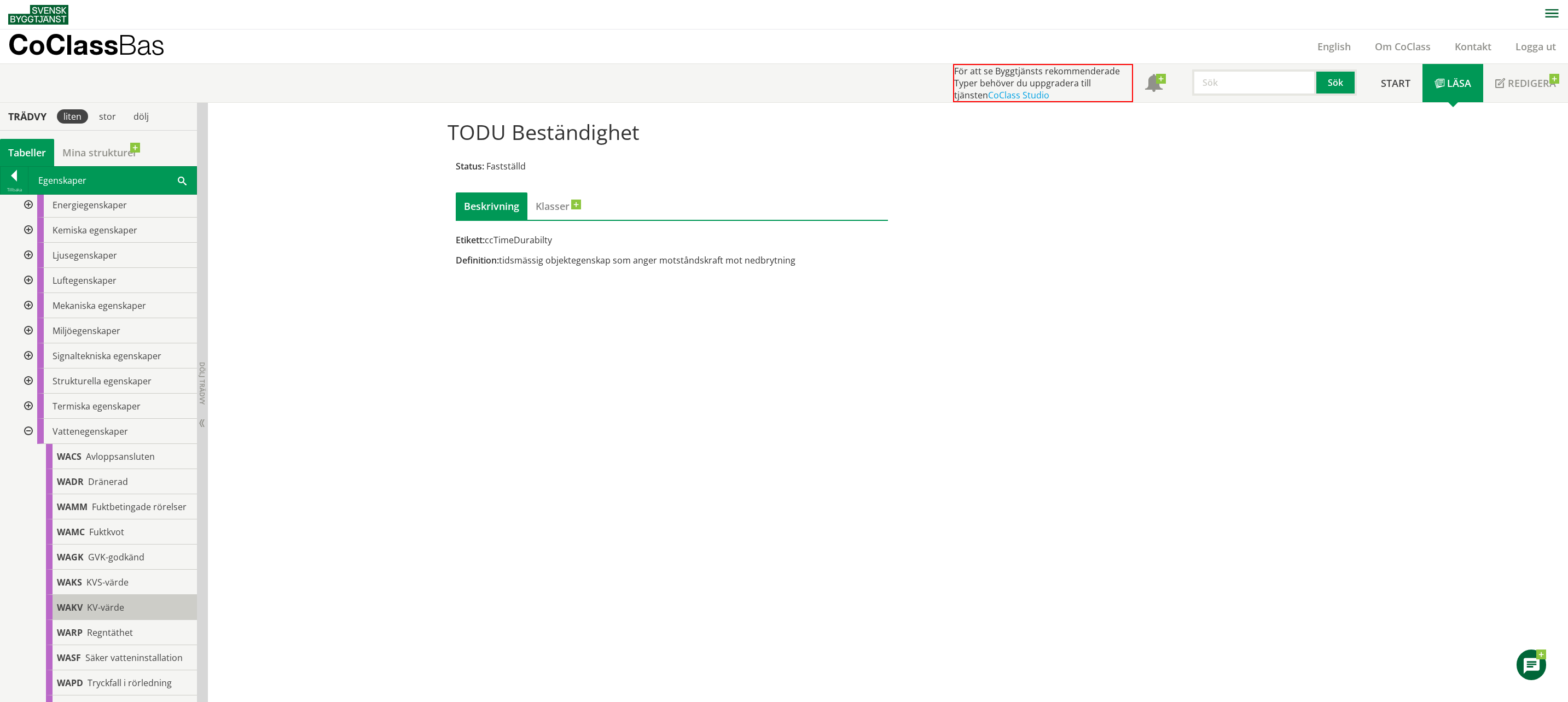
scroll to position [219, 0]
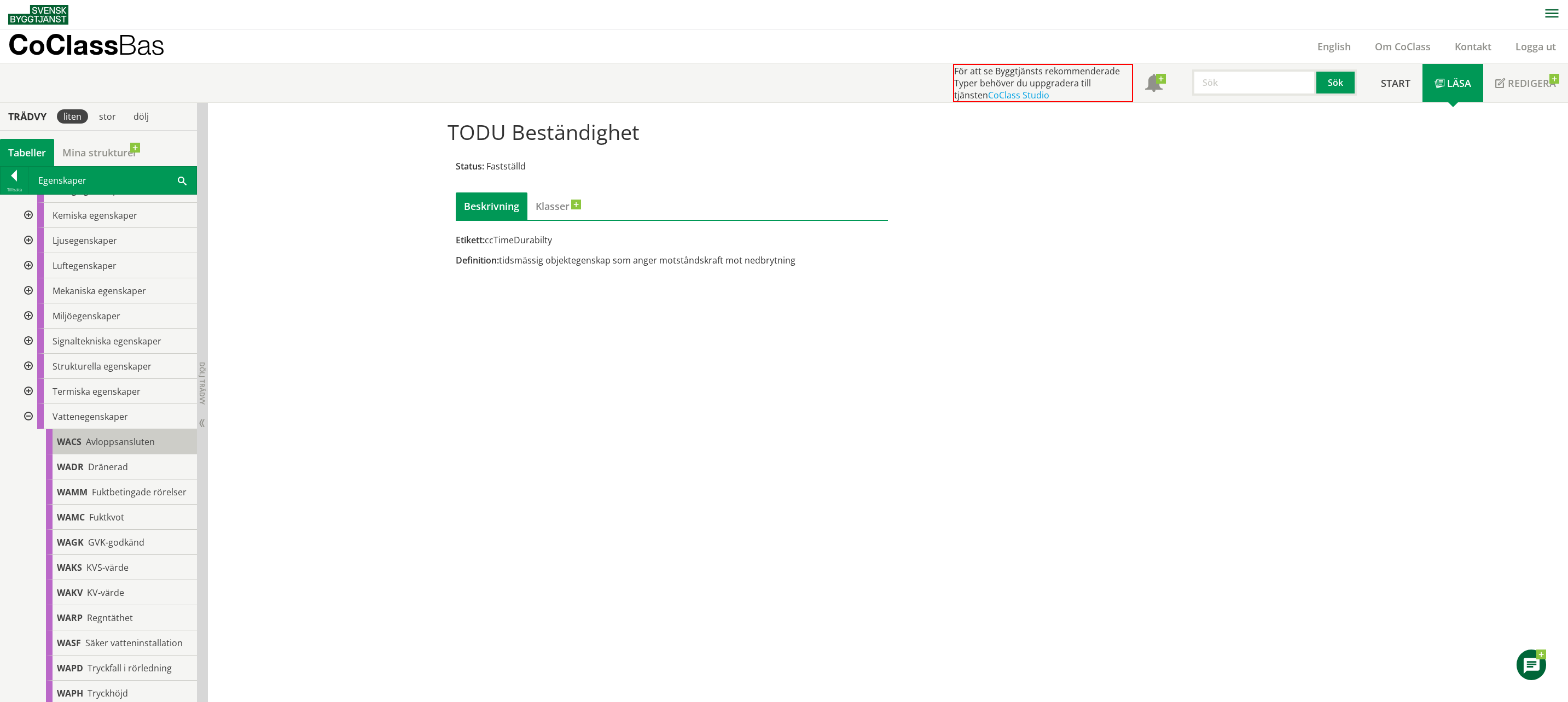
click at [123, 441] on span "Avloppsansluten" at bounding box center [120, 442] width 69 height 12
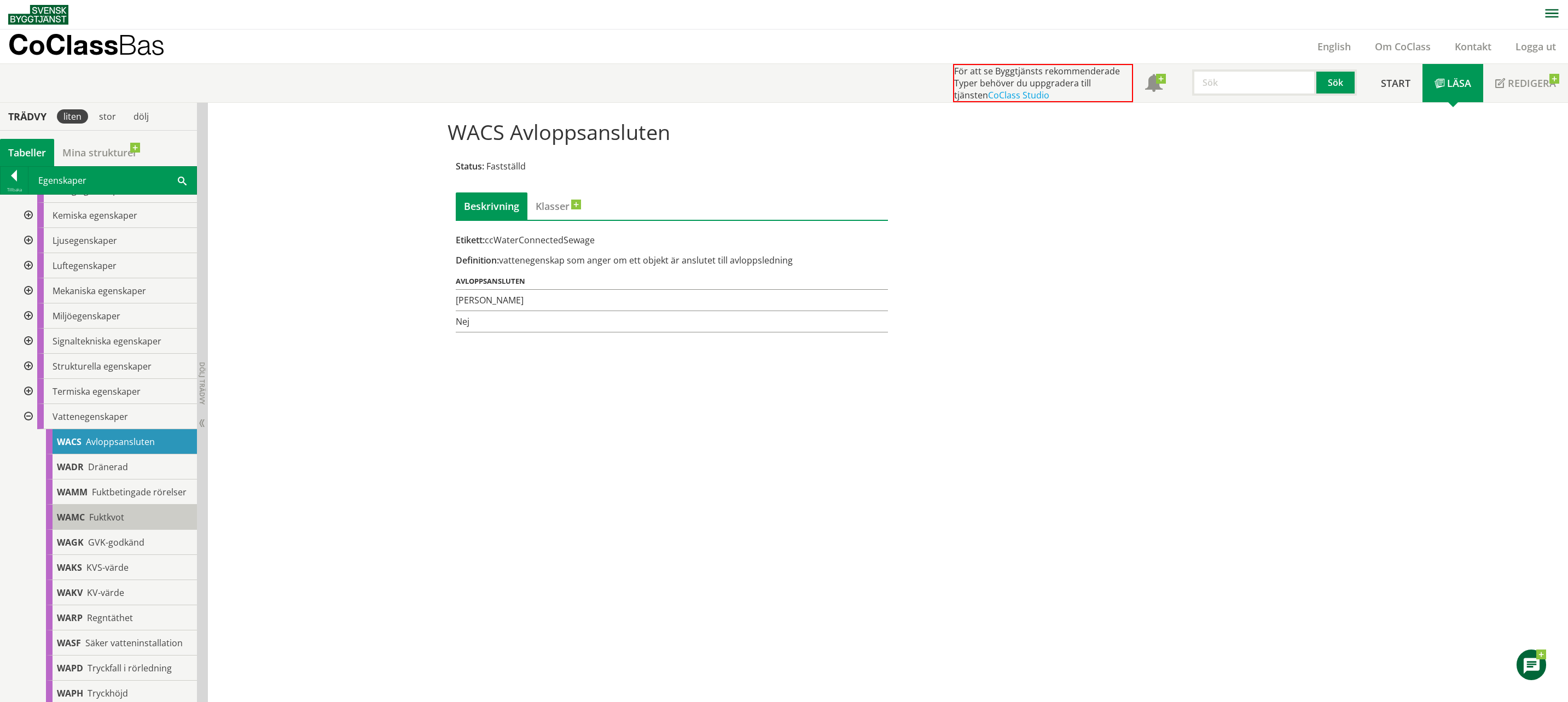
click at [120, 523] on span "Fuktkvot" at bounding box center [107, 517] width 35 height 12
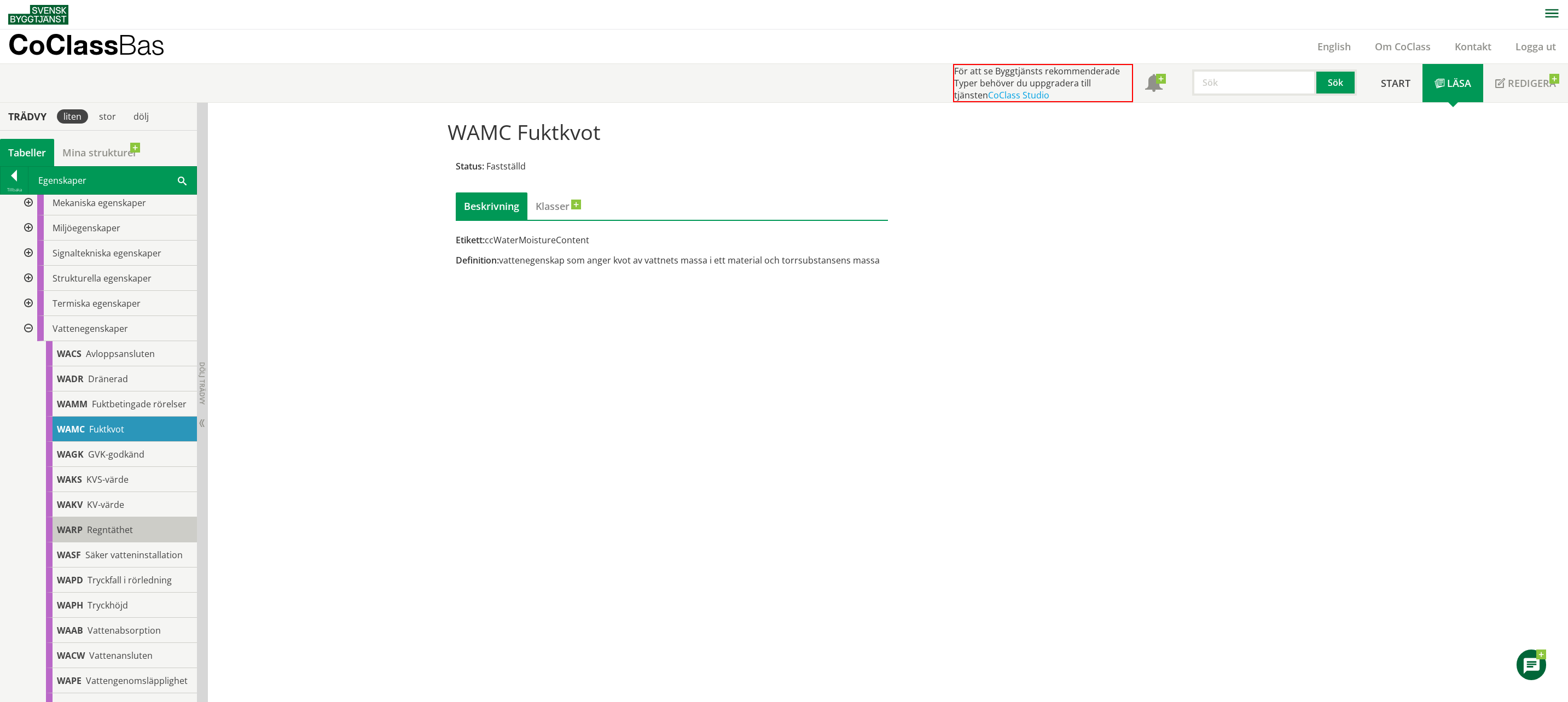
scroll to position [437, 0]
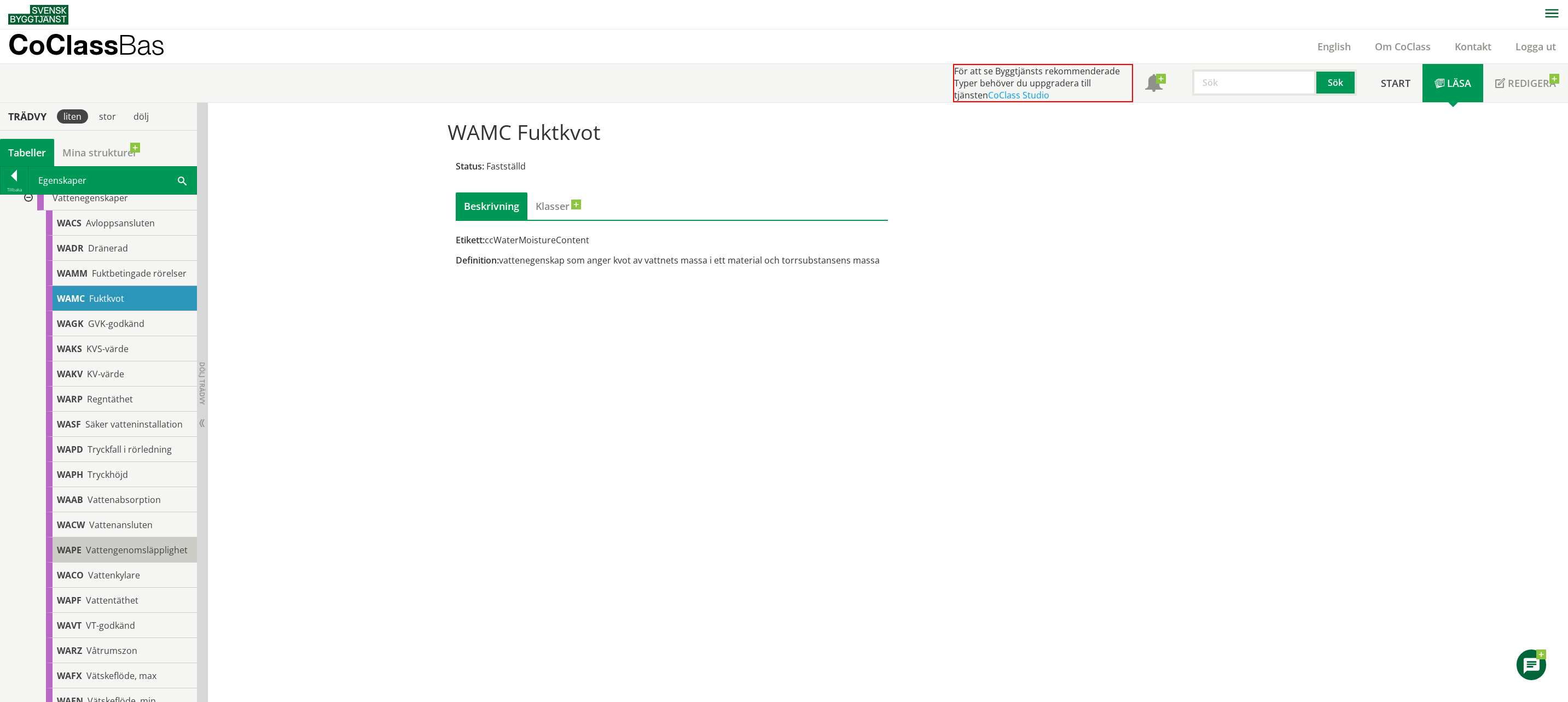
click at [136, 549] on div "WAPE Vattengenomsläpplighet" at bounding box center [121, 550] width 151 height 25
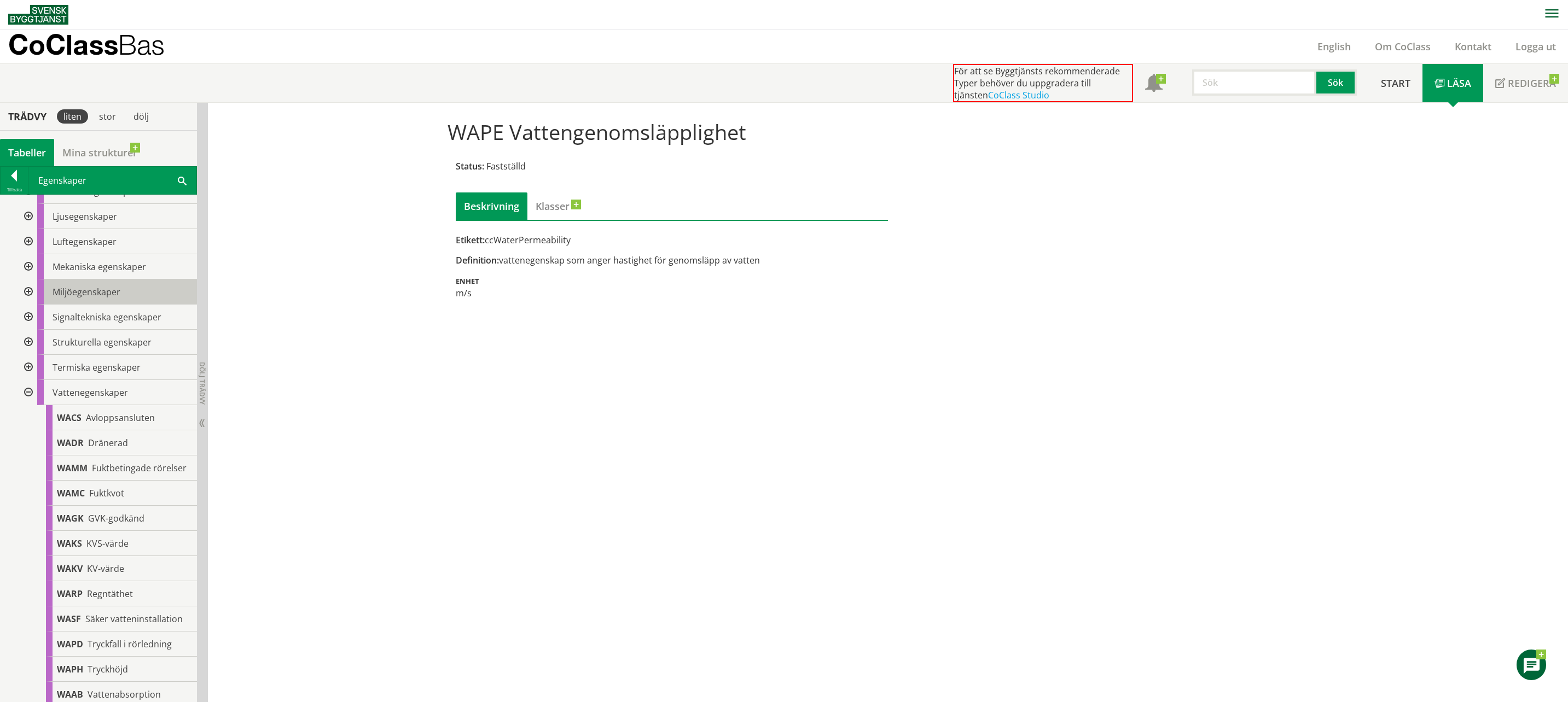
scroll to position [54, 0]
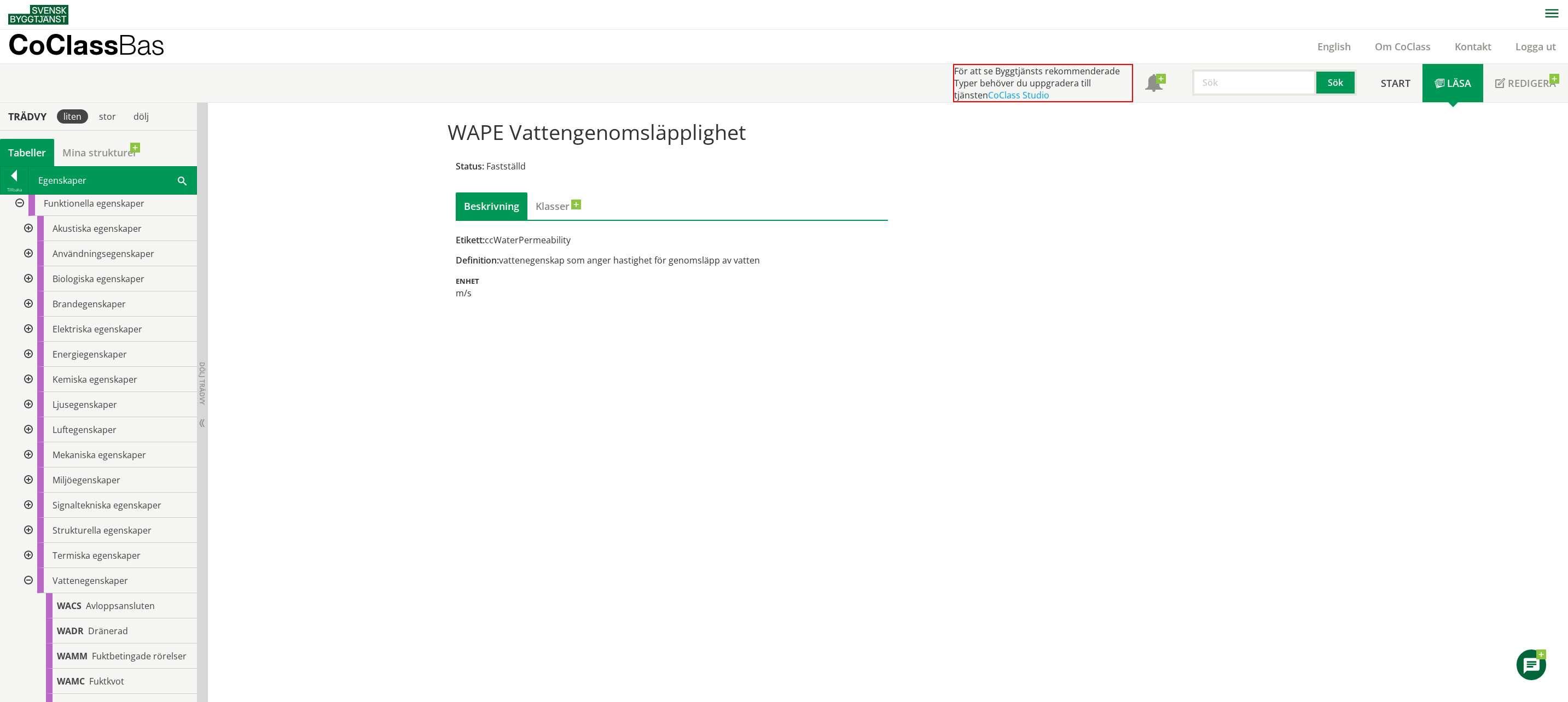
click at [28, 580] on div at bounding box center [27, 580] width 20 height 25
click at [22, 257] on div at bounding box center [18, 257] width 20 height 25
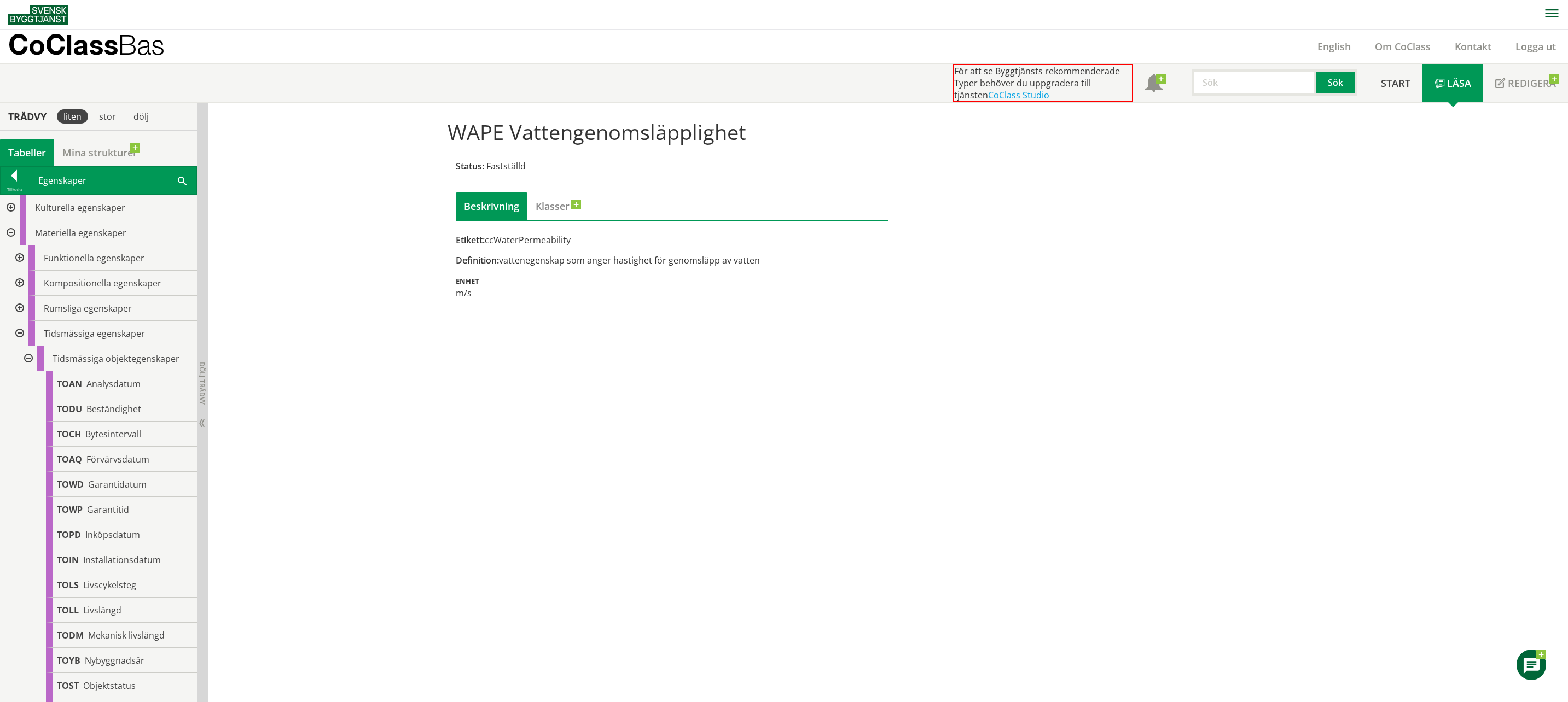
click at [21, 286] on div at bounding box center [18, 283] width 20 height 25
click at [21, 285] on div at bounding box center [18, 283] width 20 height 25
click at [19, 297] on div at bounding box center [18, 308] width 20 height 25
click at [31, 404] on div at bounding box center [27, 409] width 20 height 25
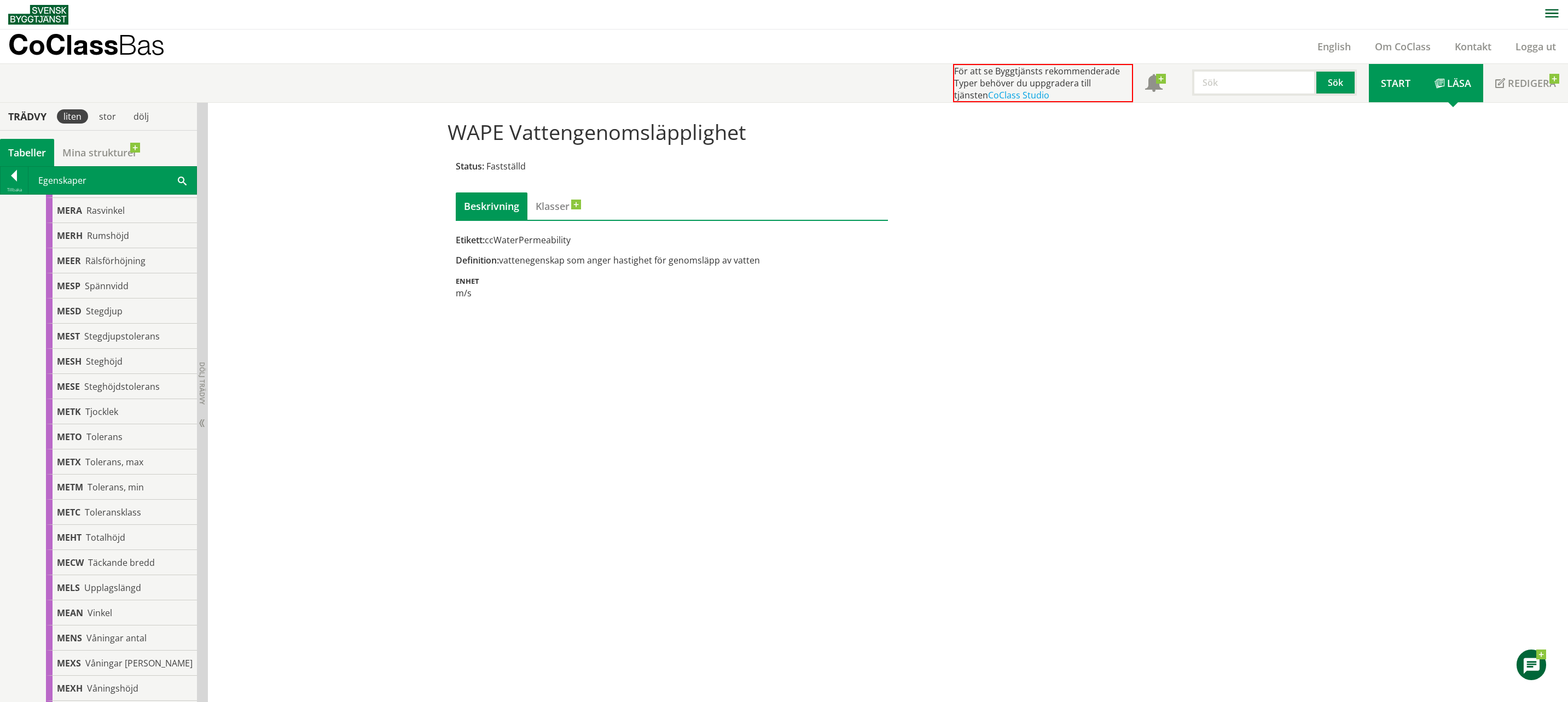
click at [1395, 84] on span "Start" at bounding box center [1395, 83] width 30 height 13
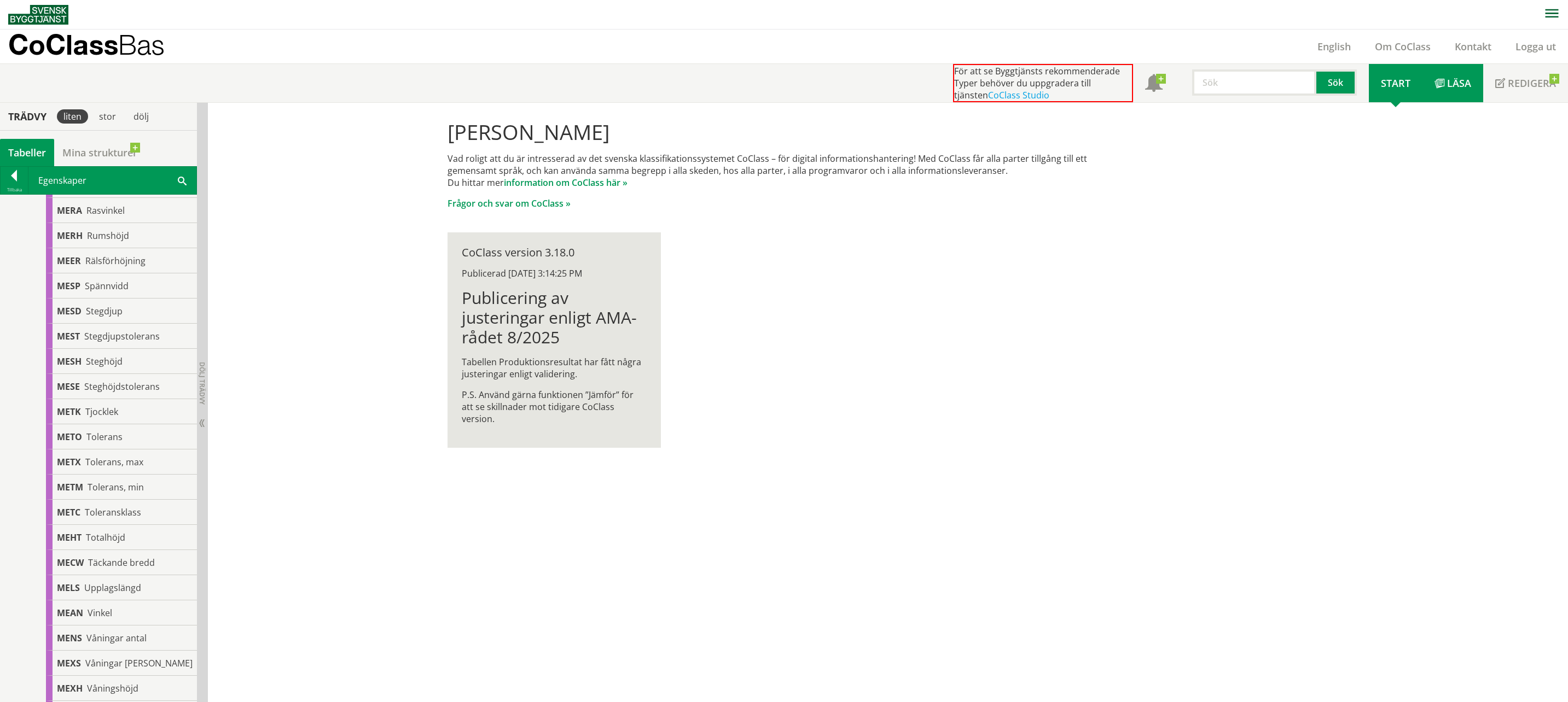
click at [1456, 83] on span "Läsa" at bounding box center [1458, 83] width 24 height 13
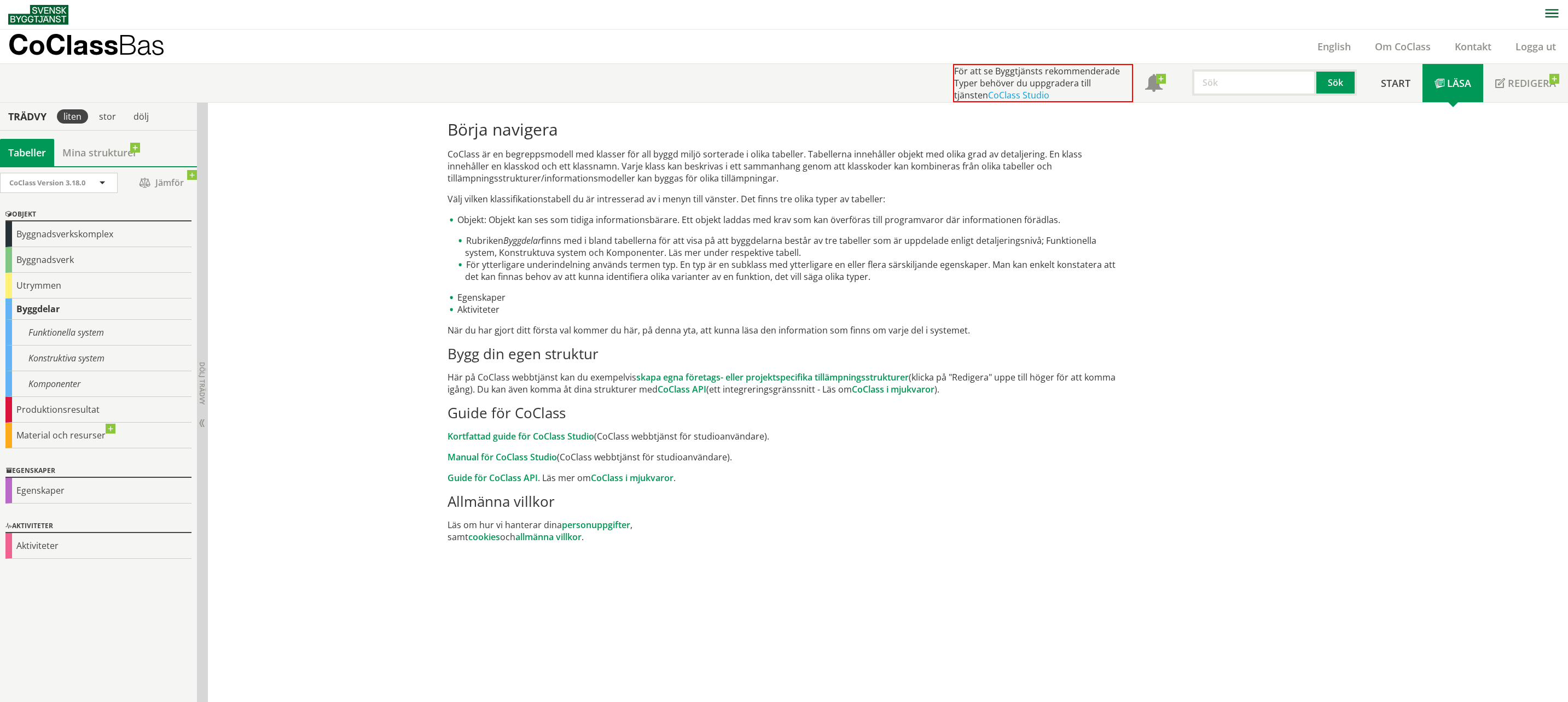
click at [1550, 17] on icon "button" at bounding box center [1551, 13] width 13 height 8
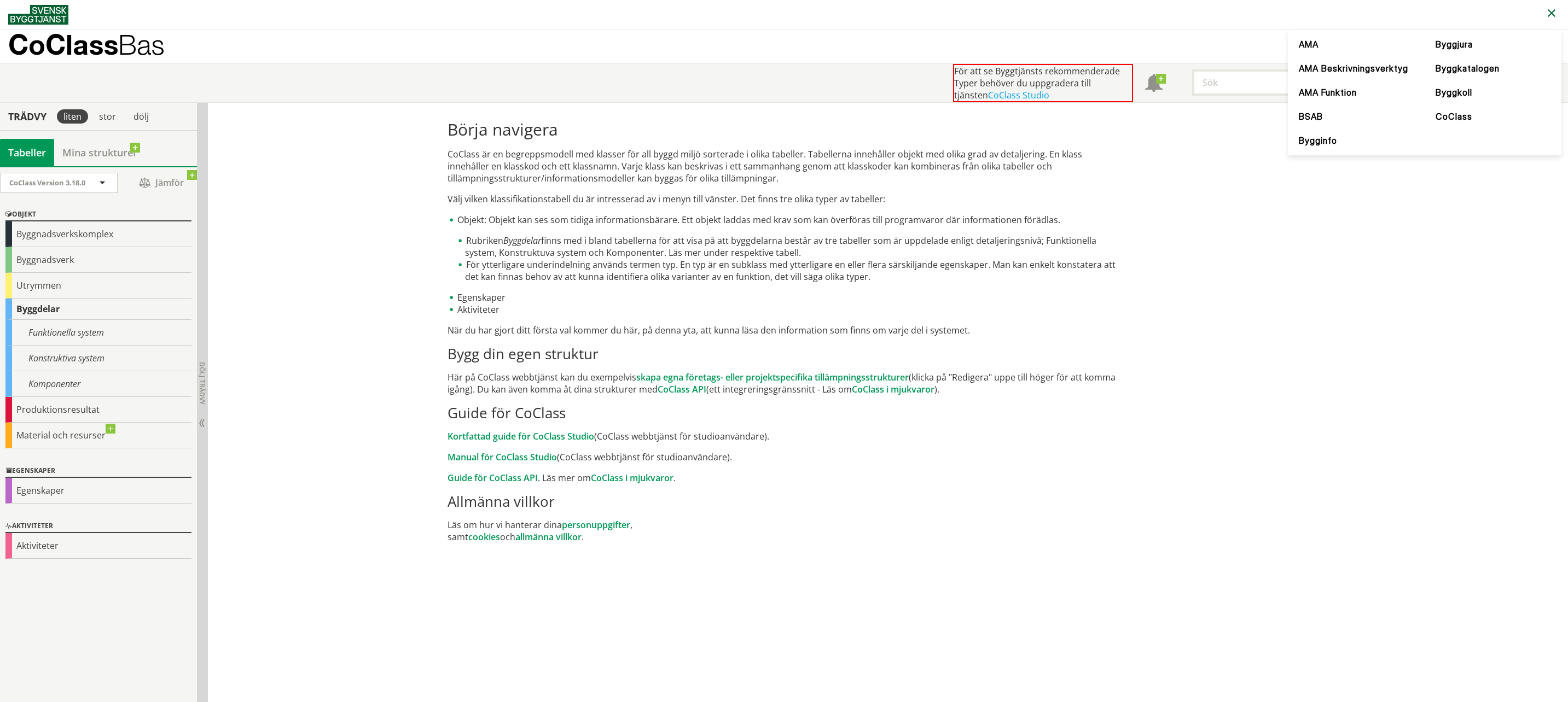
click at [802, 399] on div "Börja navigera CoClass är en begreppsmodell med klasser för all byggd miljö sor…" at bounding box center [784, 331] width 689 height 441
